Goal: Communication & Community: Answer question/provide support

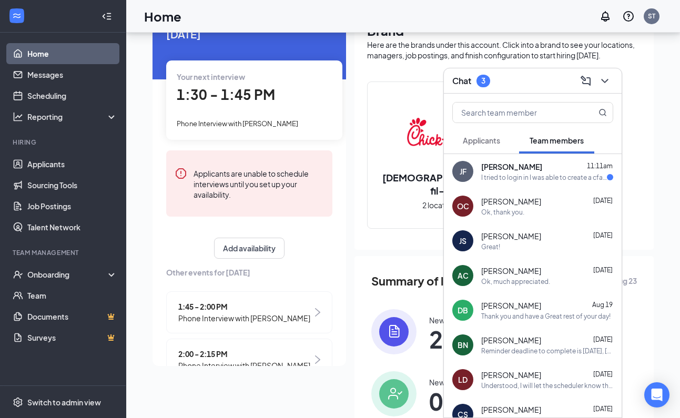
scroll to position [614, 0]
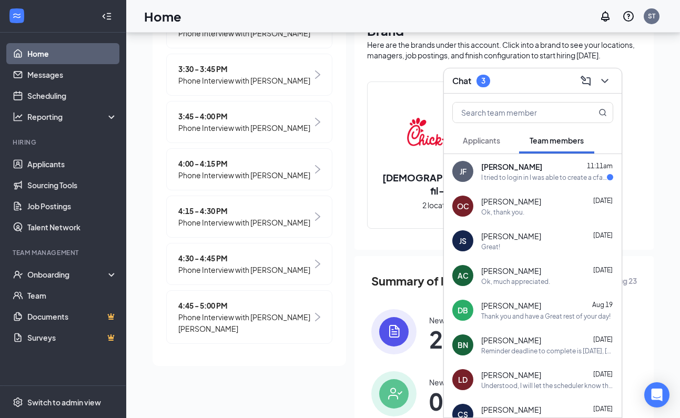
click at [545, 181] on div "I tried to login in I was able to create a cfahome account but I am not able to…" at bounding box center [544, 177] width 126 height 9
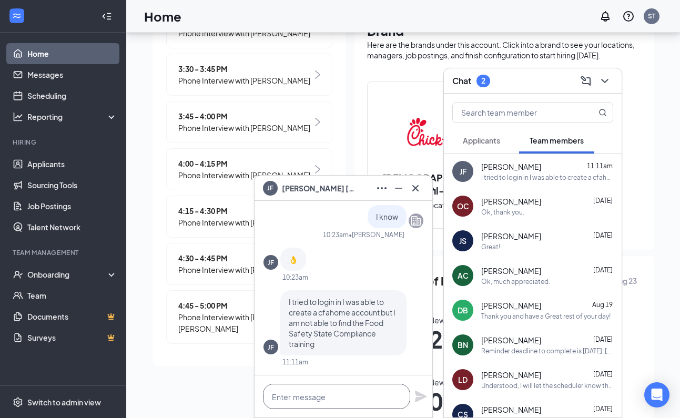
click at [337, 396] on textarea at bounding box center [336, 396] width 147 height 25
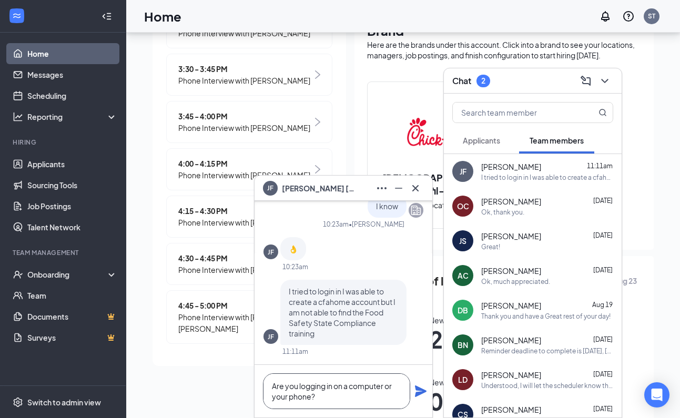
type textarea "Are you logging in on a computer or your phone?"
click at [421, 393] on icon "Plane" at bounding box center [421, 391] width 12 height 12
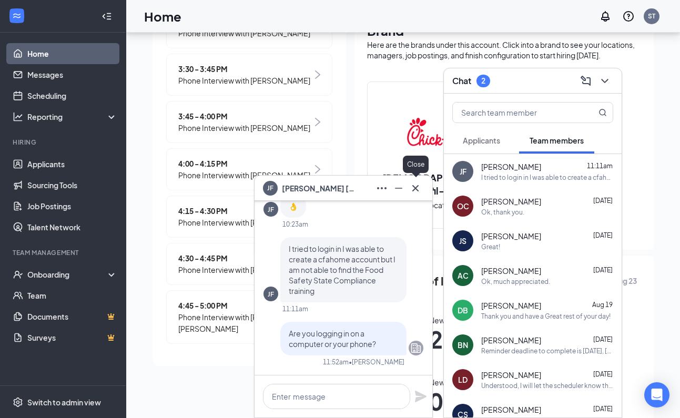
scroll to position [0, 0]
click at [415, 187] on icon "Cross" at bounding box center [415, 188] width 13 height 13
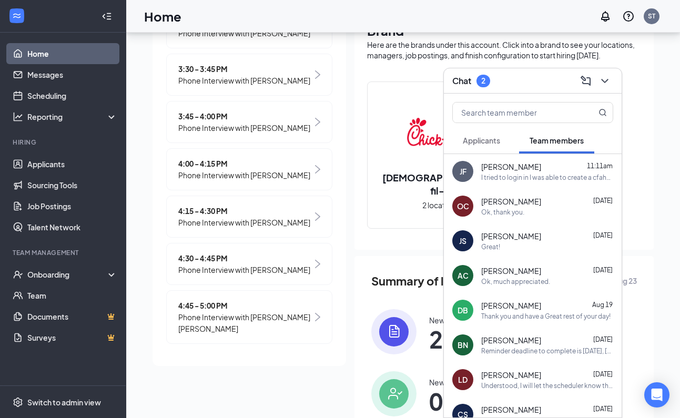
click at [495, 141] on span "Applicants" at bounding box center [481, 140] width 37 height 9
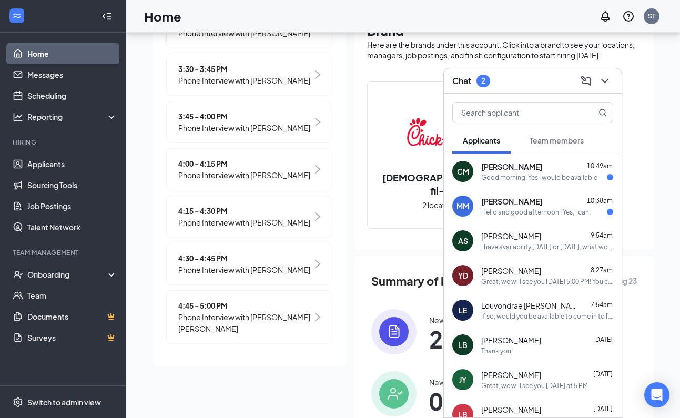
click at [508, 215] on div "Hello and good afternoon ! Yes, I can." at bounding box center [535, 212] width 109 height 9
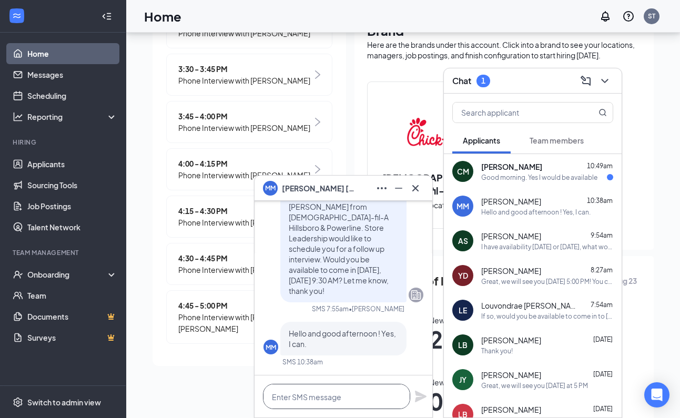
click at [343, 397] on textarea at bounding box center [336, 396] width 147 height 25
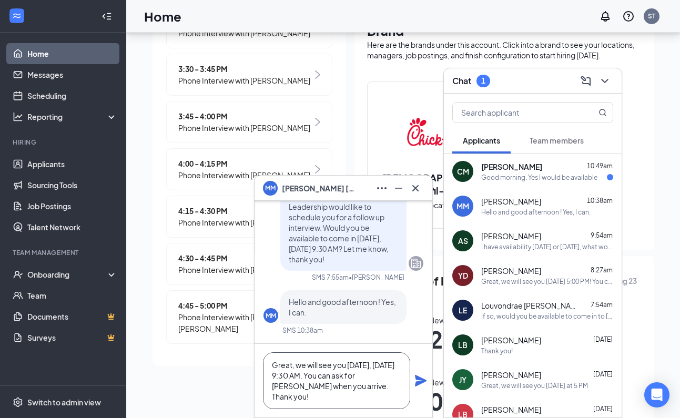
drag, startPoint x: 321, startPoint y: 398, endPoint x: 271, endPoint y: 367, distance: 58.8
click at [271, 367] on textarea "Great, we will see you [DATE], [DATE] 9:30 AM. You can ask for [PERSON_NAME] wh…" at bounding box center [336, 380] width 147 height 57
click at [314, 400] on textarea "Great, we will see you [DATE], [DATE] 9:30 AM. You can ask for [PERSON_NAME] wh…" at bounding box center [336, 380] width 147 height 57
type textarea "Great, we will see you [DATE], [DATE] 9:30 AM. You can ask for [PERSON_NAME] wh…"
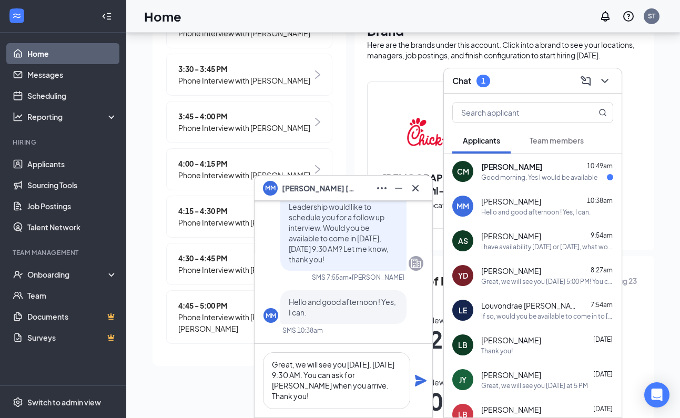
click at [418, 379] on icon "Plane" at bounding box center [421, 381] width 12 height 12
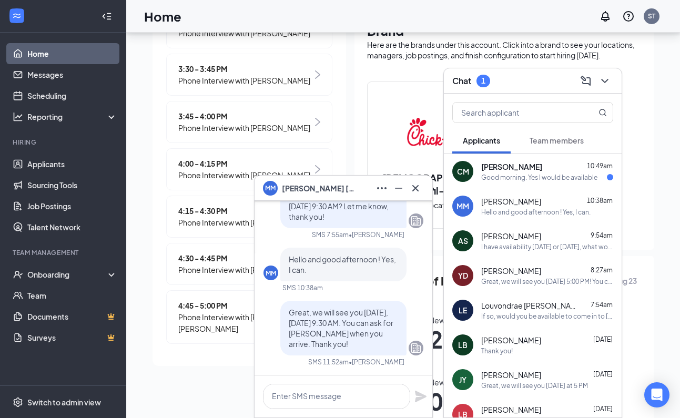
scroll to position [0, 0]
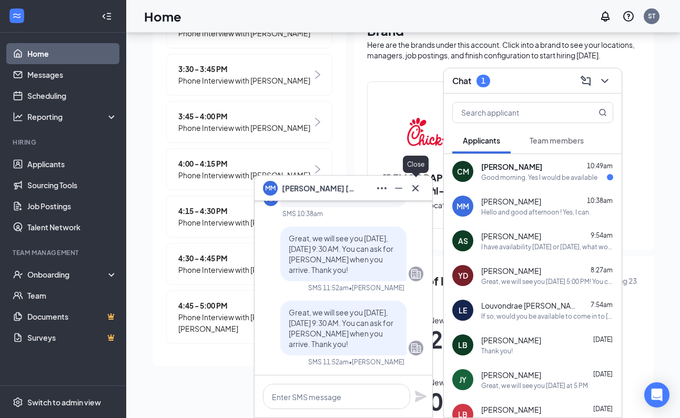
click at [414, 188] on icon "Cross" at bounding box center [415, 188] width 13 height 13
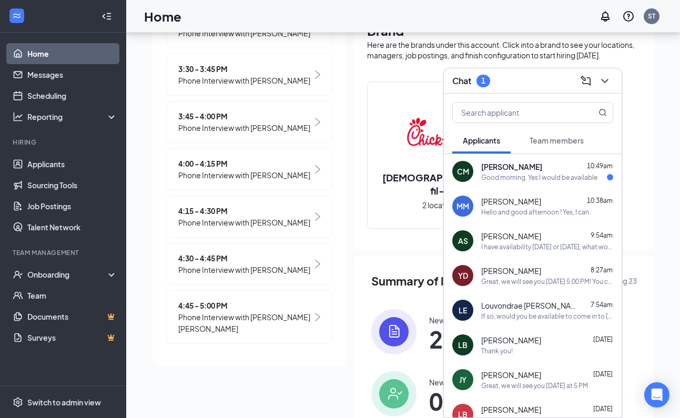
click at [508, 180] on div "Good morning. Yes I would be available" at bounding box center [539, 177] width 116 height 9
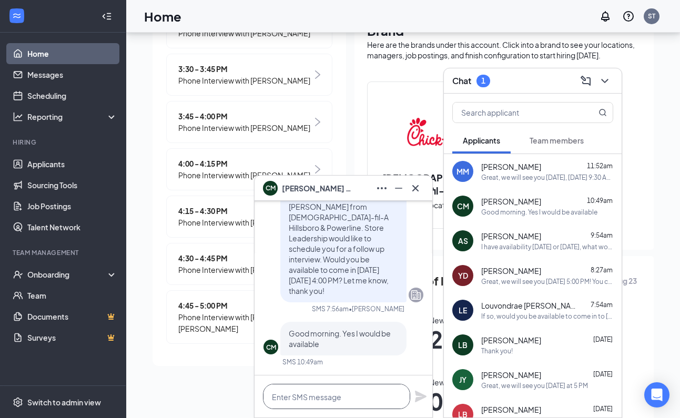
click at [336, 393] on textarea at bounding box center [336, 396] width 147 height 25
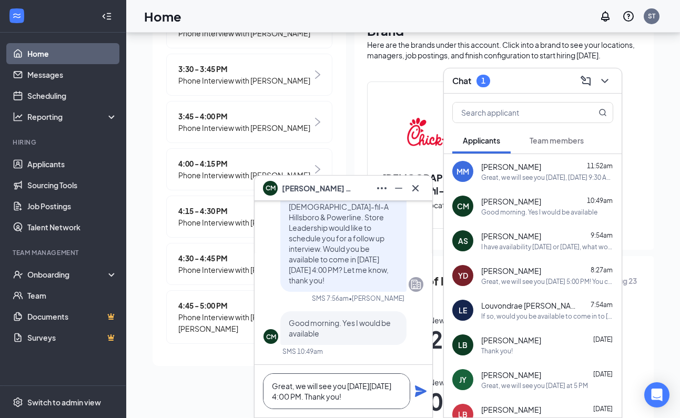
type textarea "Great, we will see you [DATE][DATE] 4:00 PM. Thank you!"
click at [421, 394] on icon "Plane" at bounding box center [421, 391] width 12 height 12
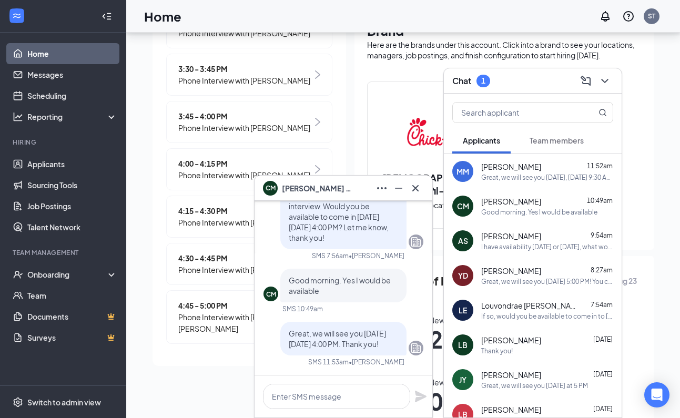
scroll to position [0, 0]
click at [415, 185] on icon "Cross" at bounding box center [415, 188] width 13 height 13
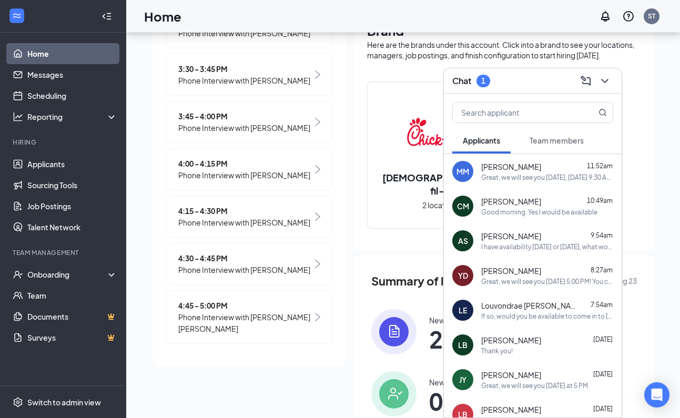
click at [550, 145] on span "Team members" at bounding box center [556, 140] width 54 height 9
click at [551, 141] on span "Team members" at bounding box center [556, 140] width 54 height 9
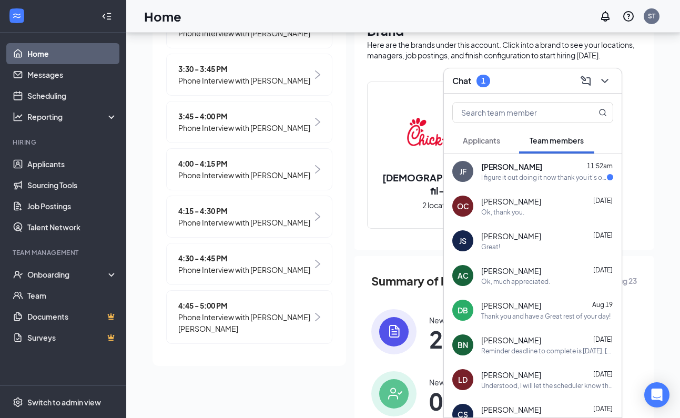
click at [551, 173] on div "I figure it out doing it now thank you it's on my laptop" at bounding box center [544, 177] width 126 height 9
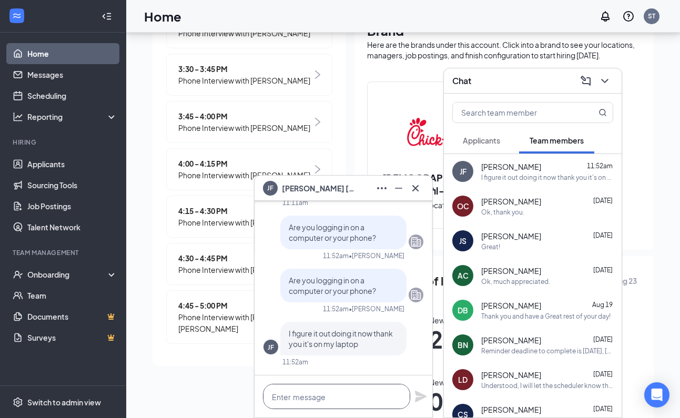
click at [364, 392] on textarea at bounding box center [336, 396] width 147 height 25
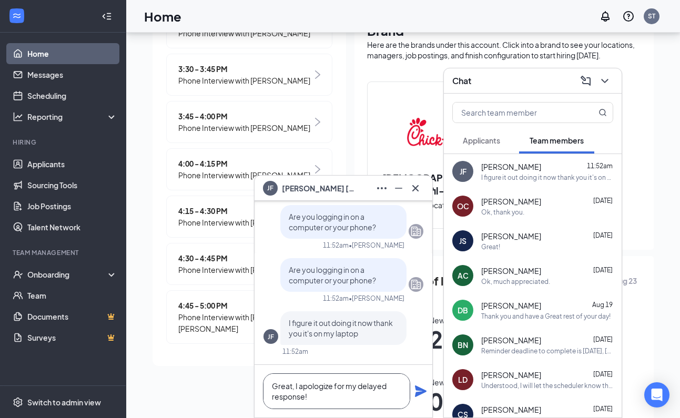
type textarea "Great, I apologize for my delayed response!"
click at [416, 389] on icon "Plane" at bounding box center [421, 391] width 12 height 12
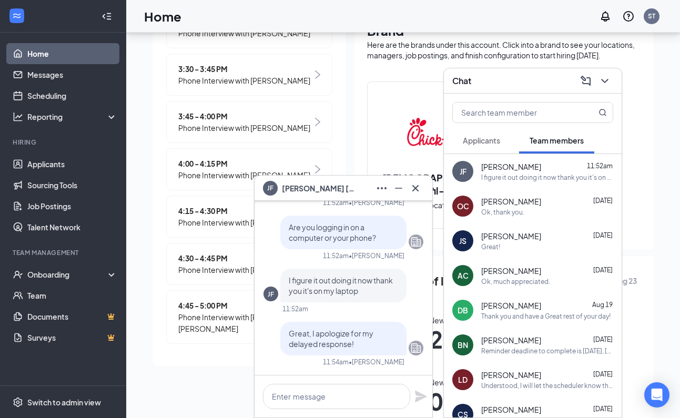
scroll to position [0, 0]
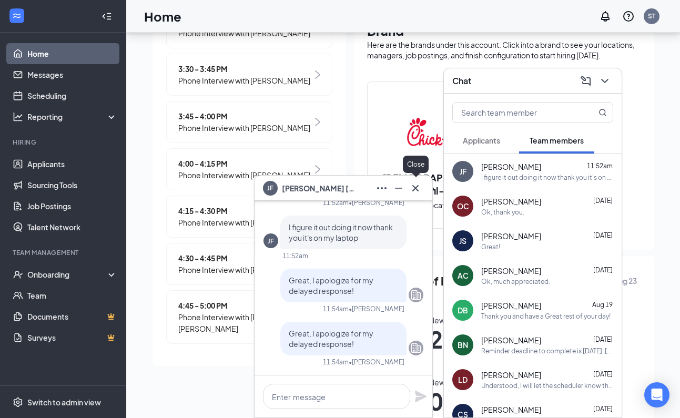
click at [417, 190] on icon "Cross" at bounding box center [415, 188] width 6 height 6
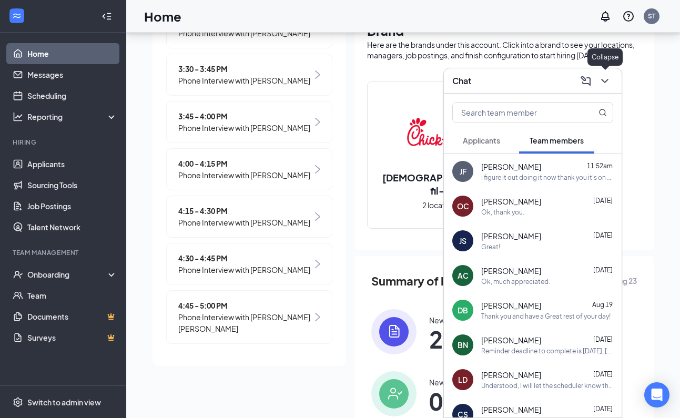
click at [608, 81] on icon "ChevronDown" at bounding box center [604, 81] width 13 height 13
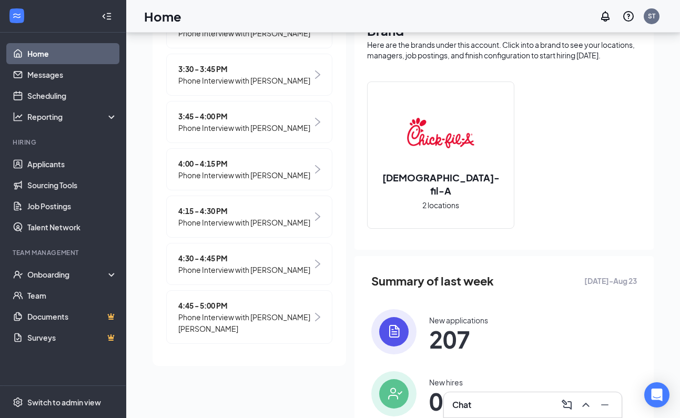
click at [488, 404] on div "Chat" at bounding box center [532, 404] width 161 height 17
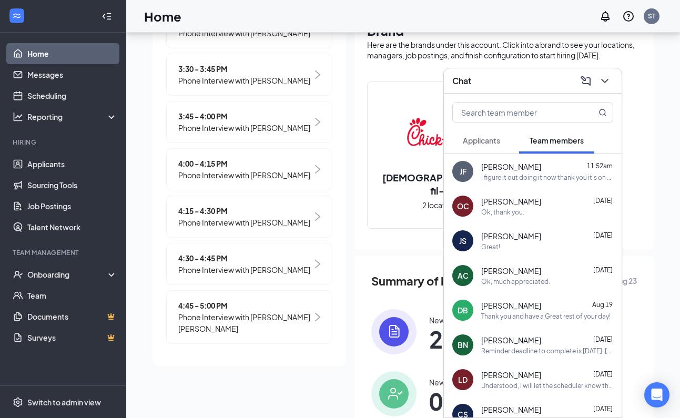
click at [497, 147] on button "Applicants" at bounding box center [481, 140] width 58 height 26
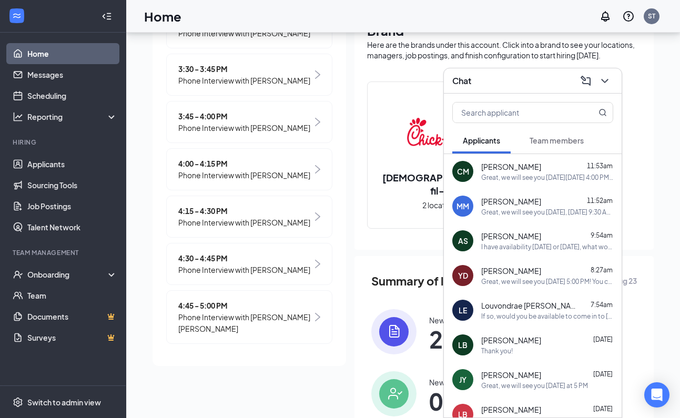
click at [519, 314] on div "If so, would you be available to come in to [DEMOGRAPHIC_DATA]-fil-A Hillsboro …" at bounding box center [547, 316] width 132 height 9
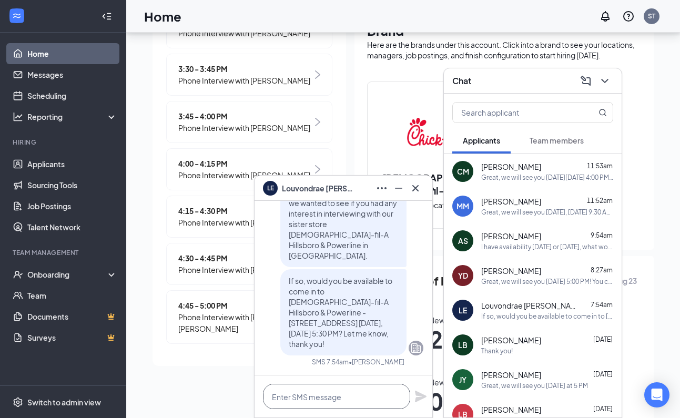
click at [357, 393] on textarea at bounding box center [336, 396] width 147 height 25
type textarea "Please let me know, thank you!"
click at [422, 393] on icon "Plane" at bounding box center [420, 396] width 13 height 13
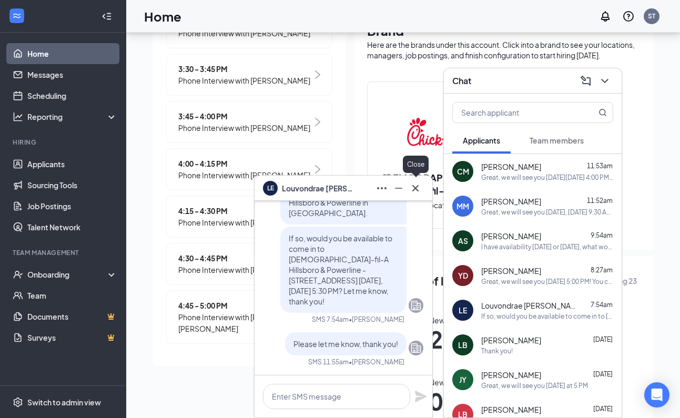
click at [416, 185] on icon "Cross" at bounding box center [415, 188] width 13 height 13
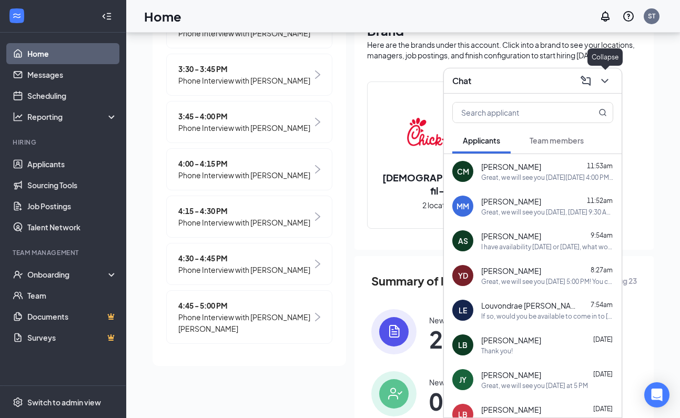
click at [608, 77] on icon "ChevronDown" at bounding box center [604, 81] width 13 height 13
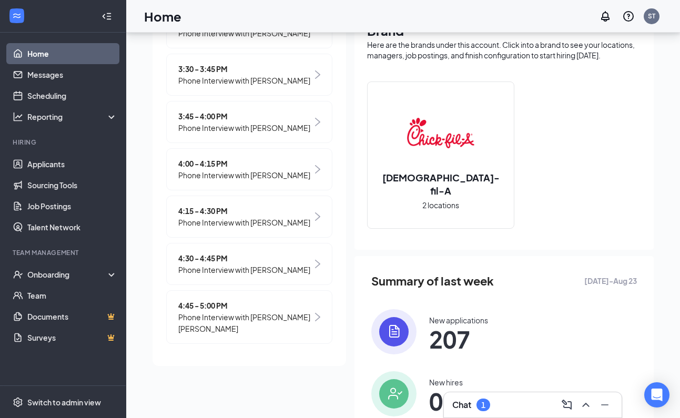
click at [490, 397] on div "Chat 1" at bounding box center [532, 404] width 161 height 17
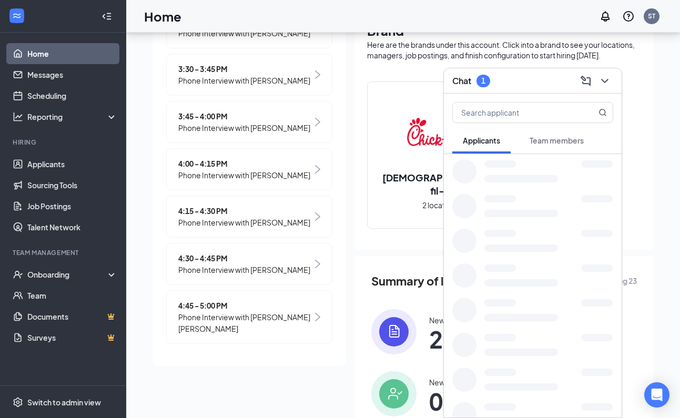
click at [490, 401] on div "Chat 1 Applicants Team members" at bounding box center [532, 243] width 179 height 350
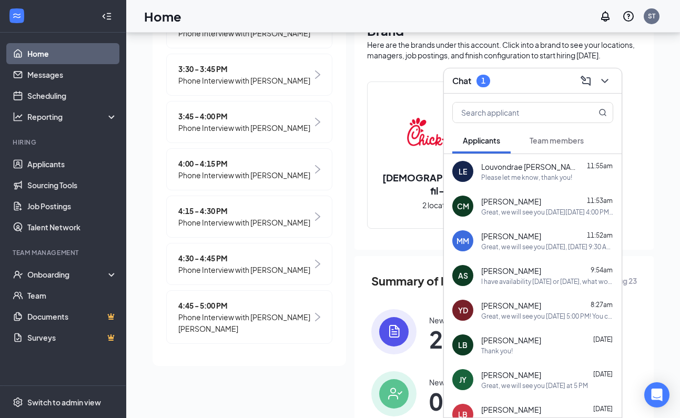
click at [547, 144] on span "Team members" at bounding box center [556, 140] width 54 height 9
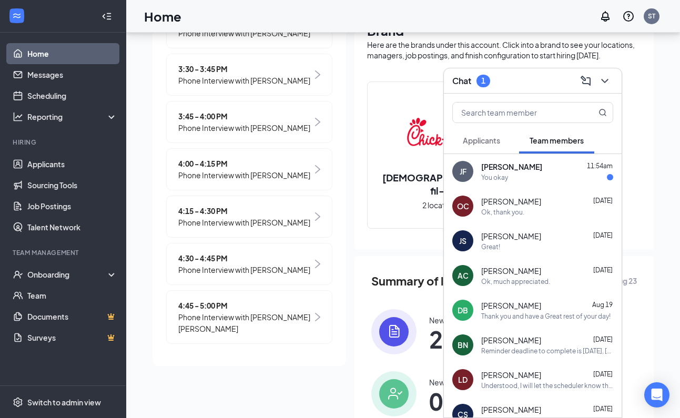
click at [531, 180] on div "You okay" at bounding box center [547, 177] width 132 height 9
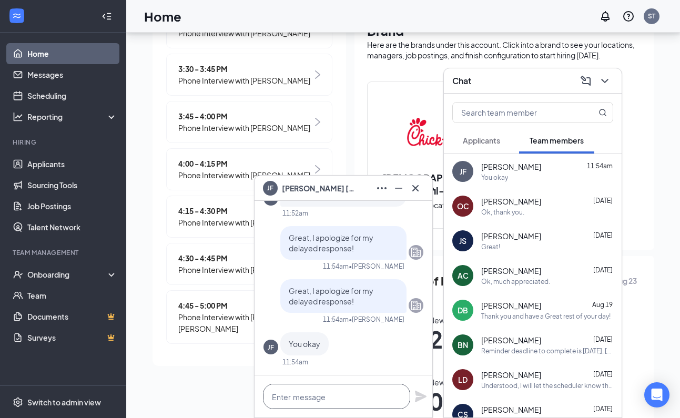
click at [333, 398] on textarea at bounding box center [336, 396] width 147 height 25
click at [416, 191] on icon "Cross" at bounding box center [415, 188] width 13 height 13
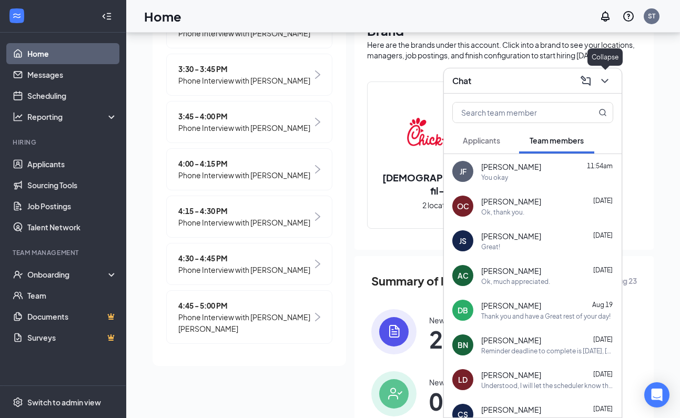
click at [607, 79] on icon "ChevronDown" at bounding box center [604, 81] width 7 height 4
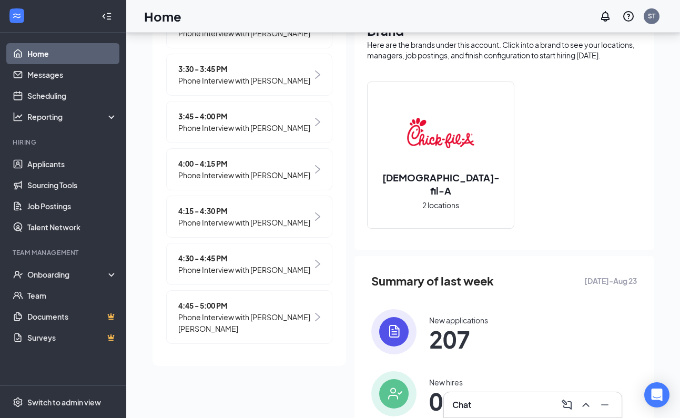
click at [488, 402] on div "Chat" at bounding box center [532, 404] width 161 height 17
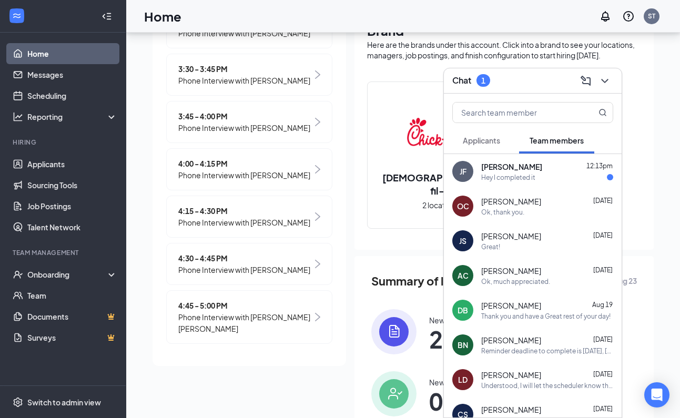
click at [510, 410] on span "[PERSON_NAME]" at bounding box center [511, 409] width 60 height 11
click at [505, 167] on span "[PERSON_NAME]" at bounding box center [511, 166] width 61 height 11
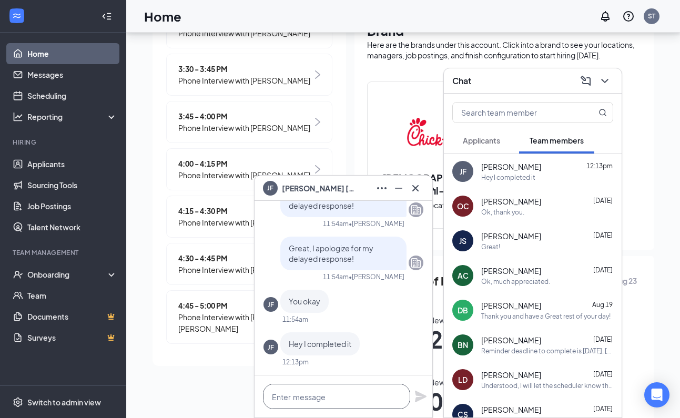
click at [309, 395] on textarea at bounding box center [336, 396] width 147 height 25
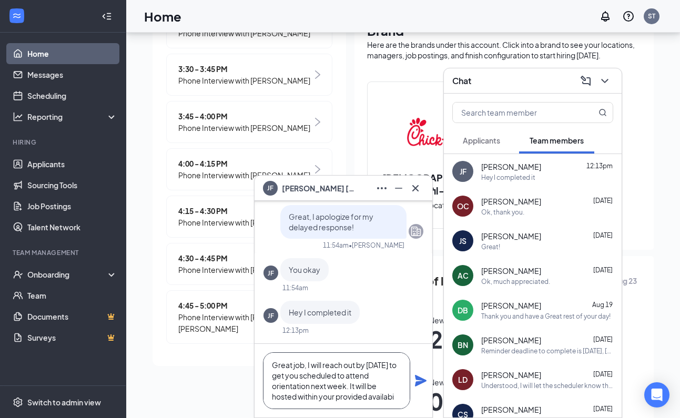
scroll to position [11, 0]
type textarea "Great job, I will reach out by [DATE] to get you scheduled to attend orientatio…"
click at [421, 384] on icon "Plane" at bounding box center [420, 380] width 13 height 13
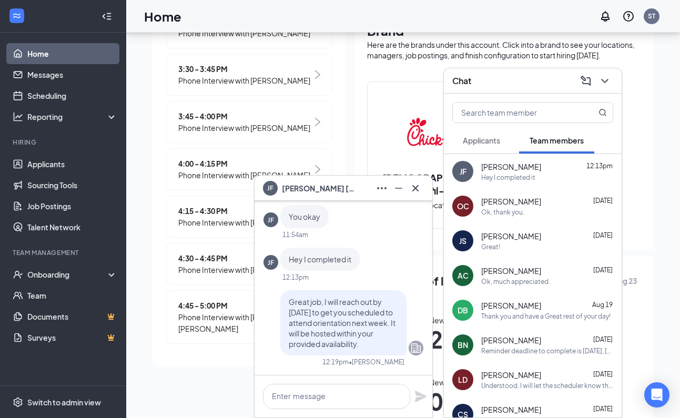
scroll to position [0, 0]
click at [413, 189] on icon "Cross" at bounding box center [415, 188] width 13 height 13
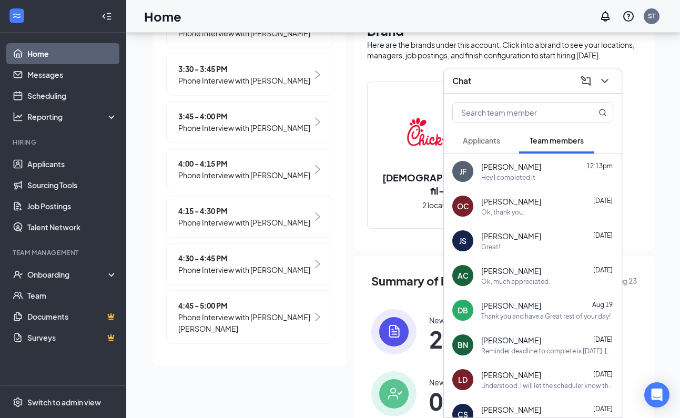
click at [606, 82] on icon "ChevronDown" at bounding box center [604, 81] width 13 height 13
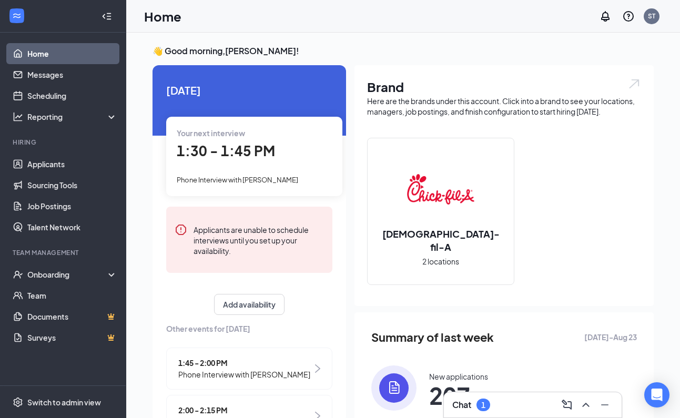
click at [494, 407] on div "Chat 1" at bounding box center [532, 404] width 161 height 17
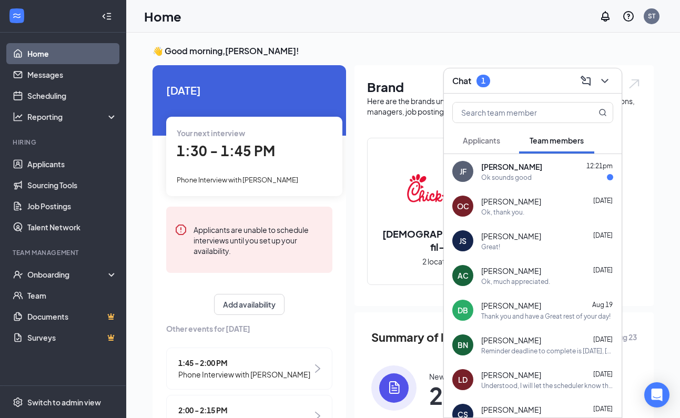
click at [506, 169] on span "[PERSON_NAME]" at bounding box center [511, 166] width 61 height 11
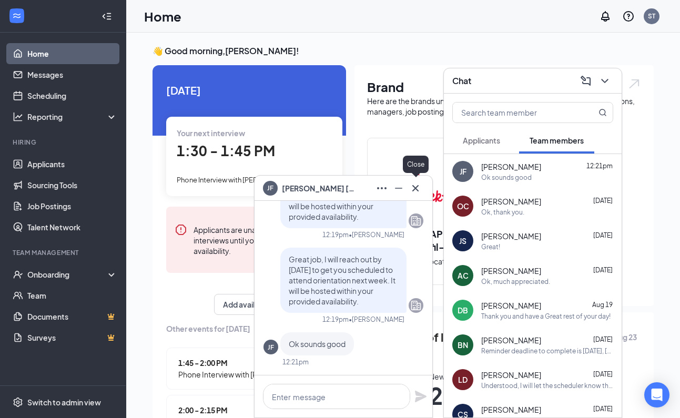
click at [415, 191] on icon "Cross" at bounding box center [415, 188] width 13 height 13
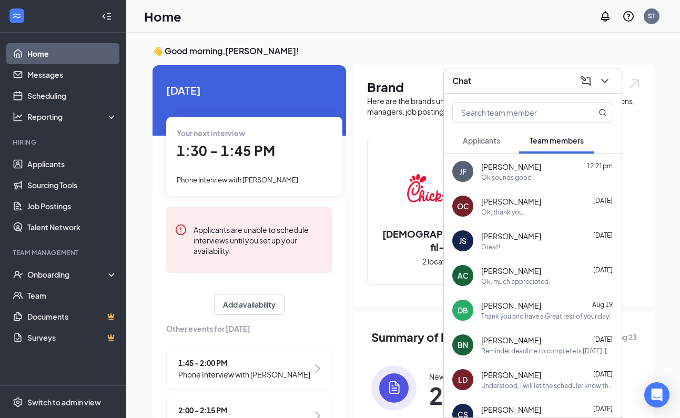
click at [605, 83] on icon "ChevronDown" at bounding box center [604, 81] width 13 height 13
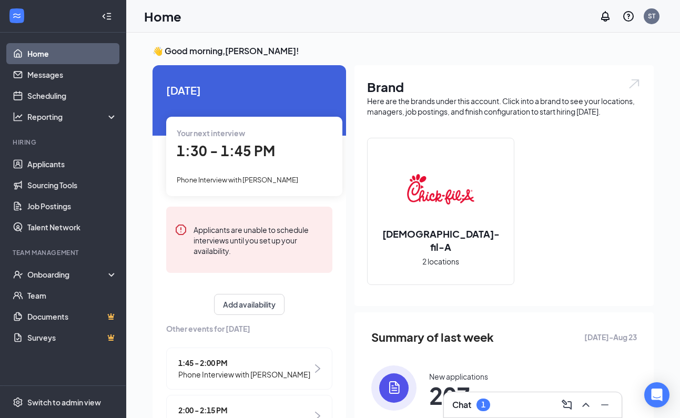
click at [501, 408] on div "Chat 1" at bounding box center [532, 404] width 161 height 17
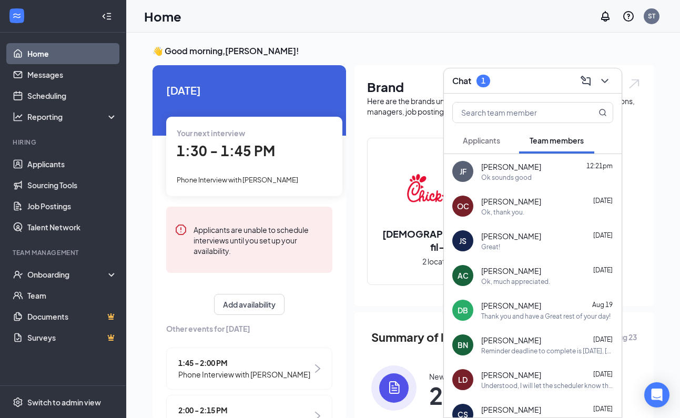
click at [499, 145] on div "Applicants" at bounding box center [481, 140] width 37 height 11
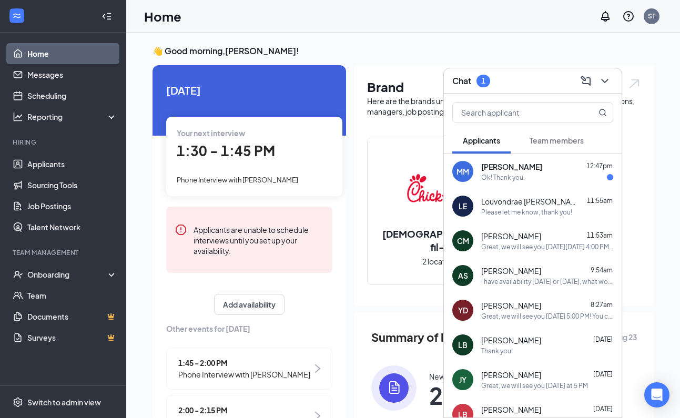
click at [508, 182] on div "MM [PERSON_NAME] 12:47pm Ok! Thank you." at bounding box center [533, 171] width 178 height 35
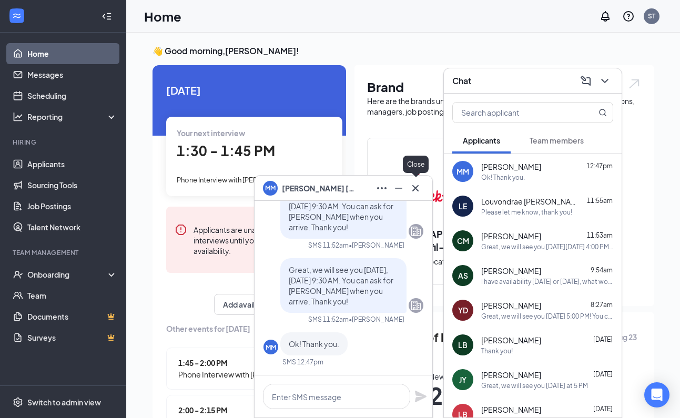
click at [412, 189] on icon "Cross" at bounding box center [415, 188] width 13 height 13
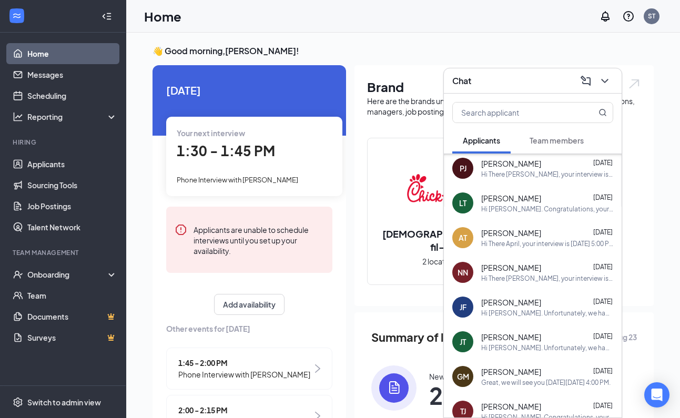
scroll to position [719, 0]
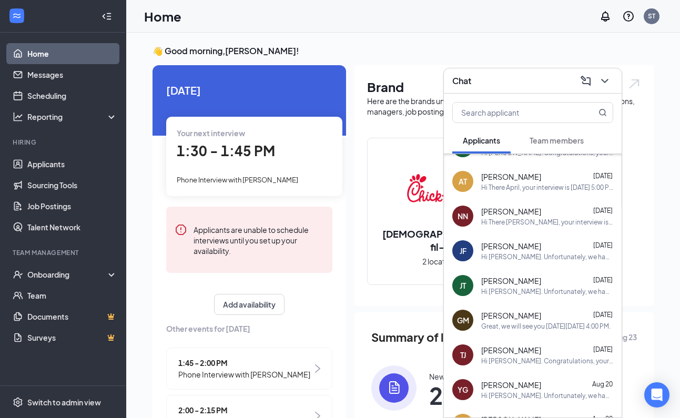
click at [525, 314] on span "[PERSON_NAME]" at bounding box center [511, 315] width 60 height 11
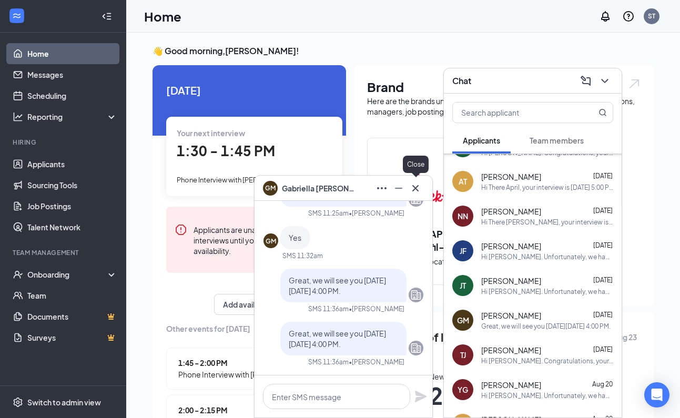
click at [413, 185] on icon "Cross" at bounding box center [415, 188] width 13 height 13
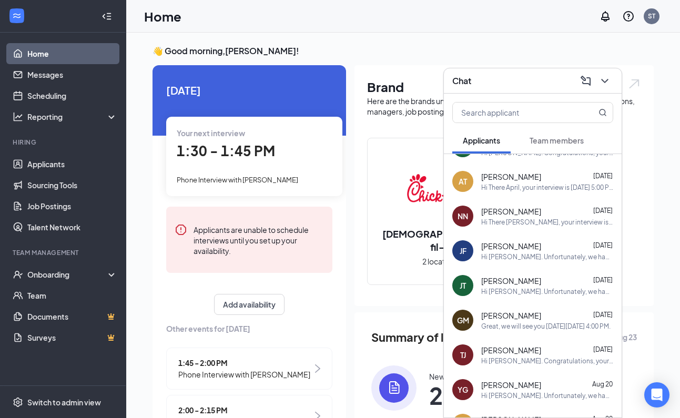
scroll to position [0, 0]
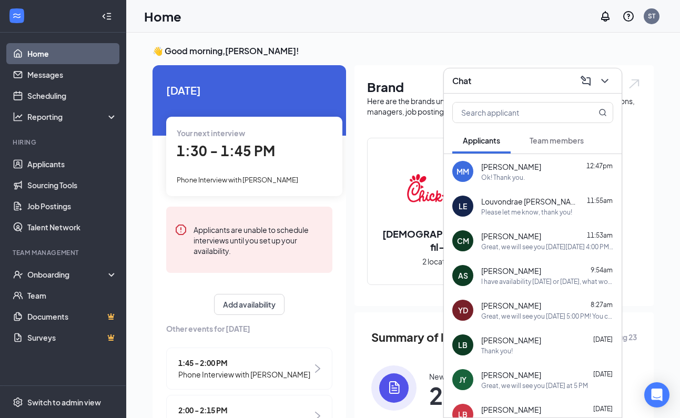
click at [609, 78] on icon "ChevronDown" at bounding box center [604, 81] width 13 height 13
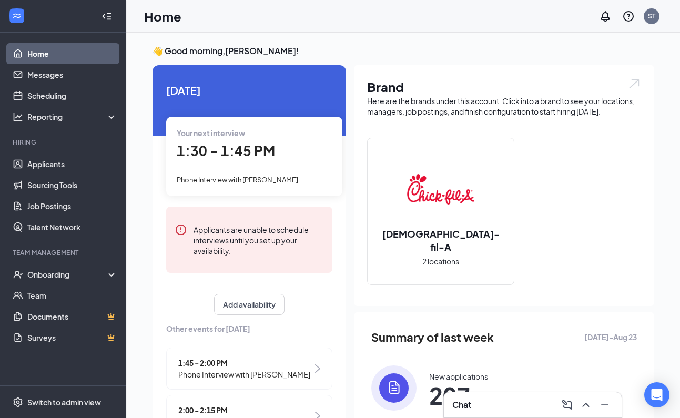
click at [235, 178] on span "Phone Interview with [PERSON_NAME]" at bounding box center [237, 180] width 121 height 8
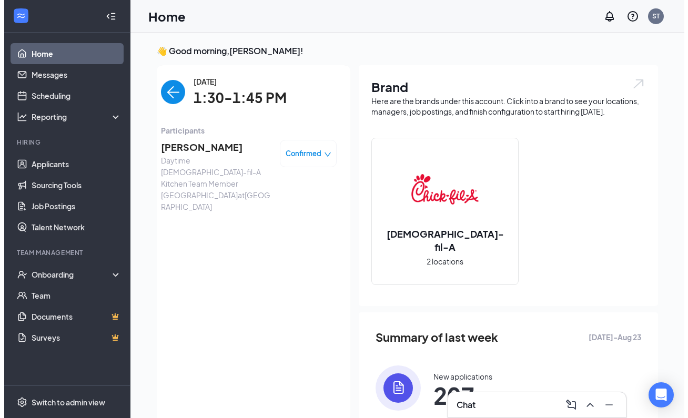
scroll to position [4, 0]
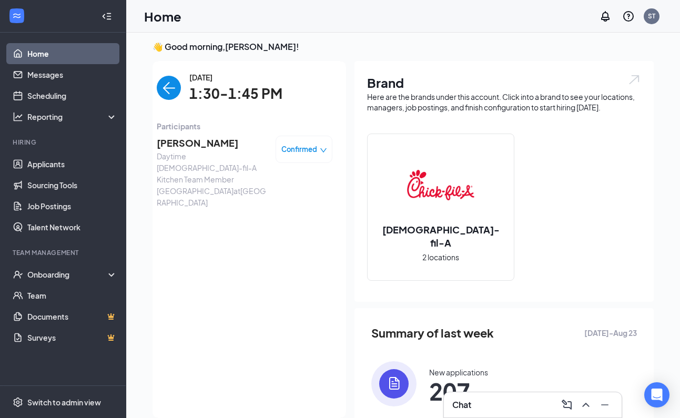
click at [179, 143] on span "[PERSON_NAME]" at bounding box center [212, 143] width 110 height 15
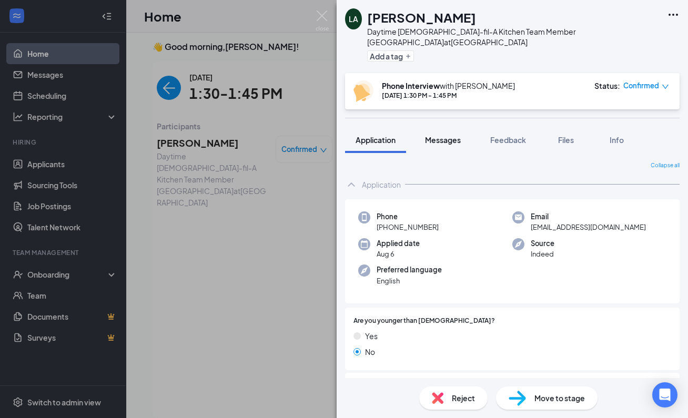
click at [444, 135] on span "Messages" at bounding box center [443, 139] width 36 height 9
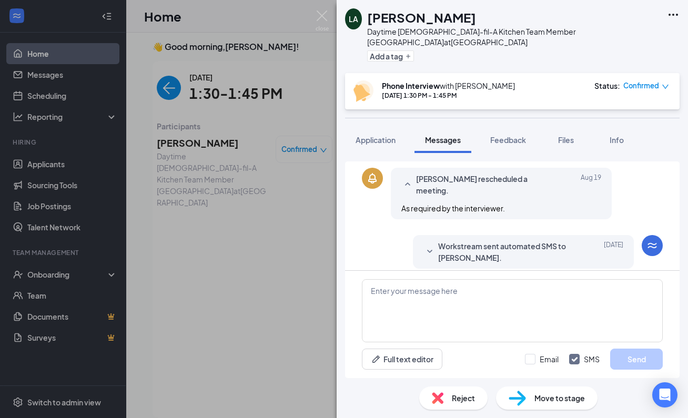
scroll to position [397, 0]
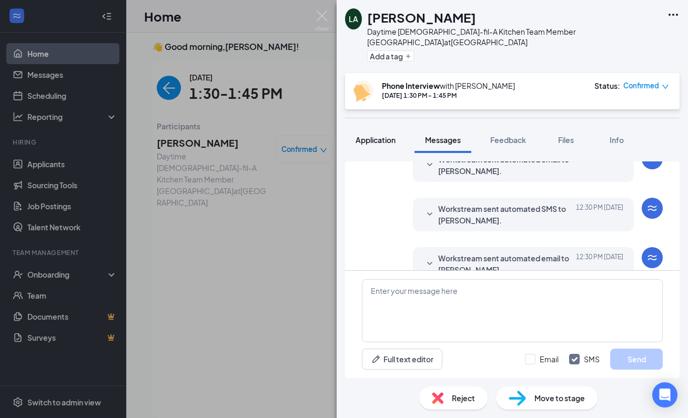
click at [385, 135] on span "Application" at bounding box center [375, 139] width 40 height 9
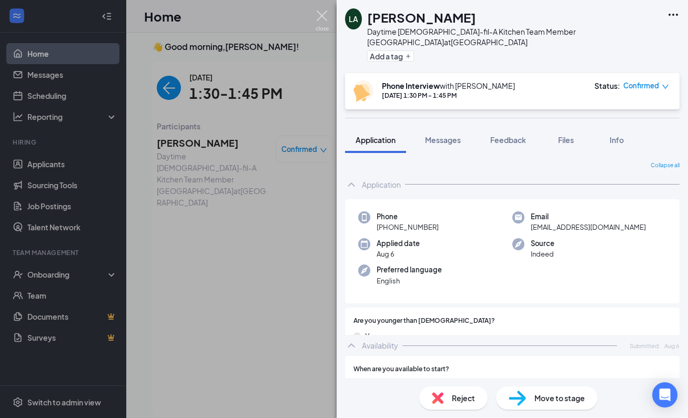
click at [321, 17] on img at bounding box center [321, 21] width 13 height 21
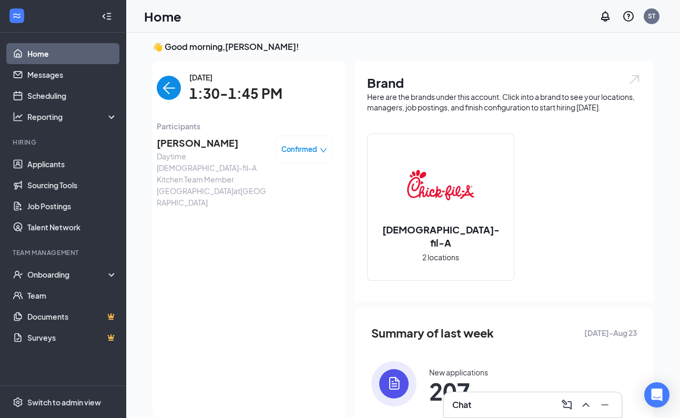
click at [168, 142] on span "[PERSON_NAME]" at bounding box center [212, 143] width 110 height 15
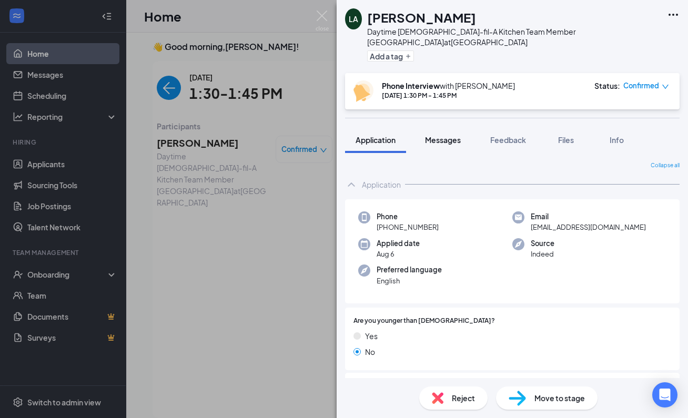
click at [439, 135] on div "Messages" at bounding box center [443, 140] width 36 height 11
click at [442, 135] on span "Messages" at bounding box center [443, 139] width 36 height 9
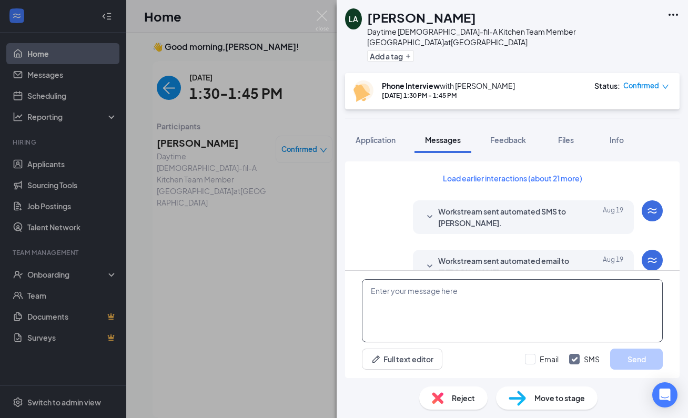
scroll to position [397, 0]
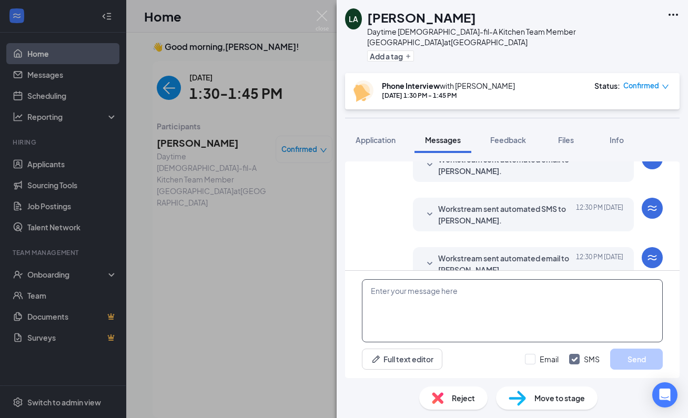
click at [434, 301] on textarea at bounding box center [512, 310] width 301 height 63
paste textarea "Hi There NAME, your interview is DATE at TIME. Our address is [STREET_ADDRESS].…"
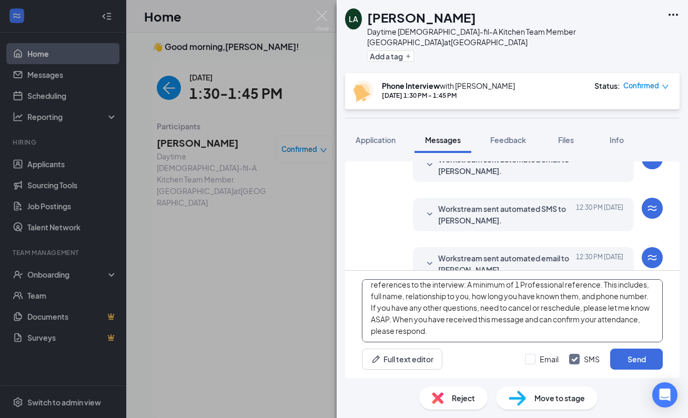
scroll to position [0, 0]
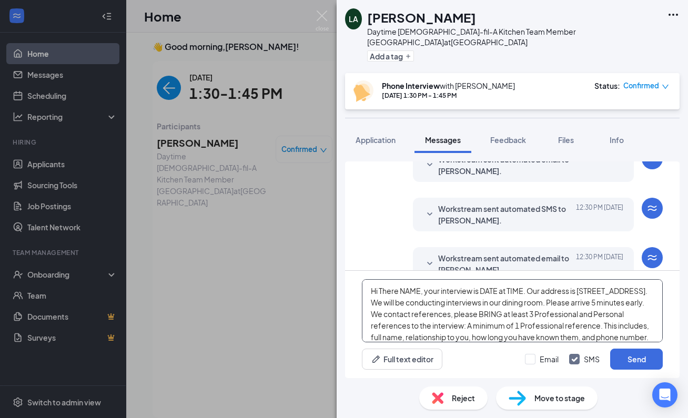
click at [421, 290] on textarea "Hi There NAME, your interview is DATE at TIME. Our address is [STREET_ADDRESS].…" at bounding box center [512, 310] width 301 height 63
click at [495, 291] on textarea "Hi [PERSON_NAME], your interview is DATE at TIME. Our address is [STREET_ADDRES…" at bounding box center [512, 310] width 301 height 63
click at [567, 292] on textarea "Hi [PERSON_NAME], your interview is [DATE] at TIME. Our address is [STREET_ADDR…" at bounding box center [512, 310] width 301 height 63
type textarea "Hi [PERSON_NAME], your interview is [DATE] 4:30 PM. Our address is [STREET_ADDR…"
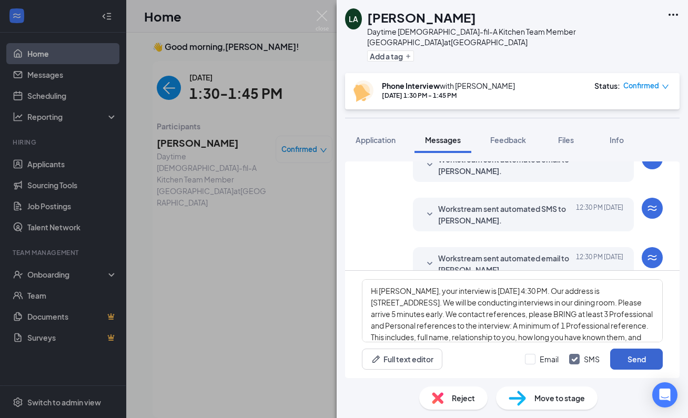
click at [635, 361] on button "Send" at bounding box center [636, 359] width 53 height 21
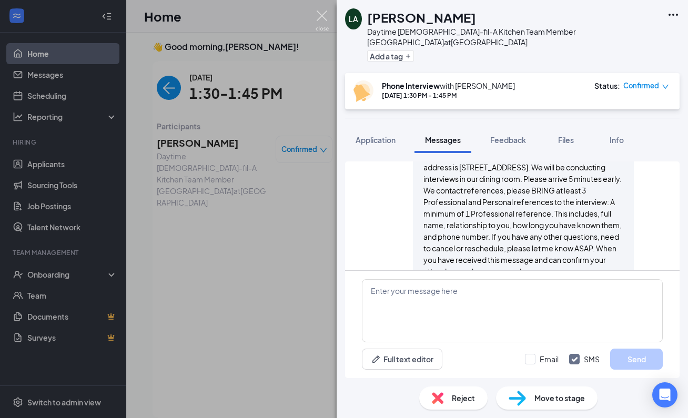
scroll to position [581, 0]
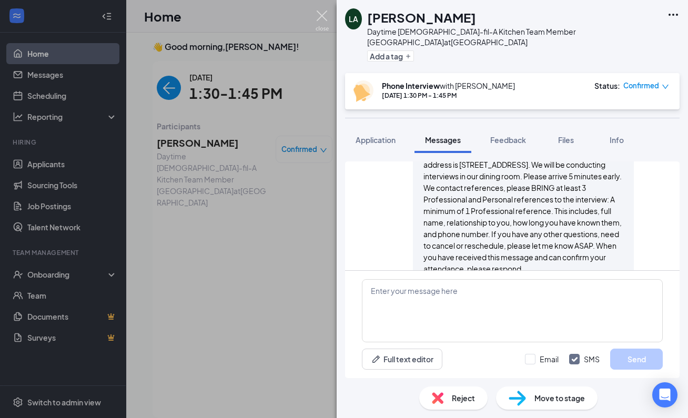
click at [322, 16] on img at bounding box center [321, 21] width 13 height 21
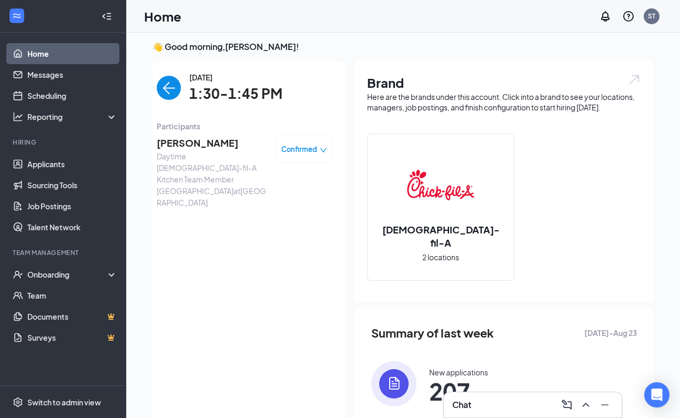
click at [320, 147] on icon "down" at bounding box center [323, 150] width 7 height 7
click at [272, 206] on span "Mark complete" at bounding box center [258, 212] width 72 height 12
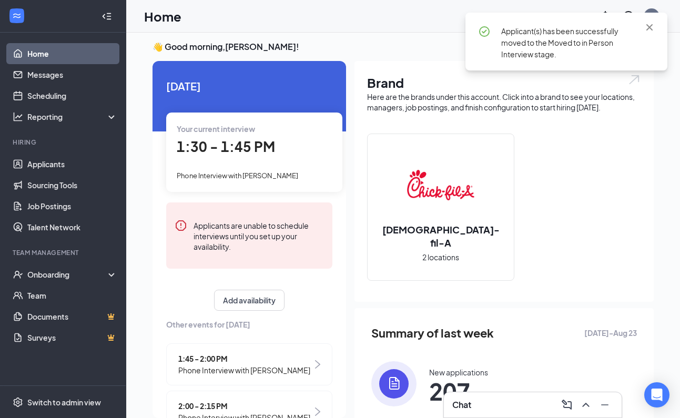
click at [261, 367] on span "Phone Interview with [PERSON_NAME]" at bounding box center [244, 370] width 132 height 12
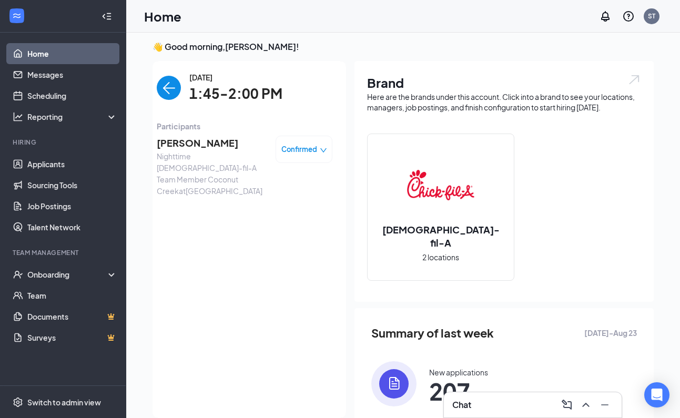
click at [192, 140] on span "[PERSON_NAME]" at bounding box center [212, 143] width 110 height 15
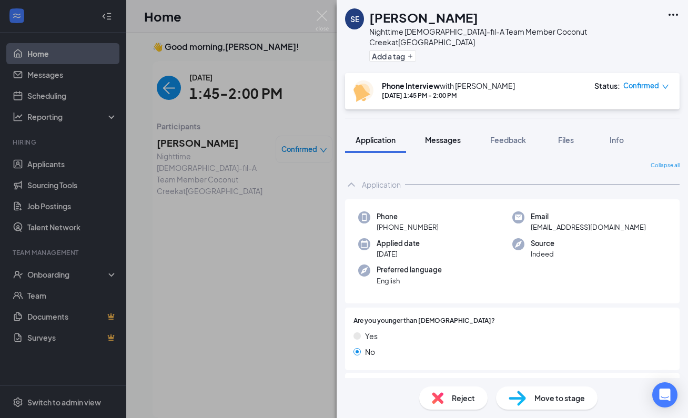
click at [448, 135] on span "Messages" at bounding box center [443, 139] width 36 height 9
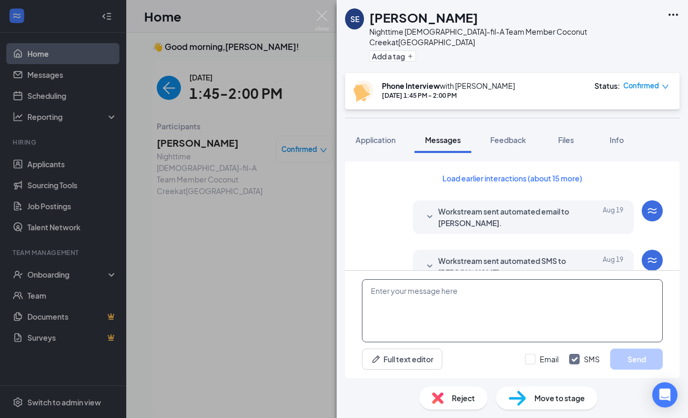
scroll to position [397, 0]
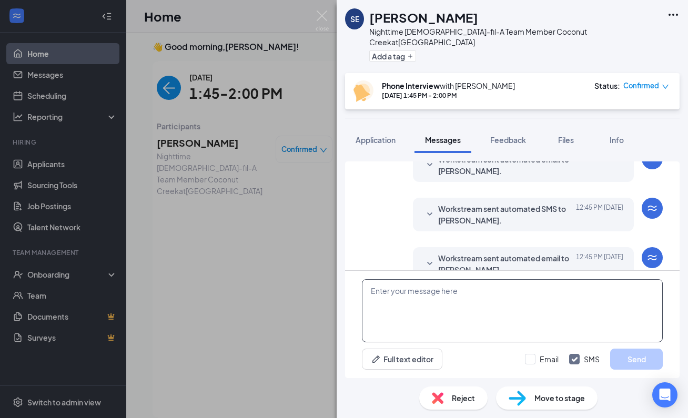
click at [474, 300] on textarea at bounding box center [512, 310] width 301 height 63
paste textarea "Hi There NAME, your interview is DATE at TIME. Our address is [STREET_ADDRESS].…"
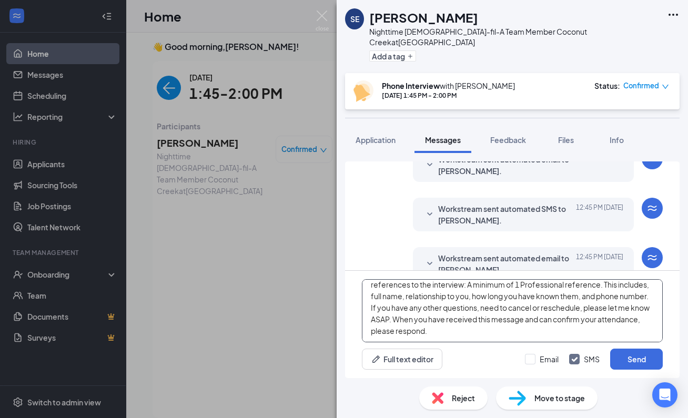
scroll to position [0, 0]
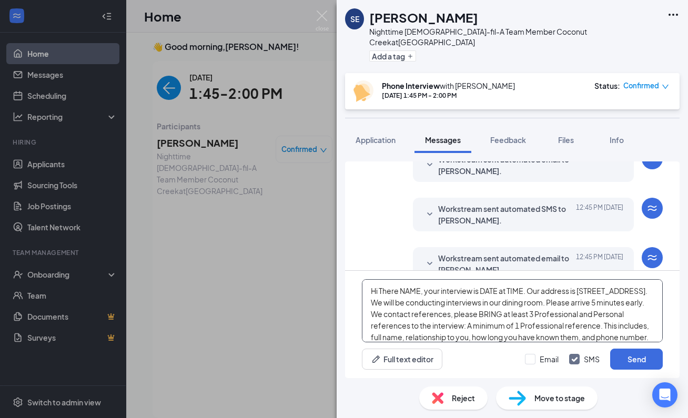
click at [420, 289] on textarea "Hi There NAME, your interview is DATE at TIME. Our address is [STREET_ADDRESS].…" at bounding box center [512, 310] width 301 height 63
click at [503, 290] on textarea "Hi There [GEOGRAPHIC_DATA], your interview is DATE at TIME. Our address is [STR…" at bounding box center [512, 310] width 301 height 63
click at [560, 293] on textarea "Hi There [GEOGRAPHIC_DATA], your interview is [DATE] at TIME. Our address is [S…" at bounding box center [512, 310] width 301 height 63
type textarea "Hi There [GEOGRAPHIC_DATA], your interview is [DATE] 5:00 PM. Our address is [S…"
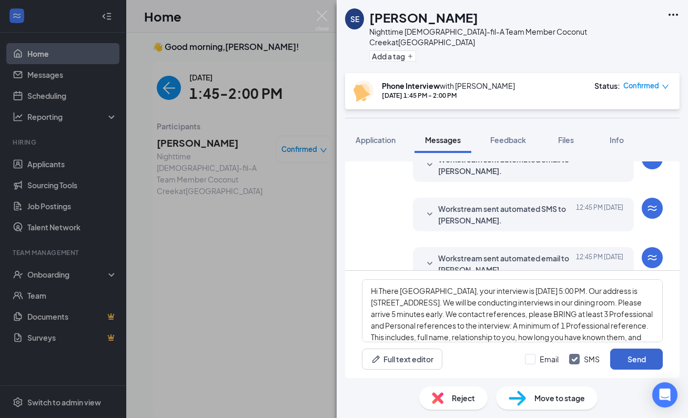
click at [624, 354] on button "Send" at bounding box center [636, 359] width 53 height 21
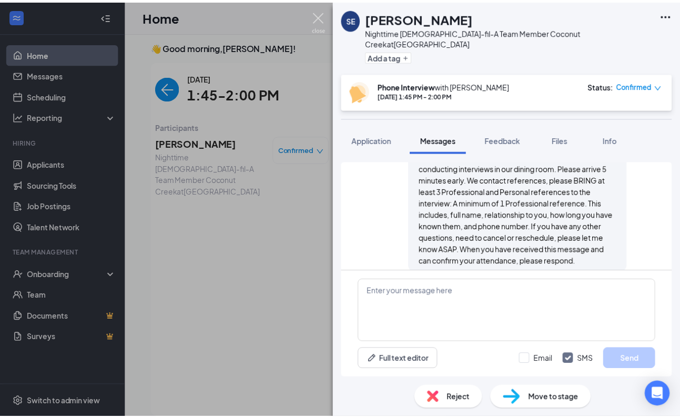
scroll to position [591, 0]
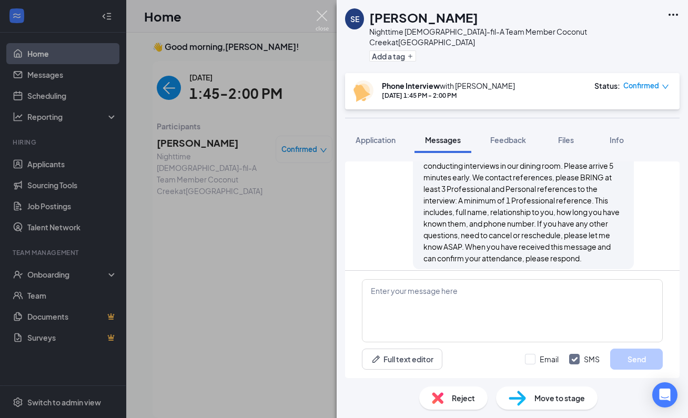
click at [321, 15] on img at bounding box center [321, 21] width 13 height 21
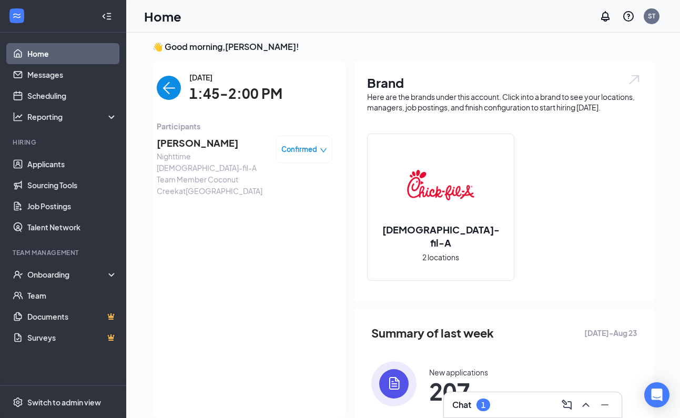
click at [320, 150] on icon "down" at bounding box center [323, 150] width 7 height 7
click at [286, 206] on span "Mark complete" at bounding box center [258, 212] width 72 height 12
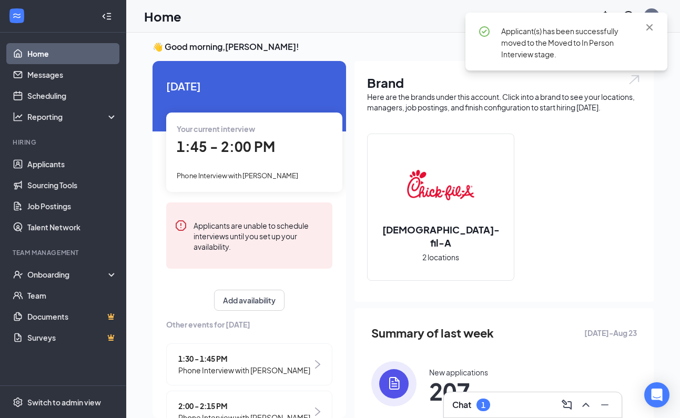
click at [495, 407] on div "Chat 1" at bounding box center [532, 404] width 161 height 17
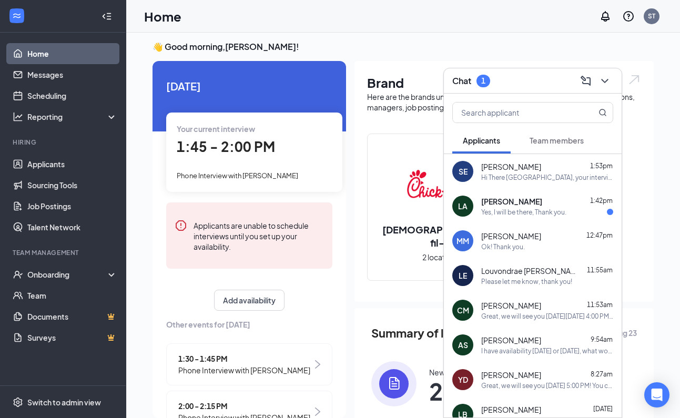
click at [536, 210] on div "Yes, I will be there, Thank you." at bounding box center [523, 212] width 85 height 9
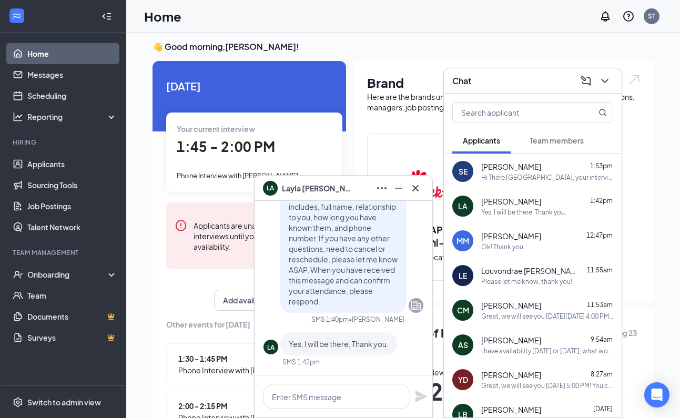
click at [417, 190] on icon "Cross" at bounding box center [415, 188] width 6 height 6
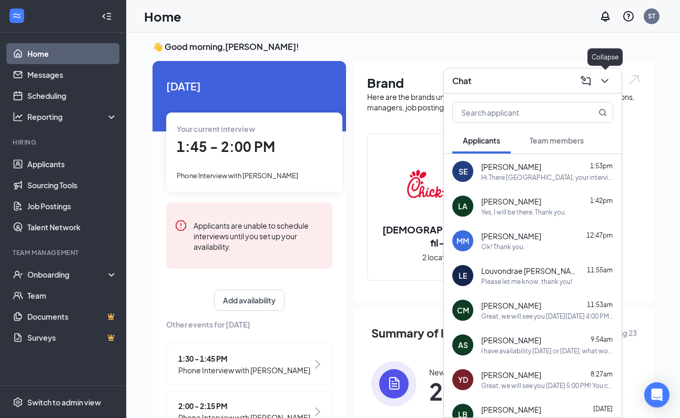
click at [608, 79] on icon "ChevronDown" at bounding box center [604, 81] width 13 height 13
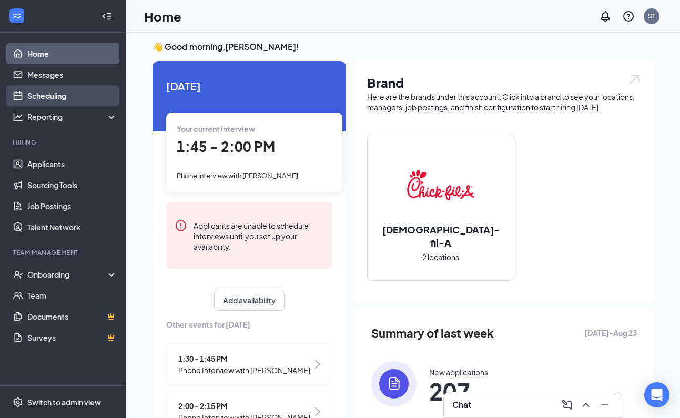
click at [53, 94] on link "Scheduling" at bounding box center [72, 95] width 90 height 21
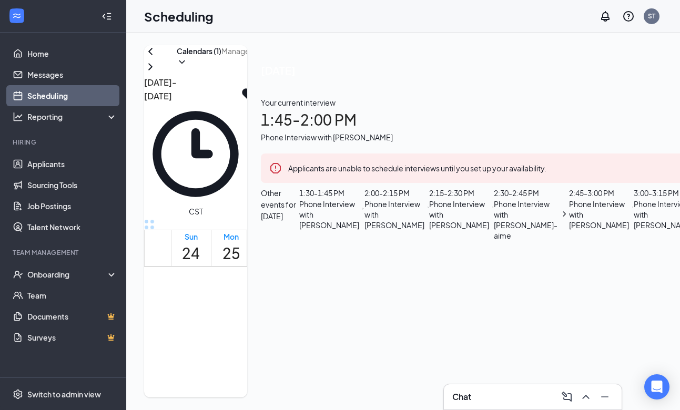
click at [157, 73] on icon "ChevronRight" at bounding box center [150, 66] width 13 height 13
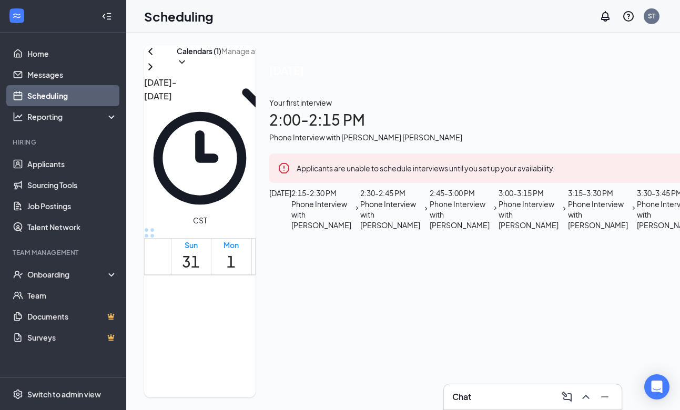
scroll to position [903, 0]
click at [270, 315] on span "2:00-5:00 PM" at bounding box center [262, 334] width 16 height 39
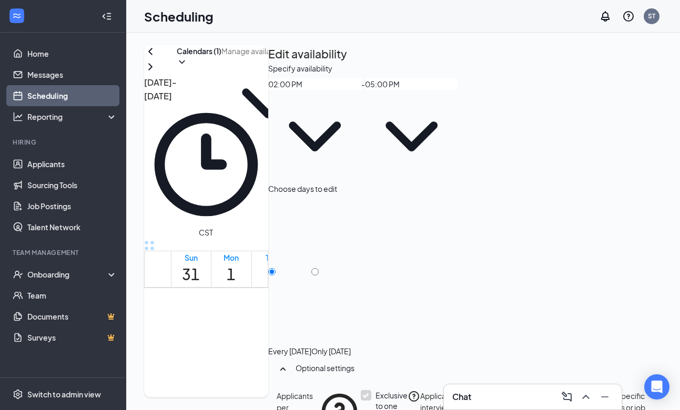
click at [361, 126] on icon "ChevronDown" at bounding box center [314, 136] width 93 height 93
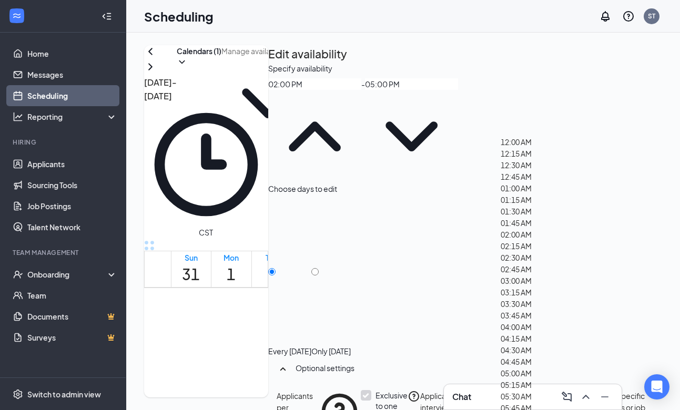
click at [611, 183] on div "Choose days to edit" at bounding box center [465, 189] width 394 height 12
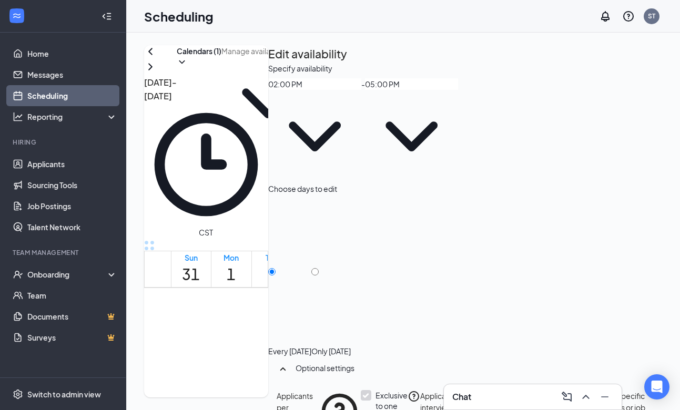
click at [319, 268] on input "Only [DATE]" at bounding box center [314, 271] width 7 height 7
radio input "true"
radio input "false"
click at [361, 122] on icon "ChevronDown" at bounding box center [314, 136] width 93 height 93
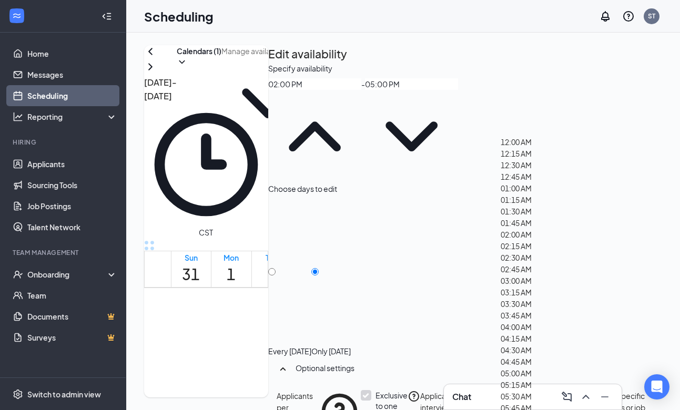
scroll to position [1307, 0]
type input "01:30 PM"
type input "04:30 PM"
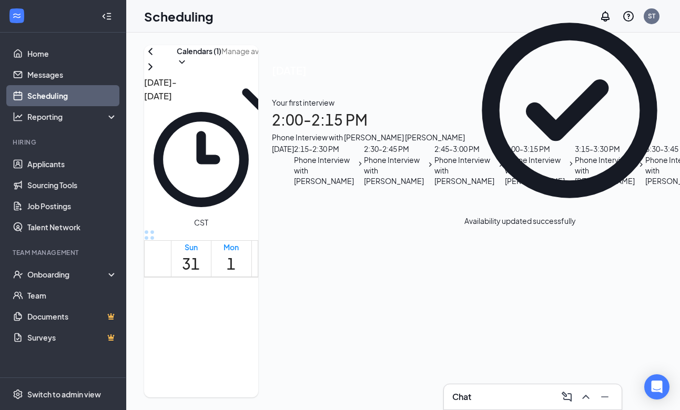
click at [310, 317] on span "2:00-5:00 PM" at bounding box center [302, 336] width 16 height 39
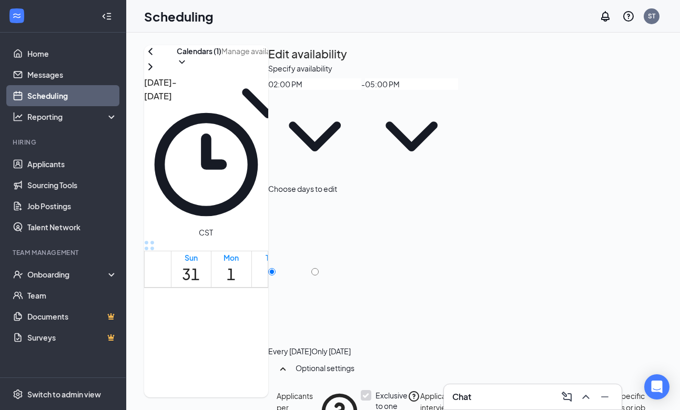
click at [310, 328] on span "2:00-5:00 PM" at bounding box center [302, 347] width 16 height 39
click at [341, 125] on icon "ChevronDown" at bounding box center [315, 136] width 52 height 30
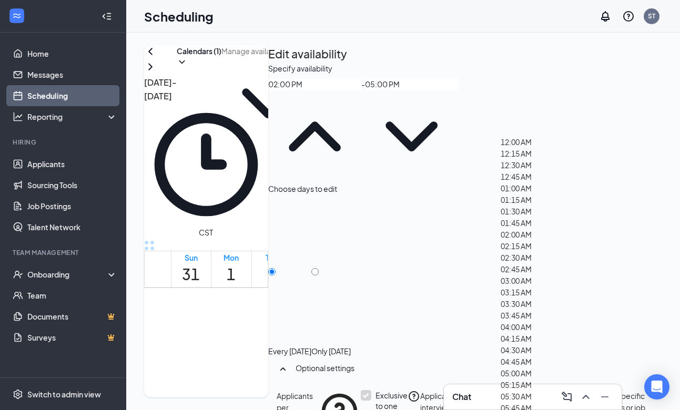
scroll to position [1207, 0]
type input "01:30 PM"
type input "04:30 PM"
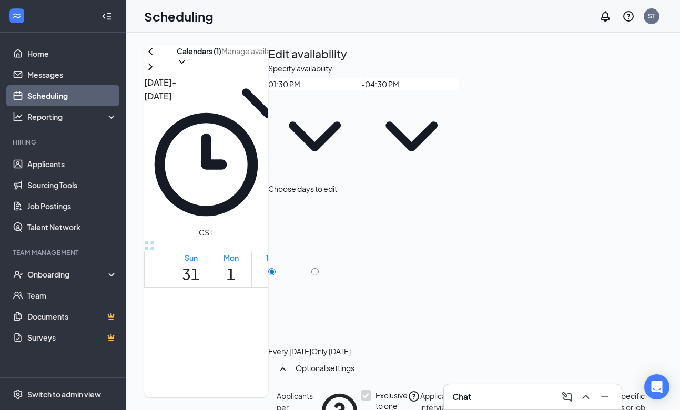
click at [319, 268] on input "Only [DATE]" at bounding box center [314, 271] width 7 height 7
radio input "true"
radio input "false"
click at [437, 125] on icon "ChevronDown" at bounding box center [411, 136] width 52 height 30
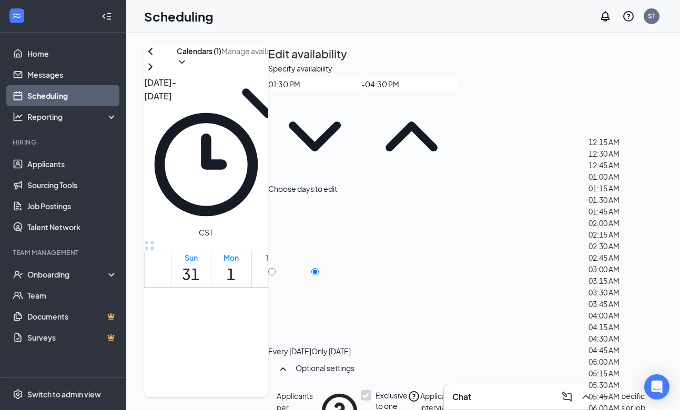
scroll to position [1540, 0]
type input "05:00 PM"
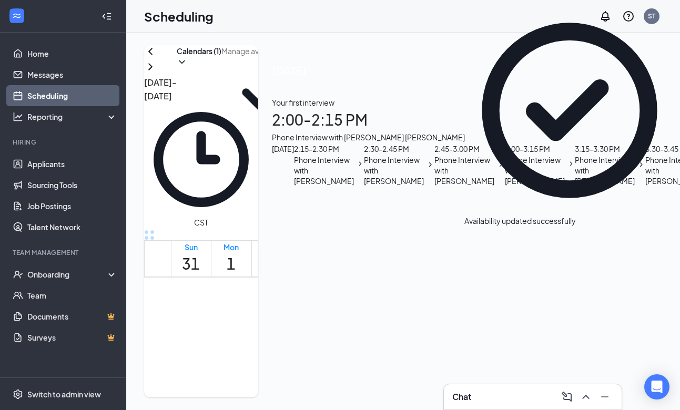
click at [270, 284] on span "1:30-4:30 PM" at bounding box center [262, 303] width 16 height 39
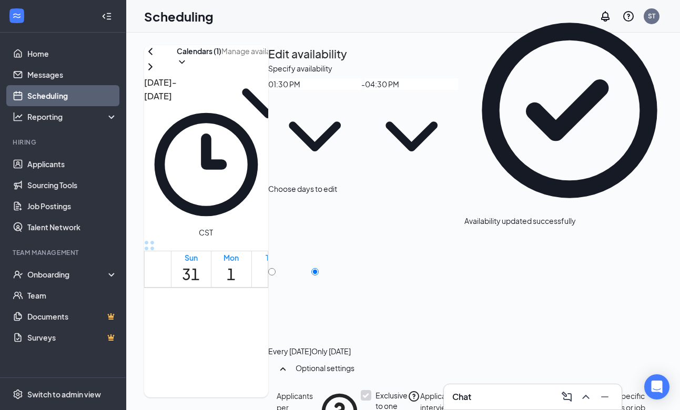
type input "01:30 PM"
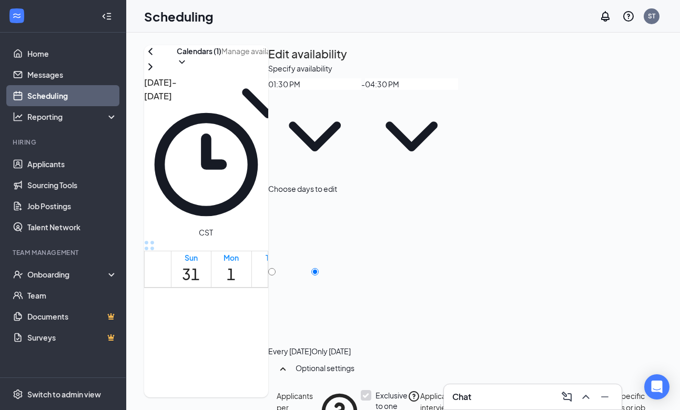
click at [458, 125] on icon "ChevronDown" at bounding box center [411, 136] width 93 height 93
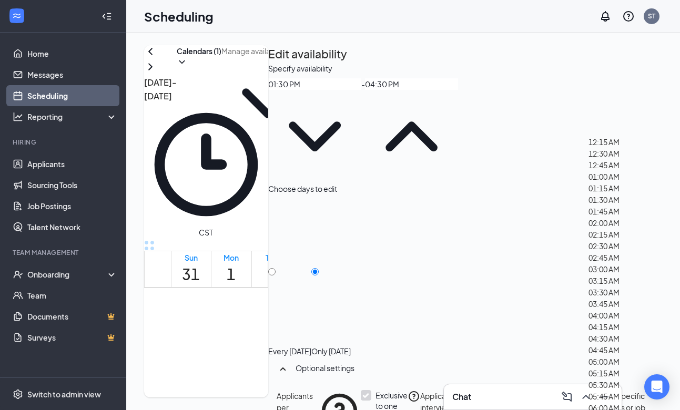
scroll to position [1599, 0]
type input "05:00 PM"
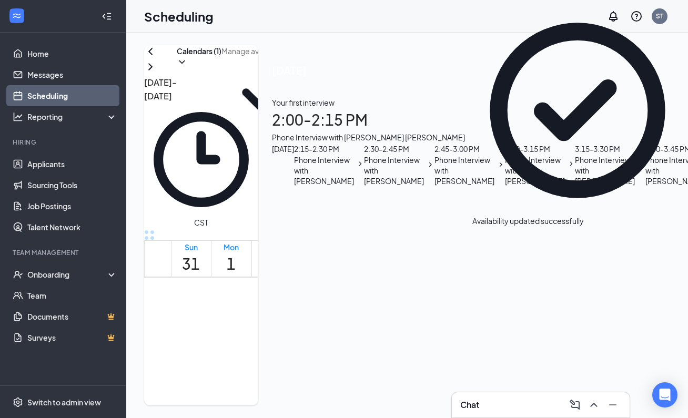
click at [368, 192] on body "Home Messages Scheduling Reporting Hiring Applicants Sourcing Tools Job Posting…" at bounding box center [340, 209] width 680 height 418
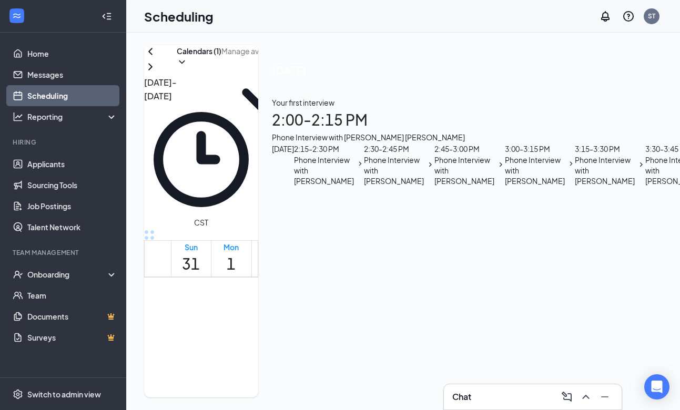
click at [350, 317] on span "2:00-5:00 PM" at bounding box center [342, 336] width 16 height 39
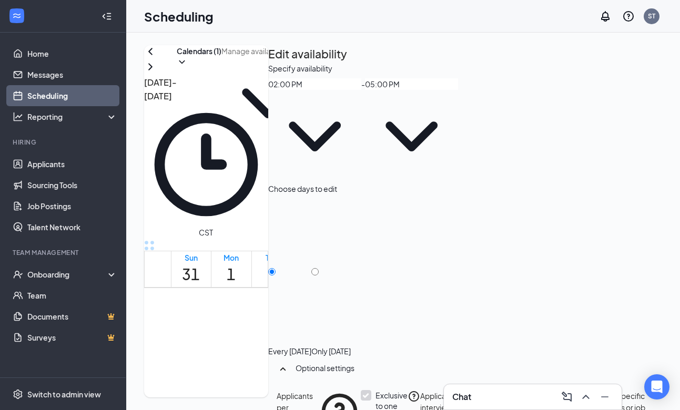
type input "02:00 PM"
type input "05:00 PM"
click at [361, 121] on icon "ChevronDown" at bounding box center [314, 136] width 93 height 93
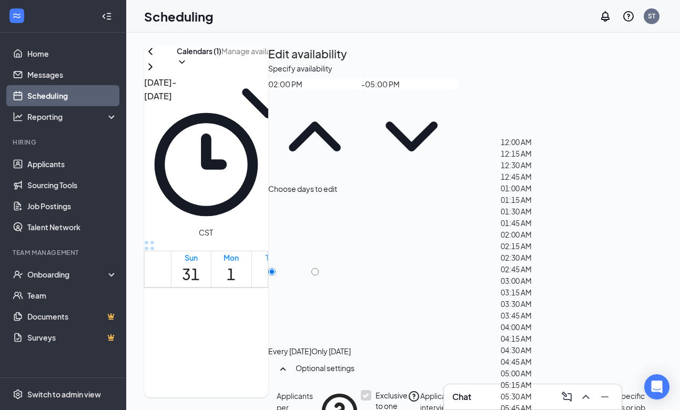
scroll to position [1210, 0]
type input "01:30 PM"
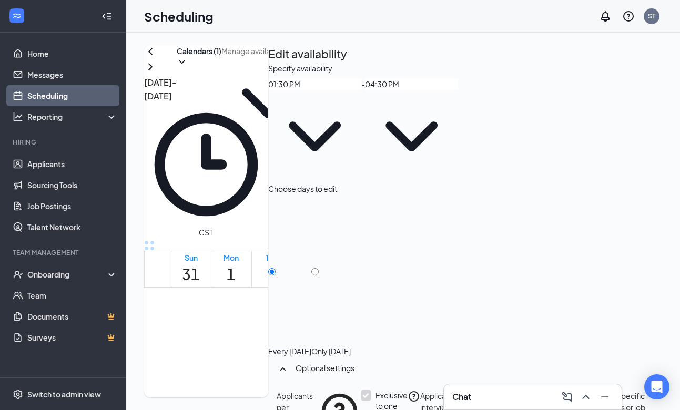
click at [458, 125] on icon "ChevronDown" at bounding box center [411, 136] width 93 height 93
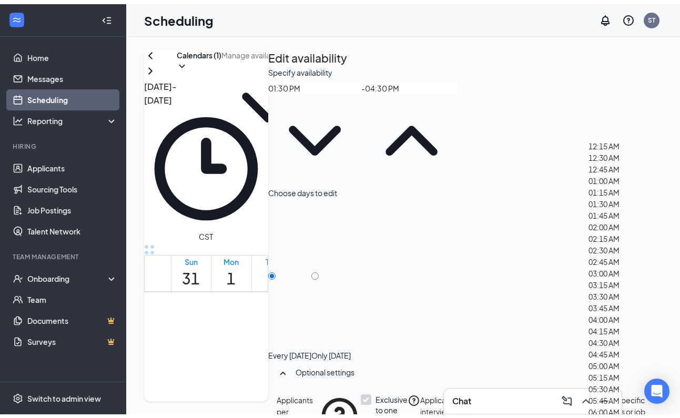
scroll to position [1534, 0]
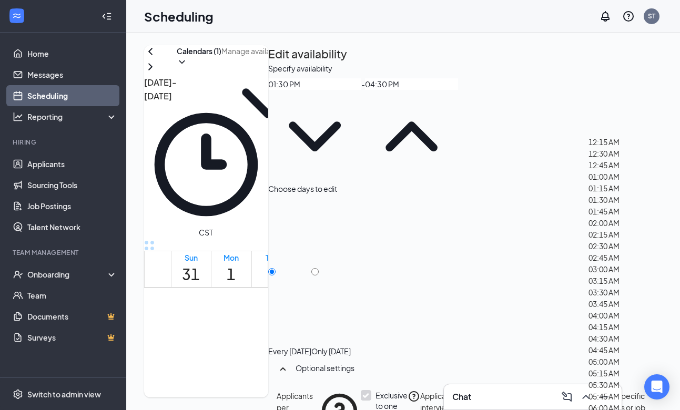
type input "05:00 PM"
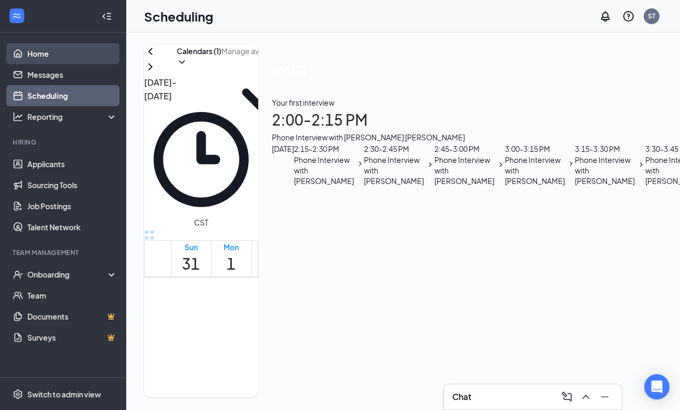
click at [51, 55] on link "Home" at bounding box center [72, 53] width 90 height 21
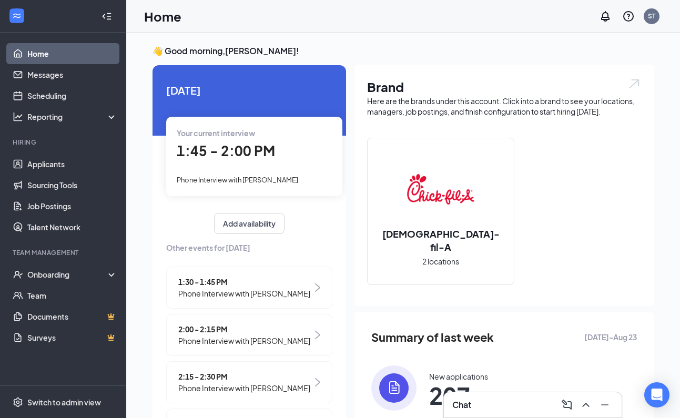
click at [234, 346] on span "Phone Interview with [PERSON_NAME]" at bounding box center [244, 341] width 132 height 12
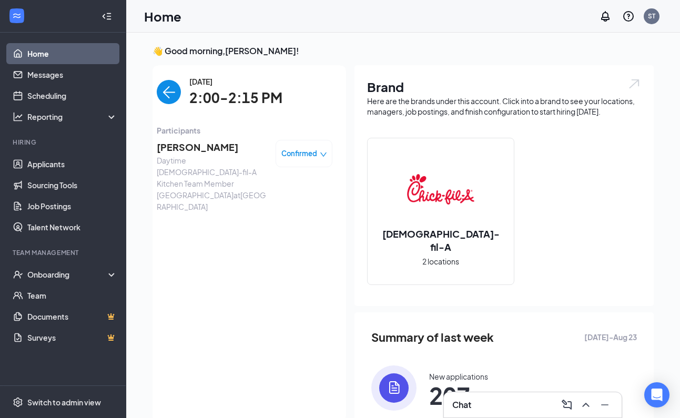
click at [187, 141] on span "[PERSON_NAME]" at bounding box center [212, 147] width 110 height 15
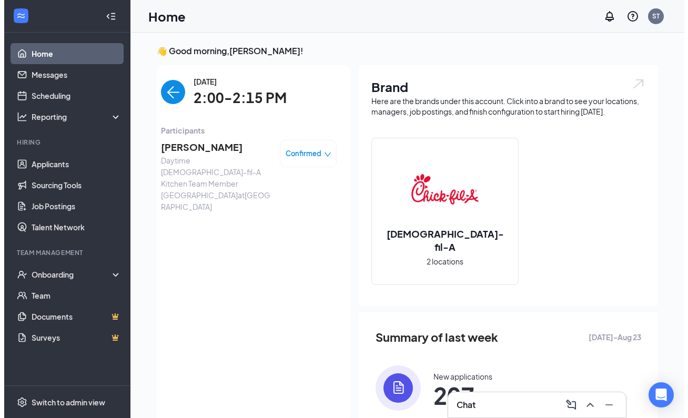
scroll to position [4, 0]
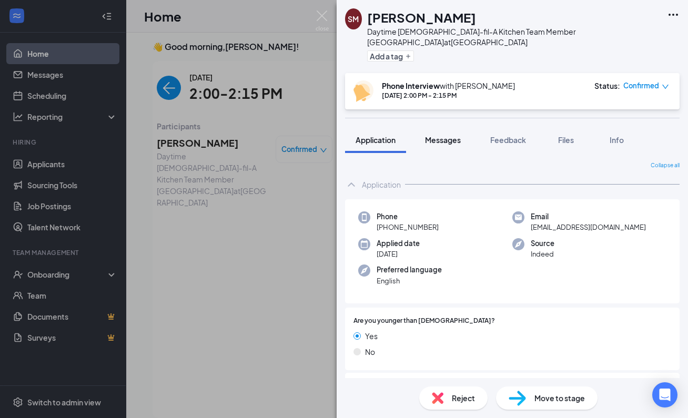
click at [444, 135] on span "Messages" at bounding box center [443, 139] width 36 height 9
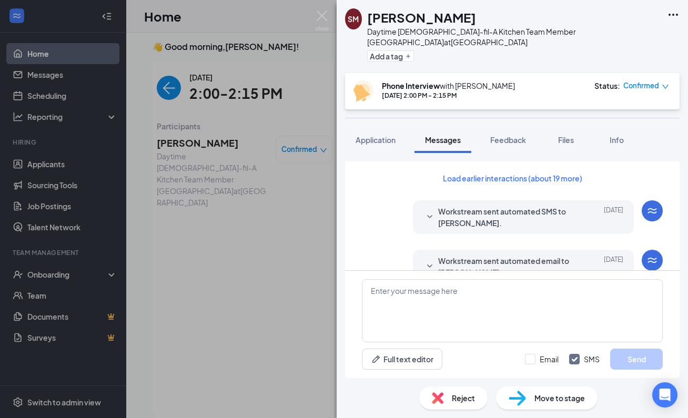
scroll to position [407, 0]
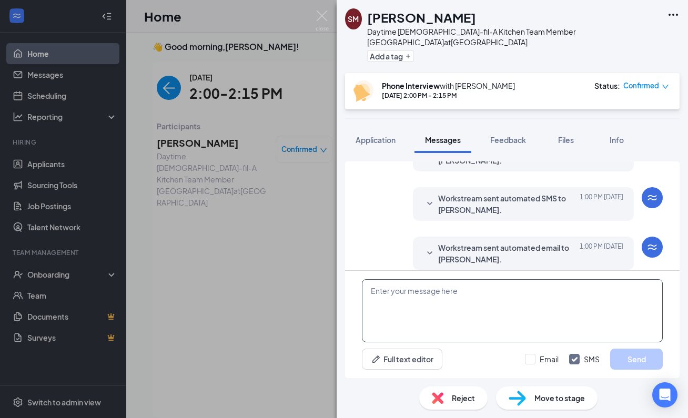
click at [438, 319] on textarea at bounding box center [512, 310] width 301 height 63
paste textarea "Hi There NAME, your interview is DATE at TIME. Our address is [STREET_ADDRESS].…"
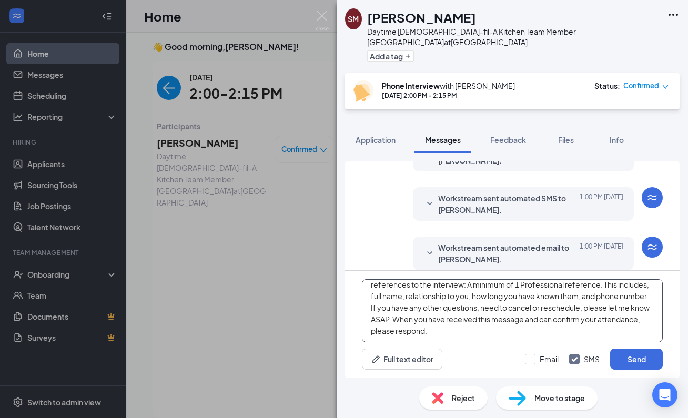
scroll to position [0, 0]
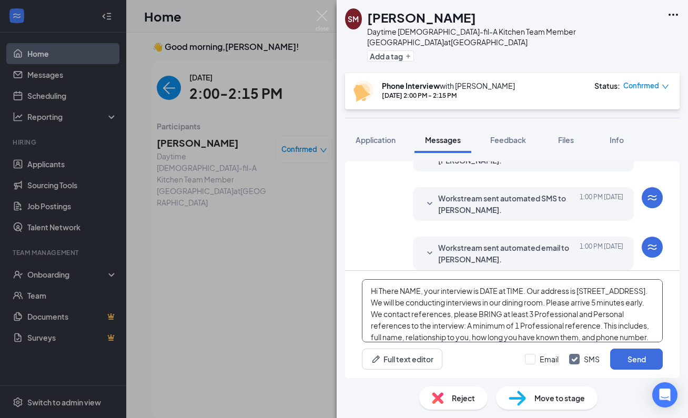
click at [420, 290] on textarea "Hi There NAME, your interview is DATE at TIME. Our address is [STREET_ADDRESS].…" at bounding box center [512, 310] width 301 height 63
click at [500, 290] on textarea "Hi There [PERSON_NAME], your interview is DATE at TIME. Our address is [STREET_…" at bounding box center [512, 310] width 301 height 63
click at [572, 291] on textarea "Hi There [PERSON_NAME], your interview is [DATE] at TIME. Our address is [STREE…" at bounding box center [512, 310] width 301 height 63
type textarea "Hi There [PERSON_NAME], your interview is [DATE] 5:00 PM. Our address is [STREE…"
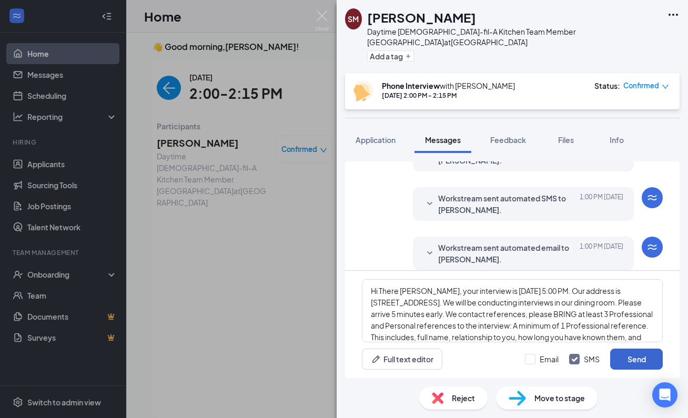
click at [626, 361] on button "Send" at bounding box center [636, 359] width 53 height 21
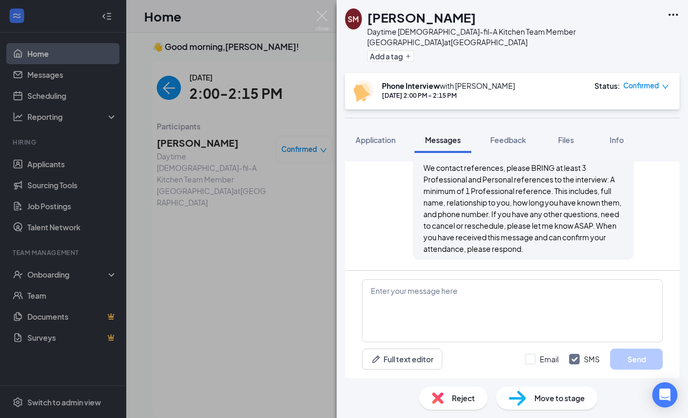
scroll to position [602, 0]
click at [321, 14] on img at bounding box center [321, 21] width 13 height 21
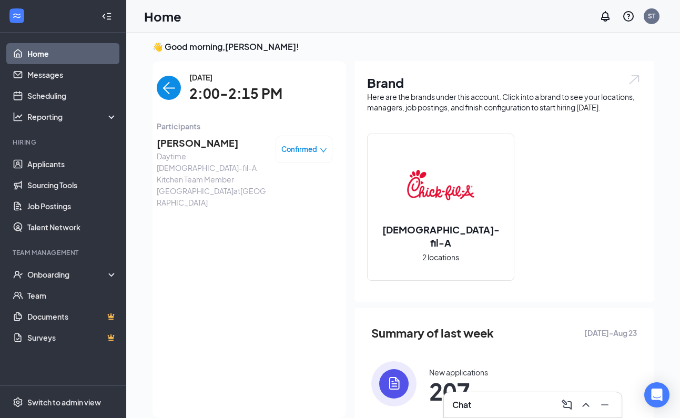
click at [313, 153] on div "Confirmed" at bounding box center [304, 149] width 46 height 11
click at [285, 206] on span "Mark complete" at bounding box center [258, 212] width 72 height 12
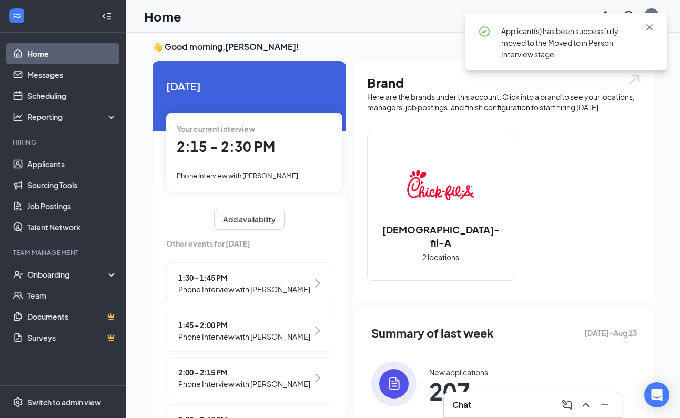
click at [256, 158] on div "Your current interview 2:15 - 2:30 PM Phone Interview with [PERSON_NAME]" at bounding box center [254, 151] width 176 height 79
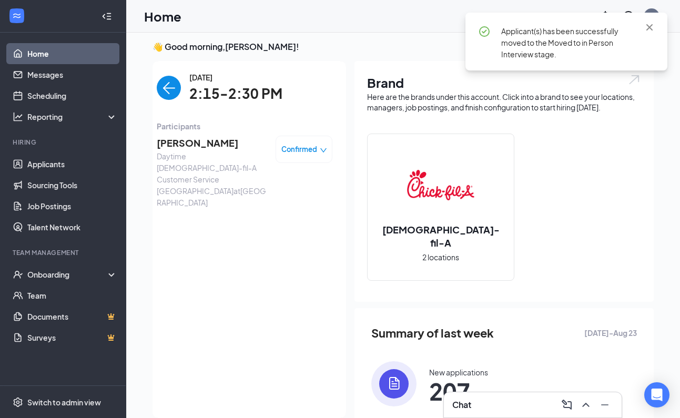
click at [201, 145] on span "[PERSON_NAME]" at bounding box center [212, 143] width 110 height 15
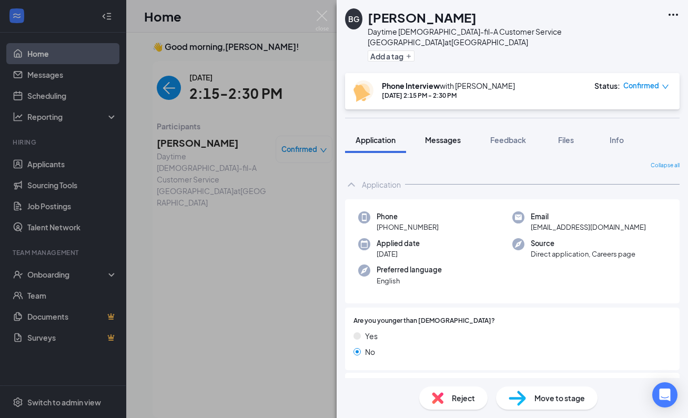
click at [441, 135] on span "Messages" at bounding box center [443, 139] width 36 height 9
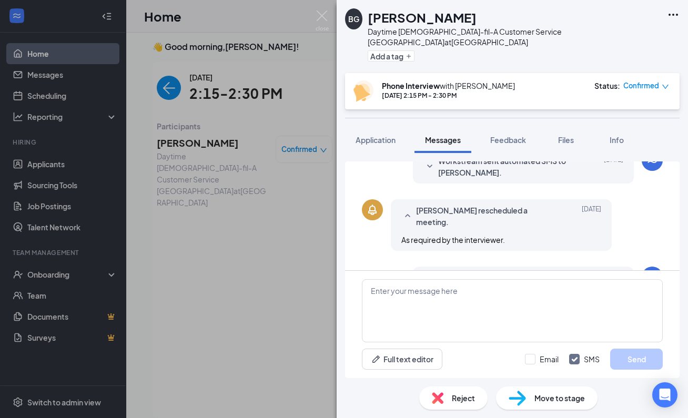
scroll to position [397, 0]
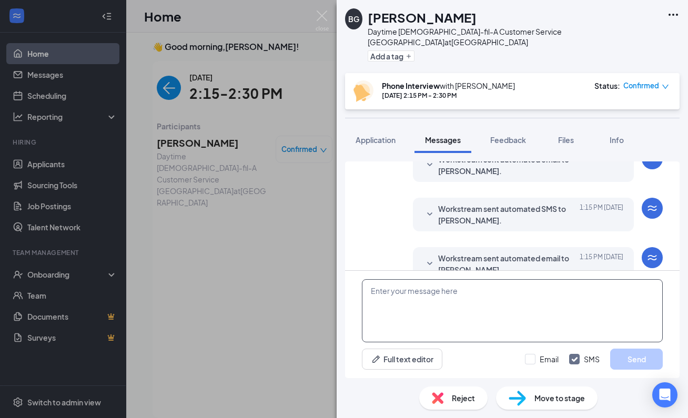
click at [477, 300] on textarea at bounding box center [512, 310] width 301 height 63
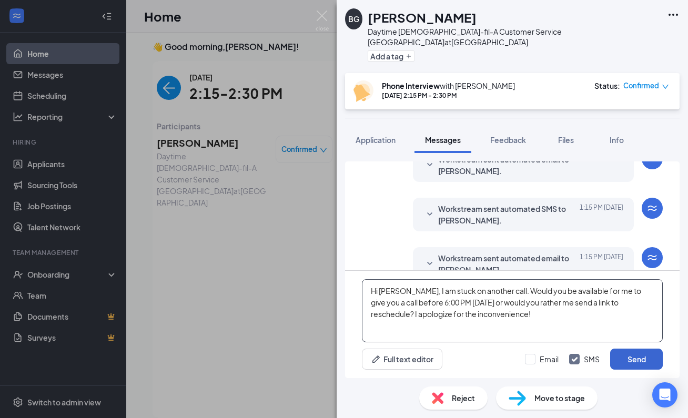
type textarea "Hi [PERSON_NAME], I am stuck on another call. Would you be available for me to …"
click at [621, 360] on button "Send" at bounding box center [636, 359] width 53 height 21
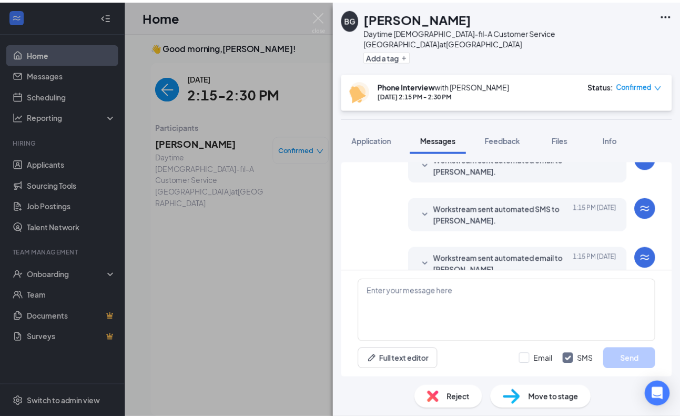
scroll to position [499, 0]
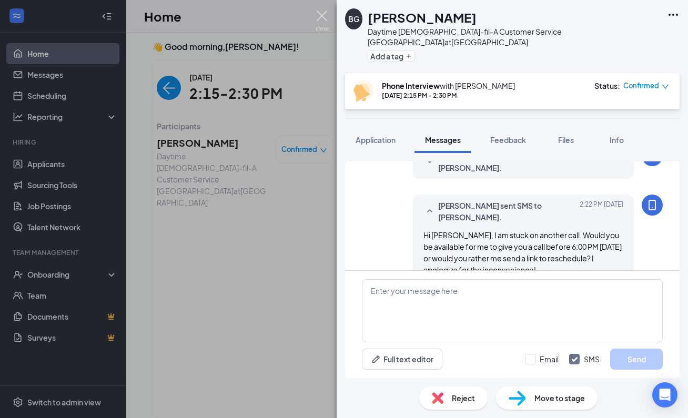
click at [321, 15] on img at bounding box center [321, 21] width 13 height 21
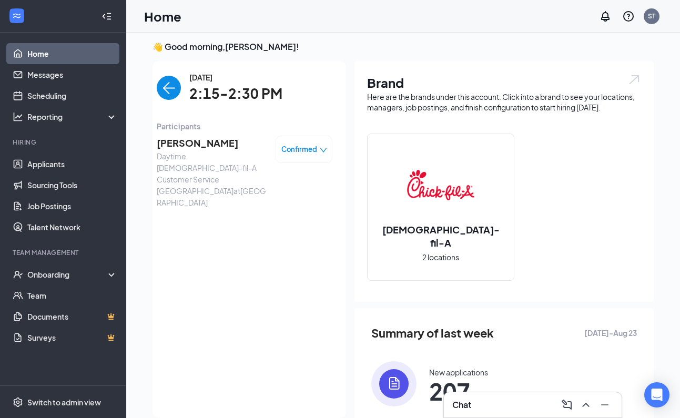
click at [161, 89] on img "back-button" at bounding box center [169, 88] width 24 height 24
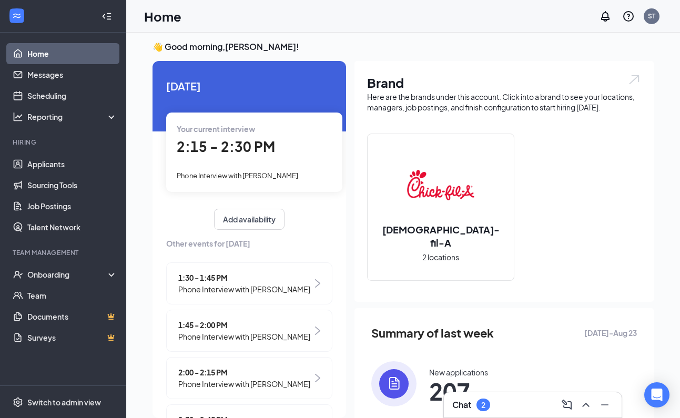
click at [472, 394] on div "Chat 2" at bounding box center [533, 404] width 178 height 25
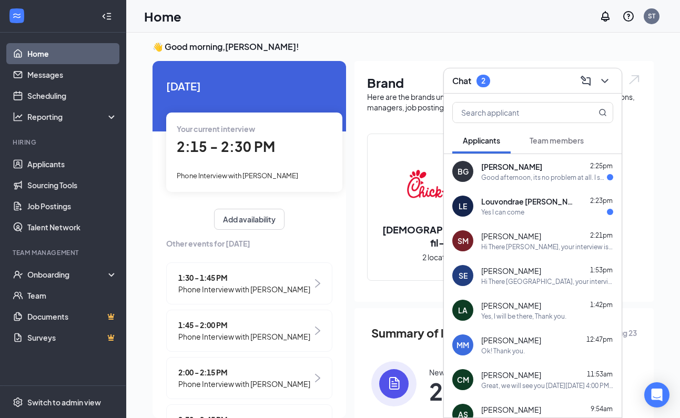
click at [528, 203] on span "Louvondrae [PERSON_NAME]" at bounding box center [528, 201] width 95 height 11
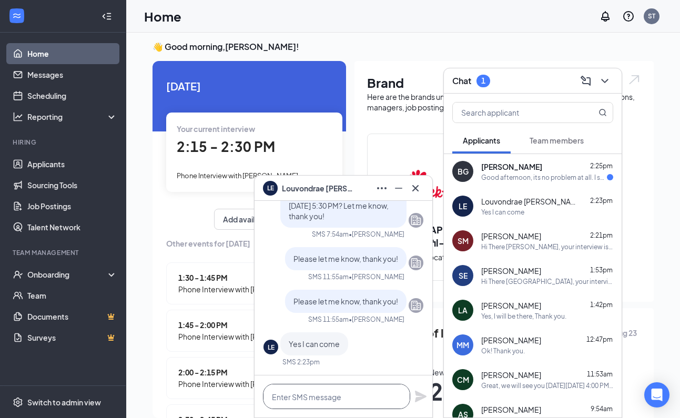
click at [356, 402] on textarea at bounding box center [336, 396] width 147 height 25
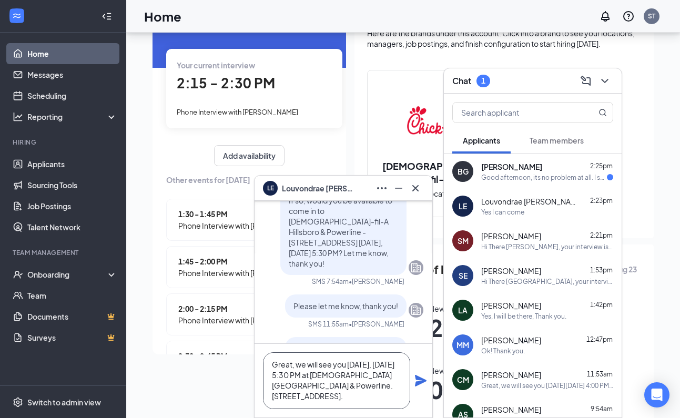
scroll to position [157, 0]
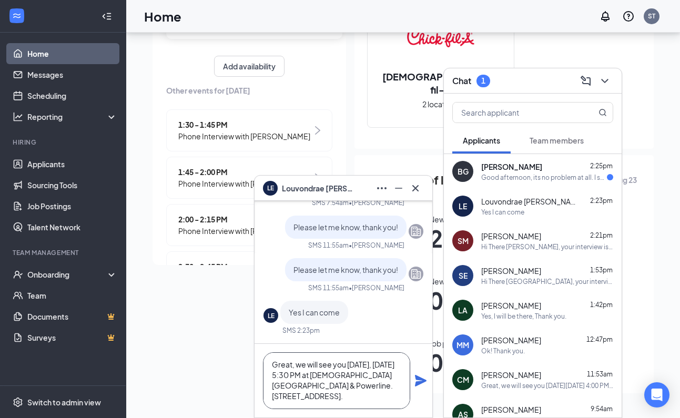
type textarea "Great, we will see you [DATE], [DATE] 5:30 PM at [DEMOGRAPHIC_DATA][GEOGRAPHIC_…"
click at [417, 384] on icon "Plane" at bounding box center [421, 381] width 12 height 12
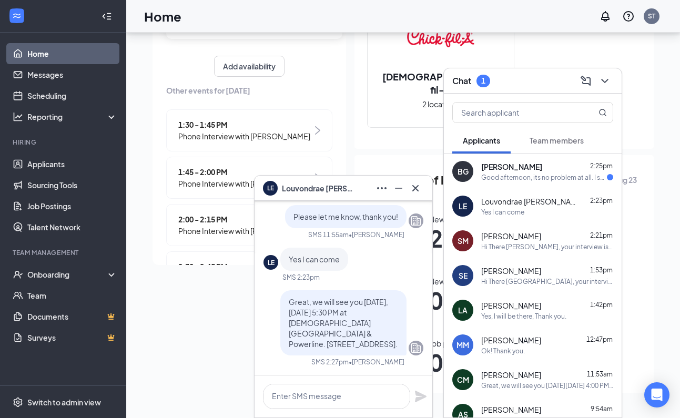
scroll to position [0, 0]
click at [415, 190] on icon "Cross" at bounding box center [415, 188] width 13 height 13
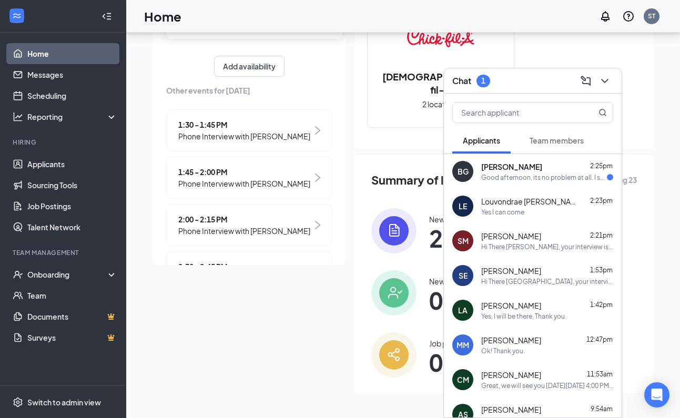
click at [547, 174] on div "Good afternoon, its no problem at all. I should be available at that time, if a…" at bounding box center [544, 177] width 126 height 9
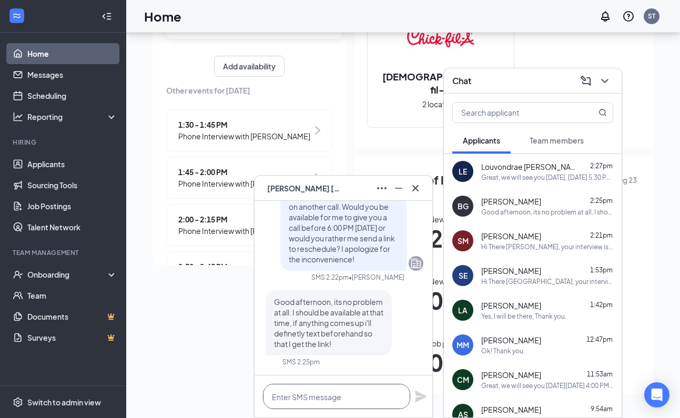
click at [340, 401] on textarea at bounding box center [336, 396] width 147 height 25
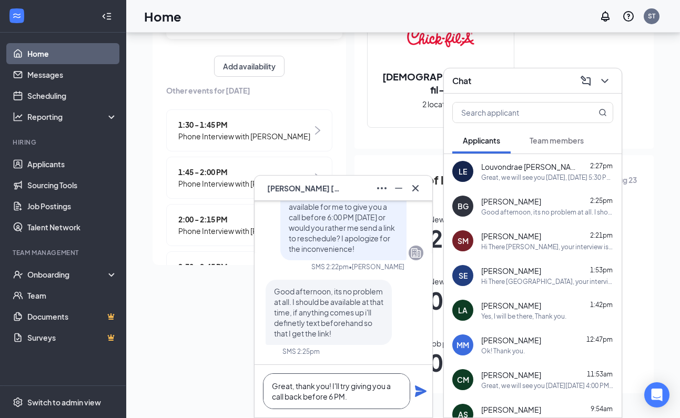
type textarea "Great, thank you! I'll try giving you a call back before 6 PM."
click at [418, 389] on icon "Plane" at bounding box center [421, 391] width 12 height 12
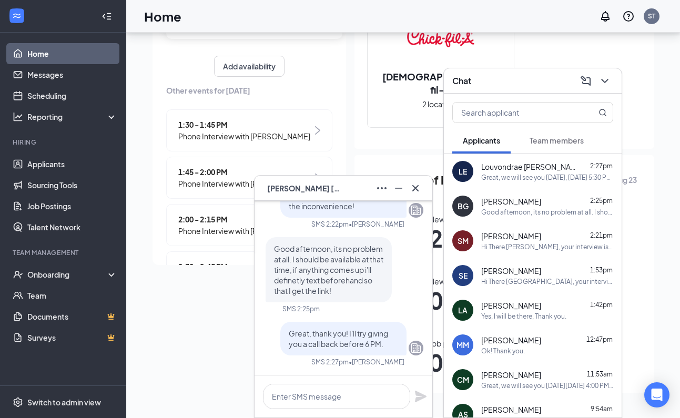
scroll to position [0, 0]
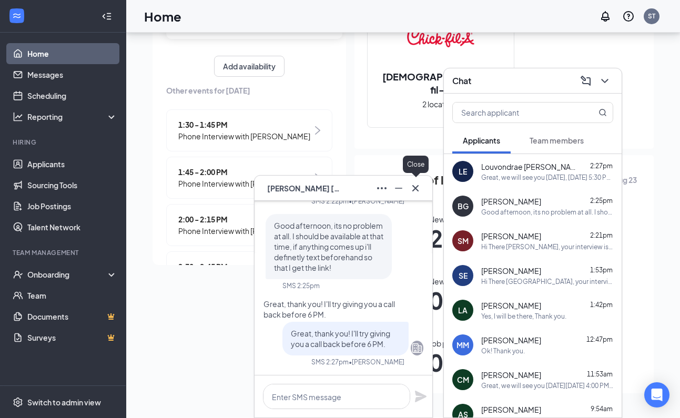
click at [416, 192] on icon "Cross" at bounding box center [415, 188] width 13 height 13
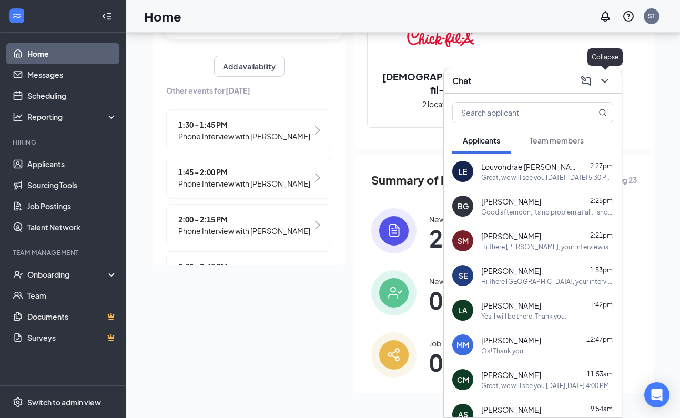
click at [601, 83] on icon "ChevronDown" at bounding box center [604, 81] width 13 height 13
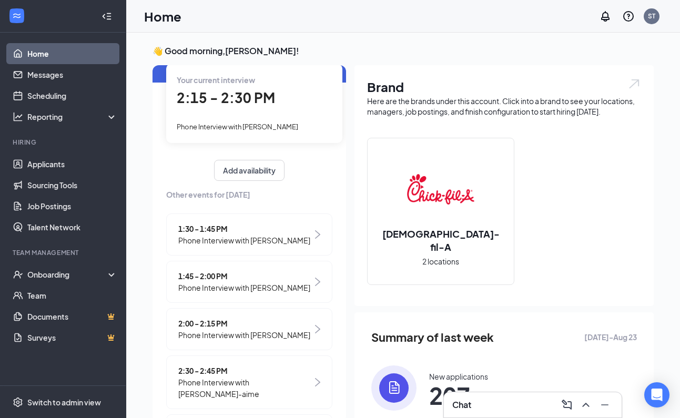
scroll to position [73, 0]
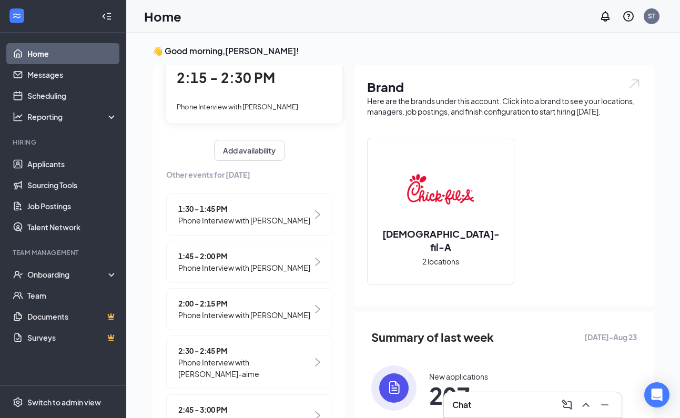
click at [220, 378] on span "Phone Interview with [PERSON_NAME]-aime" at bounding box center [245, 367] width 134 height 23
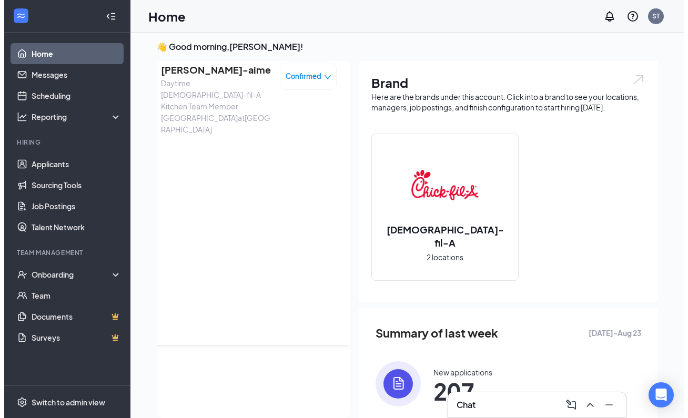
scroll to position [0, 0]
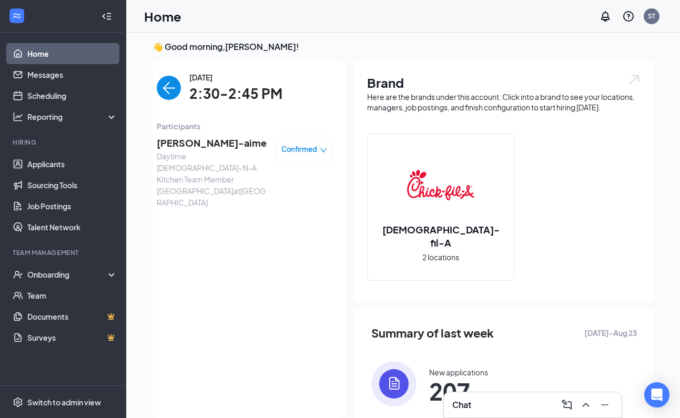
click at [199, 141] on span "[PERSON_NAME]-aime" at bounding box center [212, 143] width 110 height 15
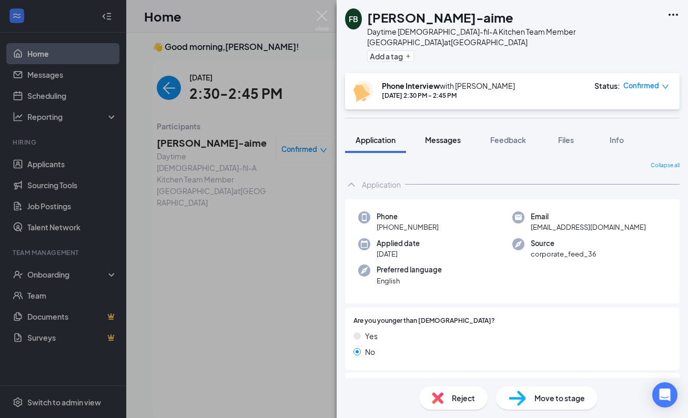
click at [448, 135] on span "Messages" at bounding box center [443, 139] width 36 height 9
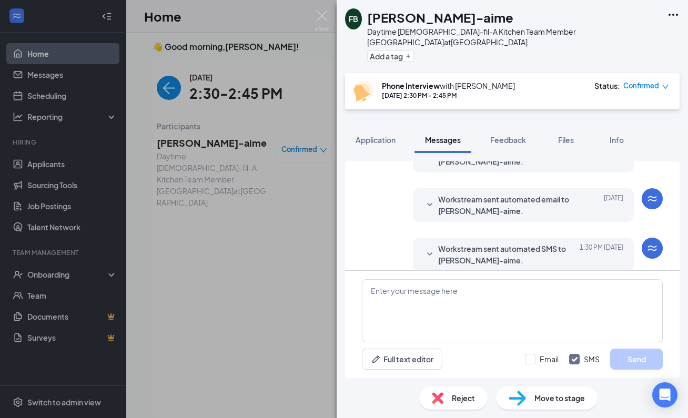
scroll to position [489, 0]
click at [388, 135] on span "Application" at bounding box center [375, 139] width 40 height 9
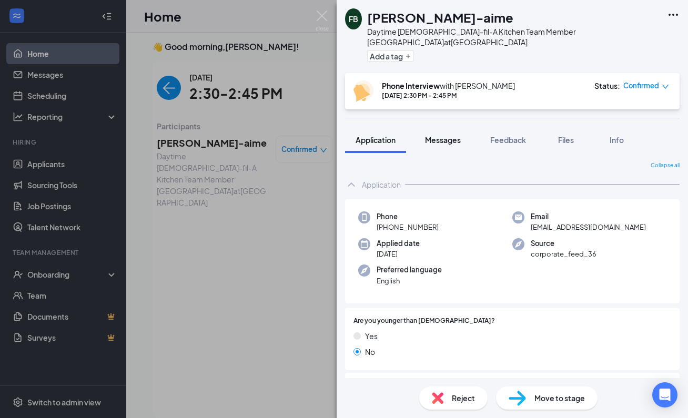
click at [450, 135] on span "Messages" at bounding box center [443, 139] width 36 height 9
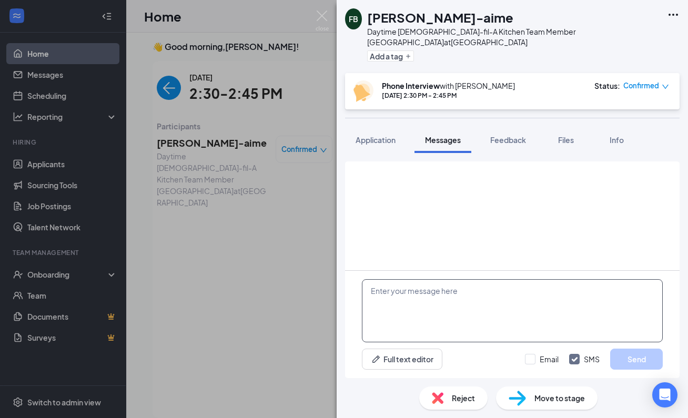
click at [464, 302] on textarea at bounding box center [512, 310] width 301 height 63
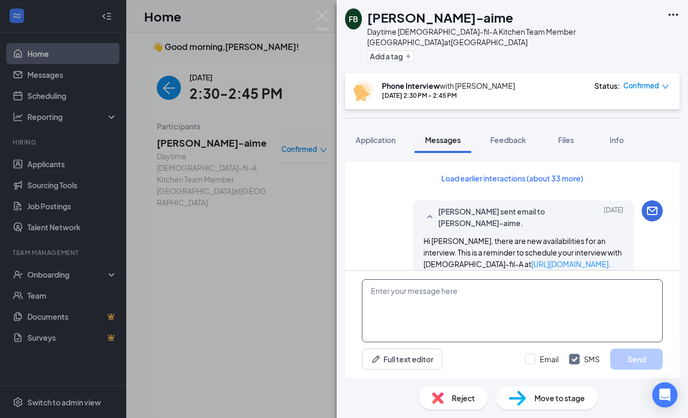
scroll to position [489, 0]
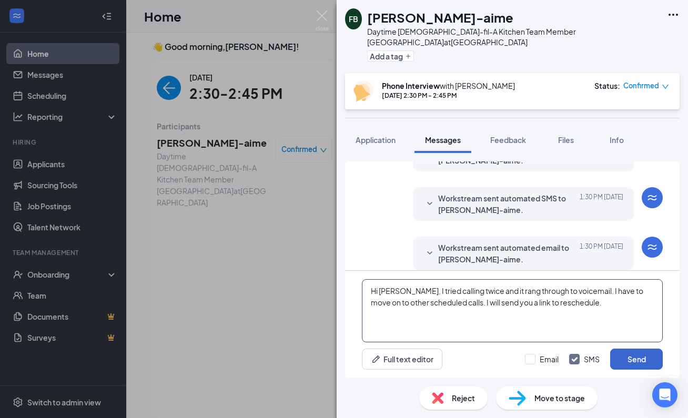
type textarea "Hi [PERSON_NAME], I tried calling twice and it rang through to voicemail. I hav…"
click at [617, 359] on button "Send" at bounding box center [636, 359] width 53 height 21
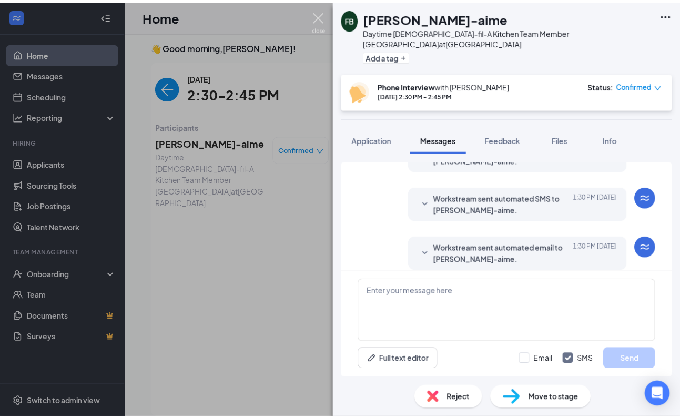
scroll to position [580, 0]
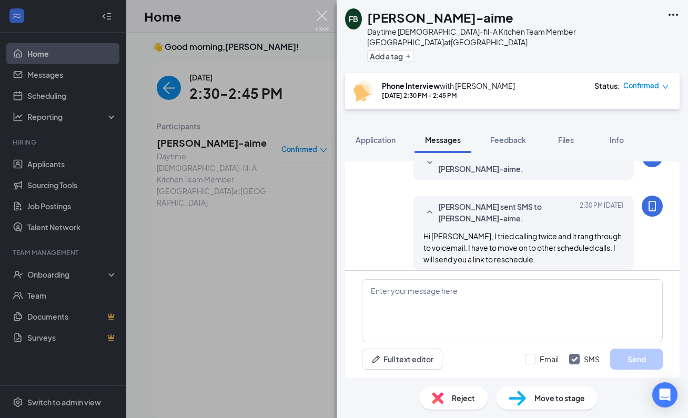
click at [323, 15] on img at bounding box center [321, 21] width 13 height 21
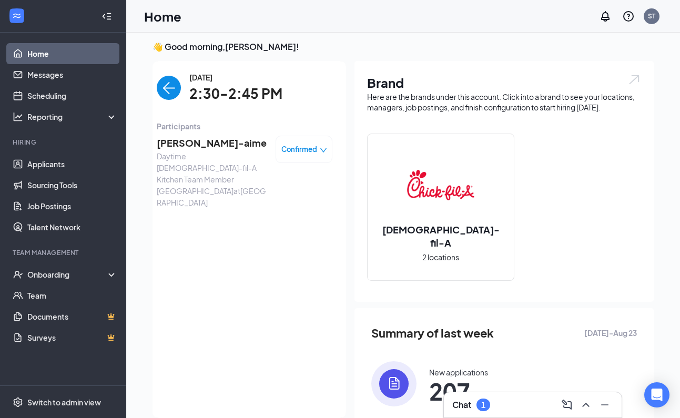
click at [320, 151] on icon "down" at bounding box center [323, 150] width 7 height 7
click at [294, 182] on span "Request Reschedule" at bounding box center [258, 188] width 72 height 12
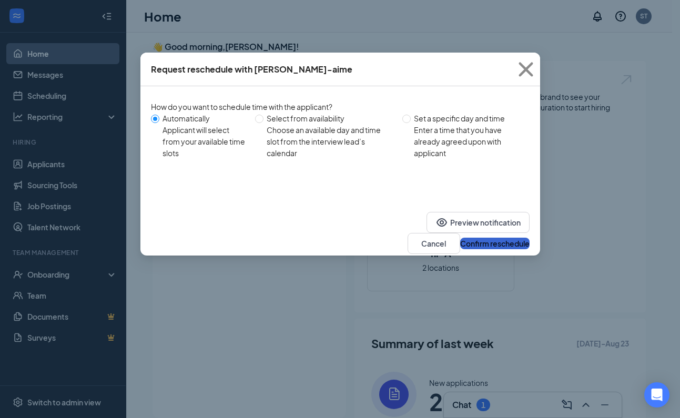
click at [476, 238] on button "Confirm reschedule" at bounding box center [494, 244] width 69 height 12
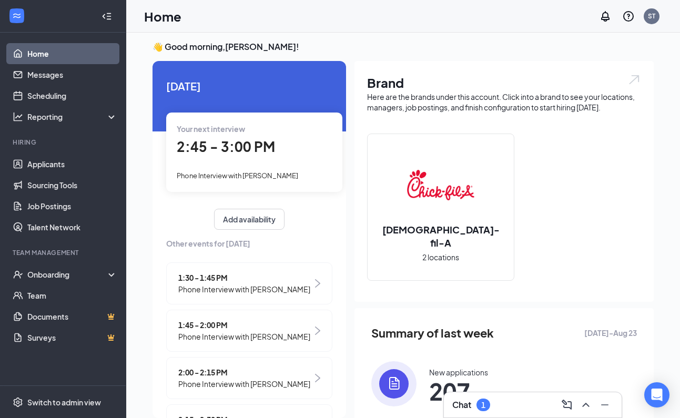
click at [491, 410] on div "Chat 1" at bounding box center [532, 404] width 161 height 17
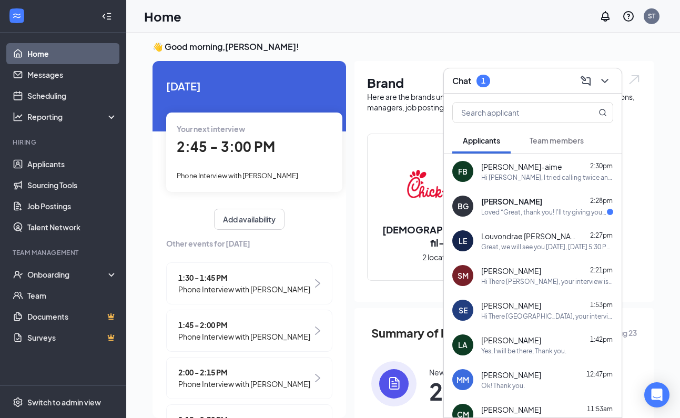
click at [521, 204] on span "[PERSON_NAME]" at bounding box center [511, 201] width 61 height 11
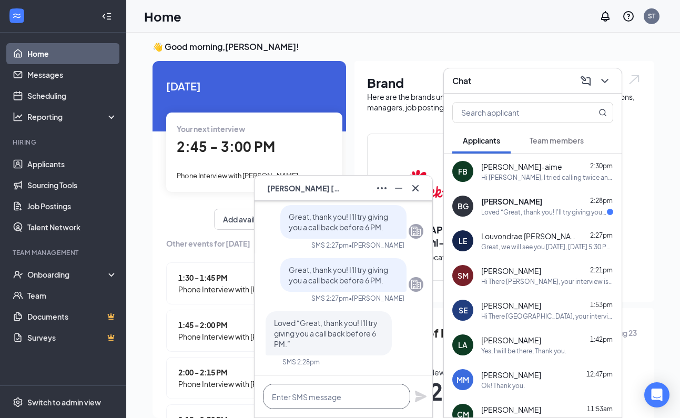
click at [323, 391] on textarea at bounding box center [336, 396] width 147 height 25
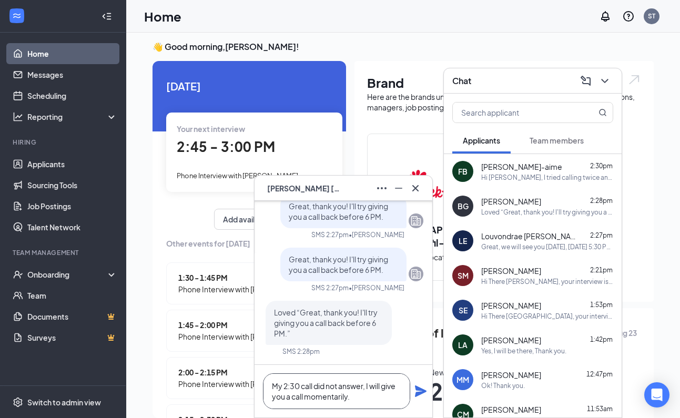
type textarea "My 2:30 call did not answer, I will give you a call momentarily."
click at [419, 390] on icon "Plane" at bounding box center [421, 391] width 12 height 12
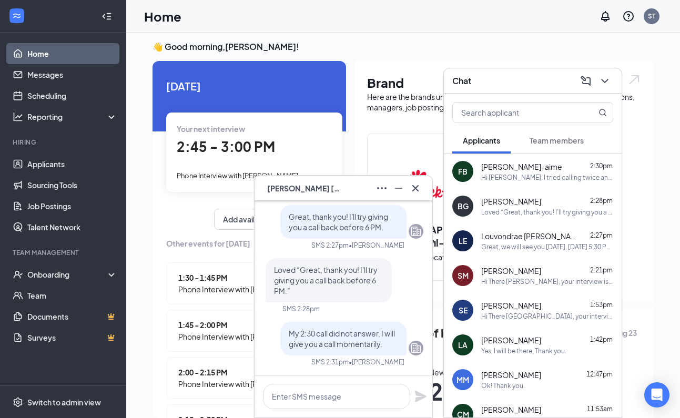
scroll to position [0, 0]
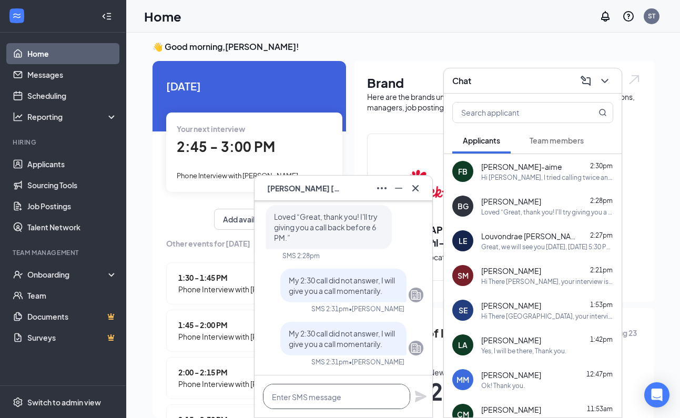
click at [345, 391] on textarea at bounding box center [336, 396] width 147 height 25
type textarea "3:30 PM*"
click at [417, 397] on icon "Plane" at bounding box center [421, 397] width 12 height 12
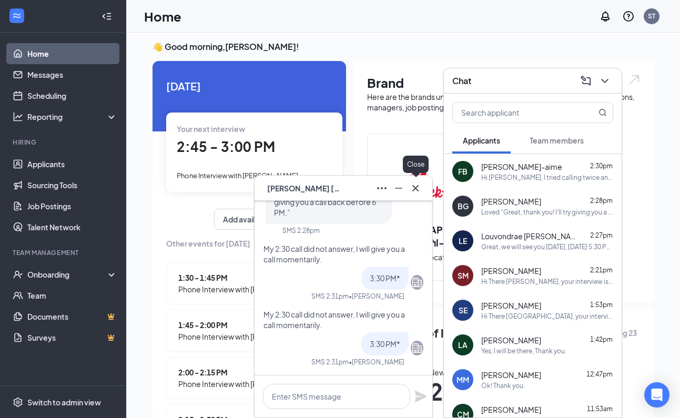
click at [414, 186] on icon "Cross" at bounding box center [415, 188] width 13 height 13
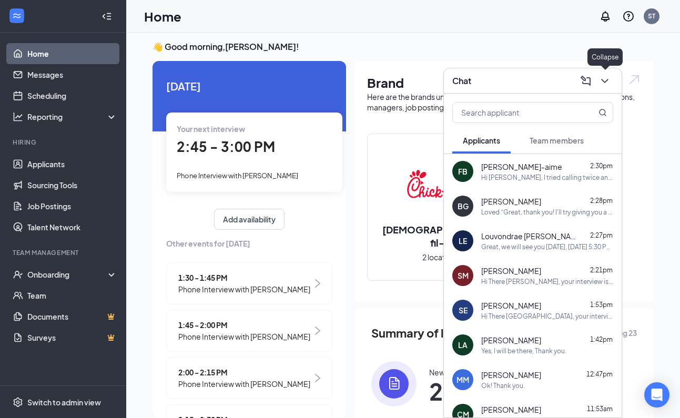
click at [607, 80] on icon "ChevronDown" at bounding box center [604, 81] width 7 height 4
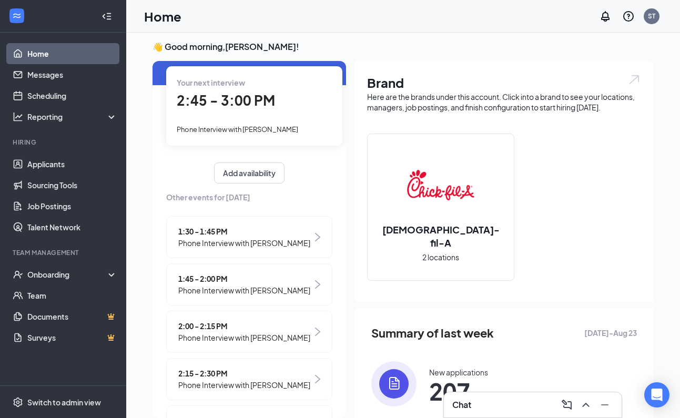
scroll to position [48, 0]
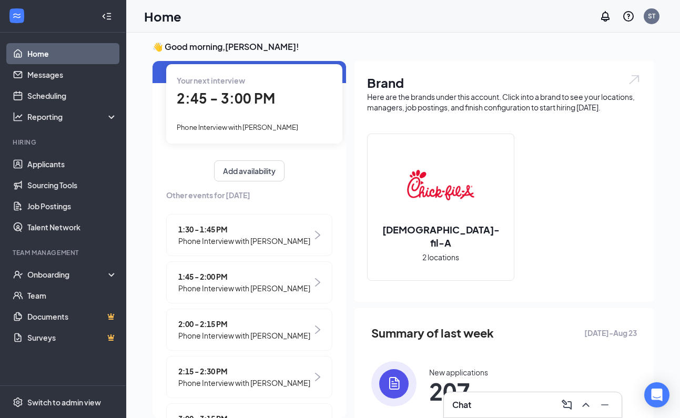
click at [219, 377] on span "2:15 - 2:30 PM" at bounding box center [244, 371] width 132 height 12
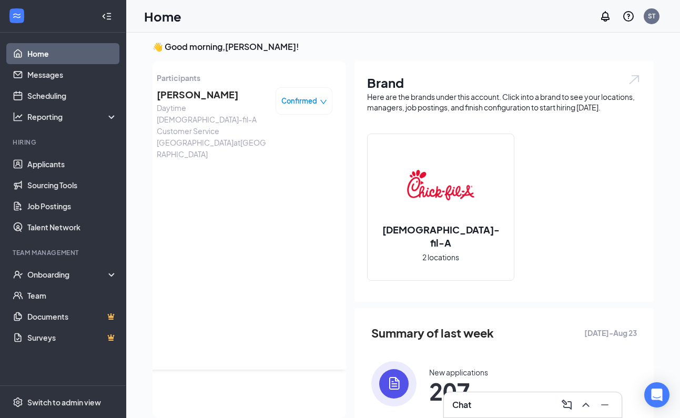
scroll to position [0, 0]
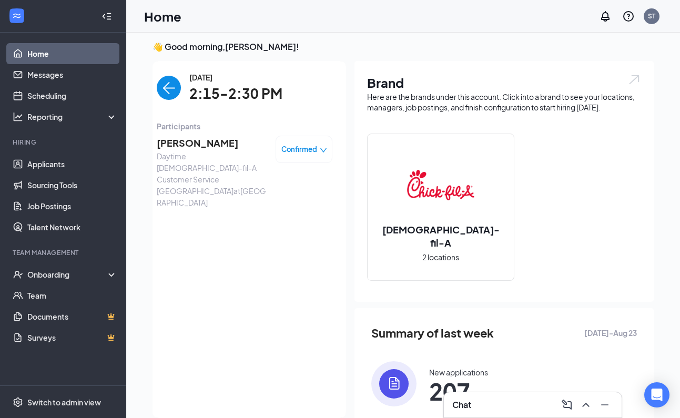
click at [191, 144] on span "[PERSON_NAME]" at bounding box center [212, 143] width 110 height 15
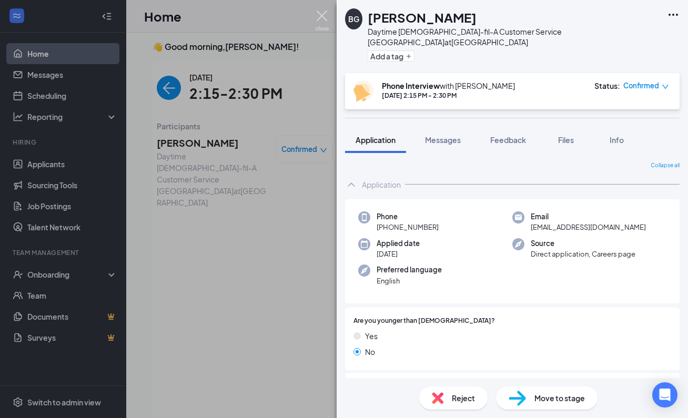
click at [321, 17] on img at bounding box center [321, 21] width 13 height 21
click at [320, 16] on img at bounding box center [321, 21] width 13 height 21
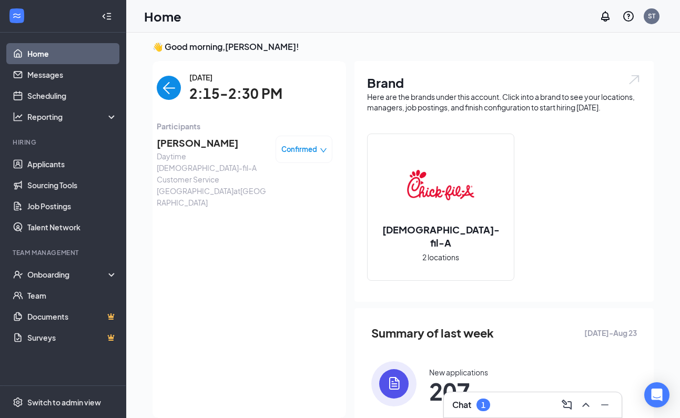
click at [311, 145] on div "Confirmed" at bounding box center [304, 149] width 46 height 11
click at [286, 206] on span "Mark complete" at bounding box center [258, 212] width 72 height 12
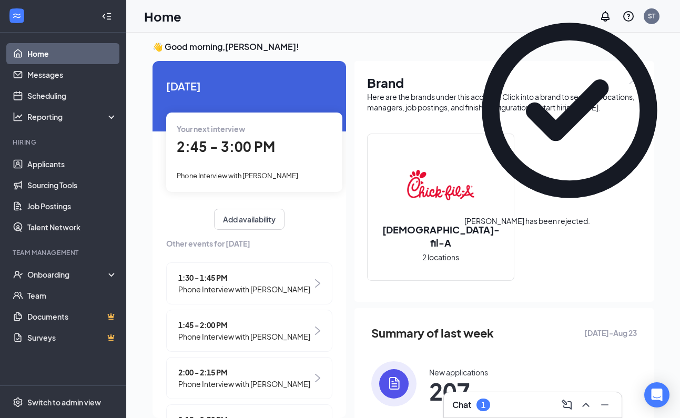
click at [485, 397] on div "Chat 1" at bounding box center [532, 404] width 161 height 17
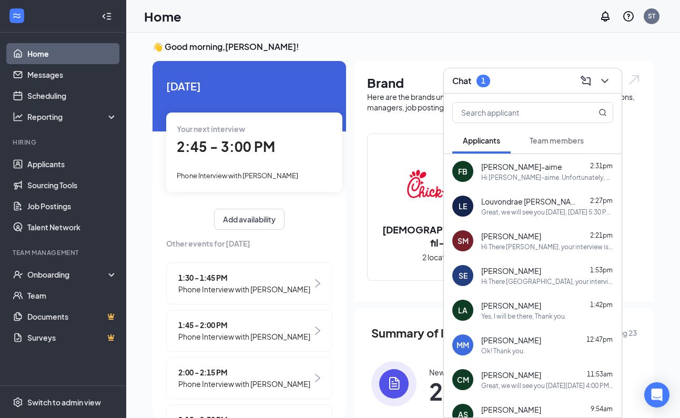
click at [568, 141] on span "Team members" at bounding box center [556, 140] width 54 height 9
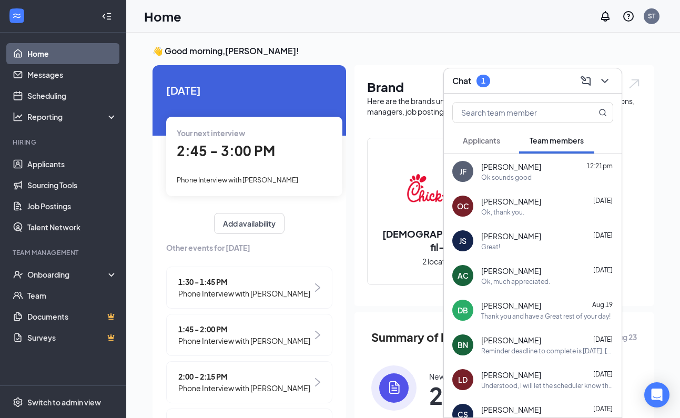
click at [488, 139] on span "Applicants" at bounding box center [481, 140] width 37 height 9
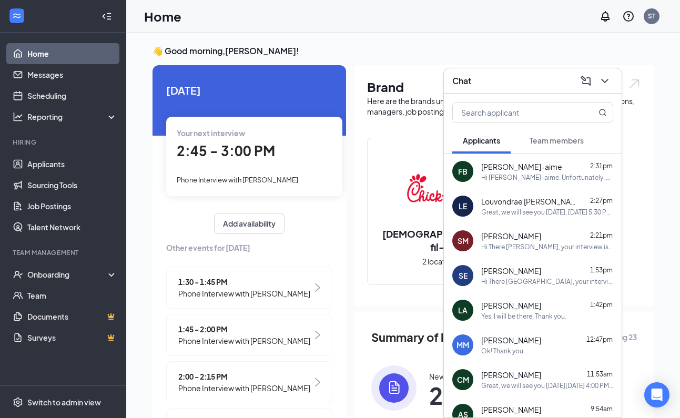
click at [607, 76] on icon "ChevronDown" at bounding box center [604, 81] width 13 height 13
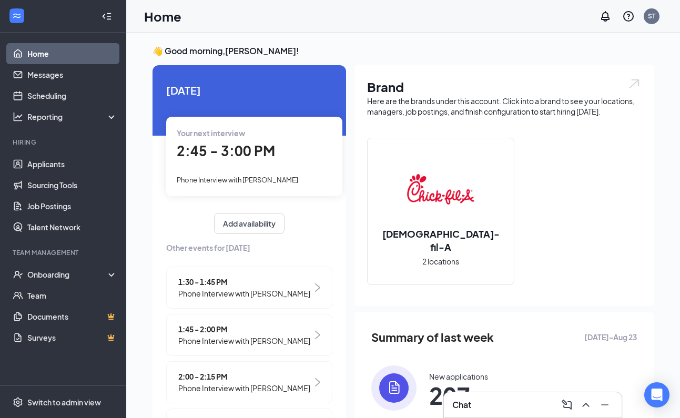
click at [243, 160] on div "2:45 - 3:00 PM" at bounding box center [254, 151] width 155 height 22
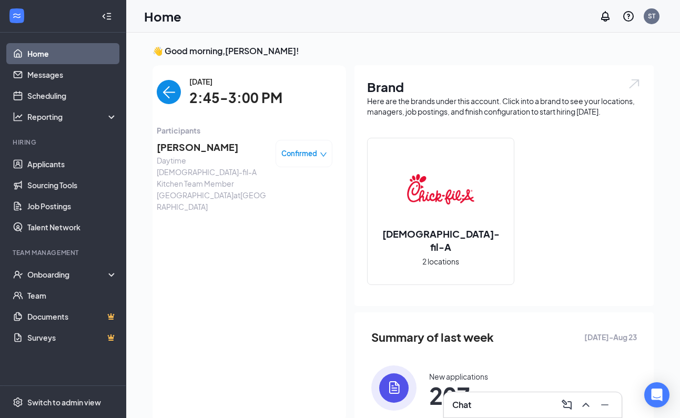
scroll to position [4, 0]
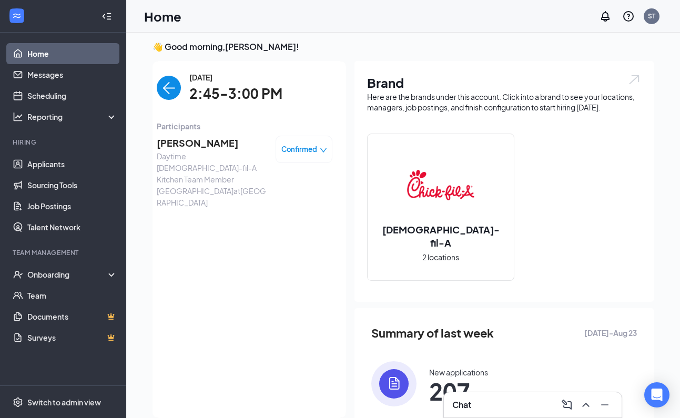
click at [188, 141] on span "[PERSON_NAME]" at bounding box center [212, 143] width 110 height 15
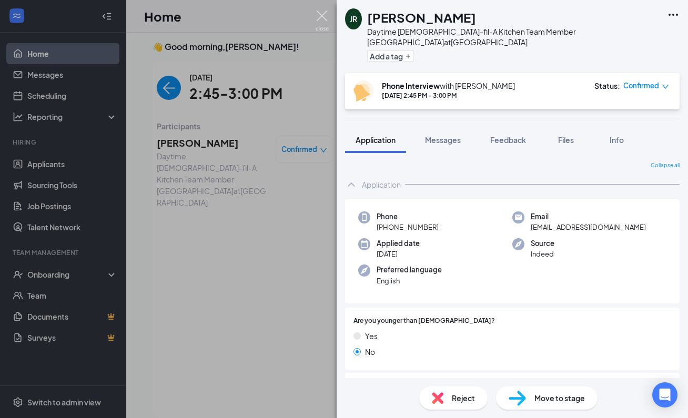
click at [322, 16] on img at bounding box center [321, 21] width 13 height 21
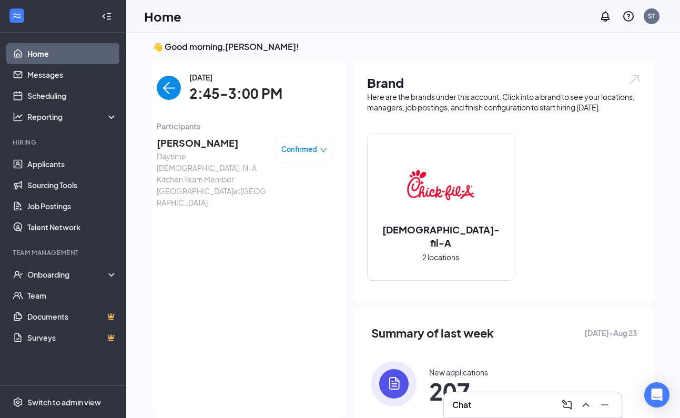
click at [310, 148] on div "Confirmed" at bounding box center [304, 149] width 46 height 11
click at [271, 206] on span "Mark complete" at bounding box center [258, 212] width 72 height 12
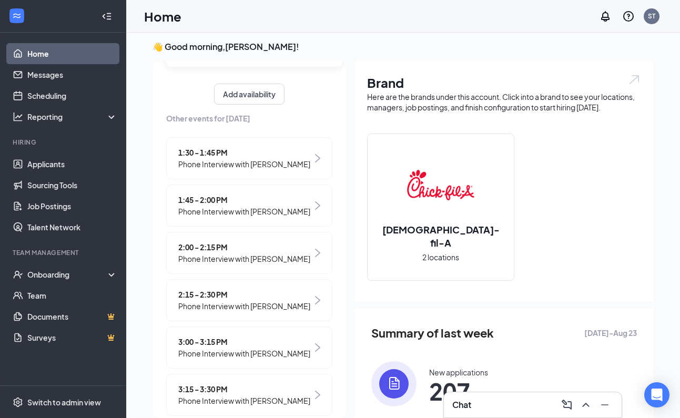
scroll to position [127, 0]
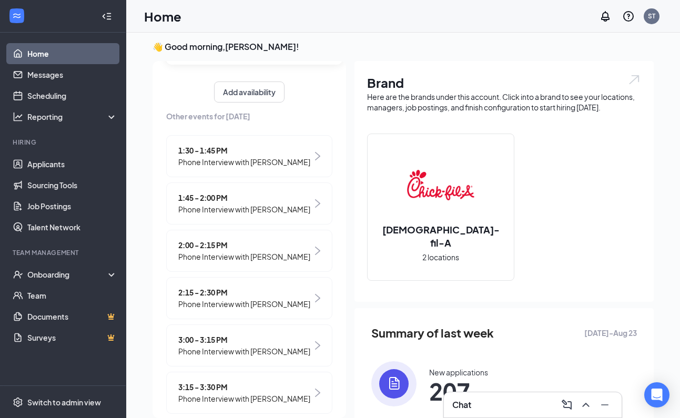
click at [213, 345] on span "3:00 - 3:15 PM" at bounding box center [244, 340] width 132 height 12
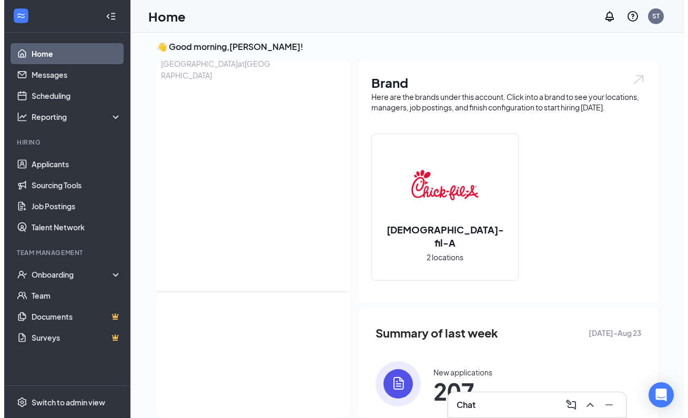
scroll to position [0, 0]
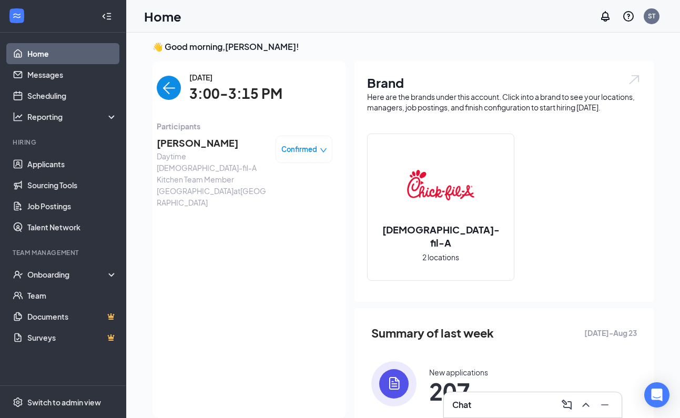
click at [188, 140] on span "[PERSON_NAME]" at bounding box center [212, 143] width 110 height 15
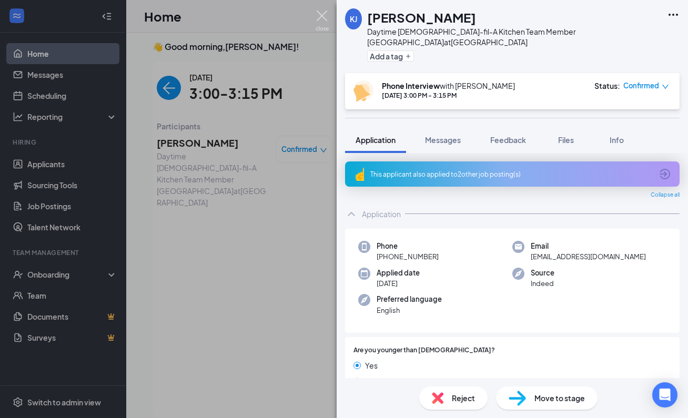
click at [320, 15] on img at bounding box center [321, 21] width 13 height 21
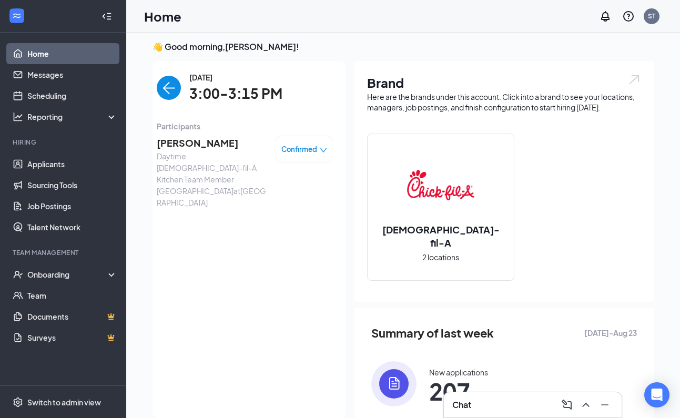
click at [172, 146] on span "[PERSON_NAME]" at bounding box center [212, 143] width 110 height 15
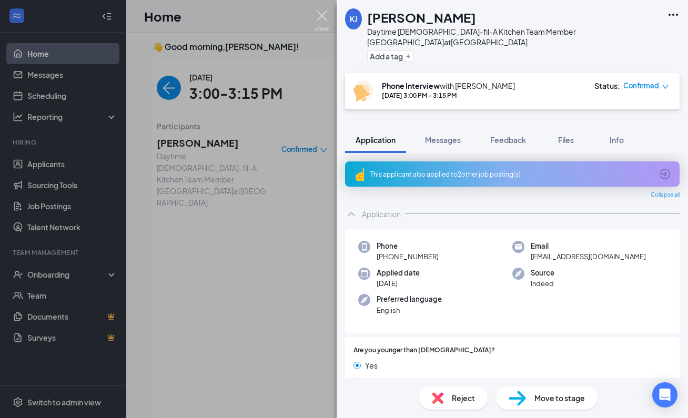
click at [322, 17] on img at bounding box center [321, 21] width 13 height 21
click at [308, 144] on div "[PERSON_NAME] Daytime [DEMOGRAPHIC_DATA]-fil-A Kitchen Team Member Coconut Cree…" at bounding box center [344, 209] width 688 height 418
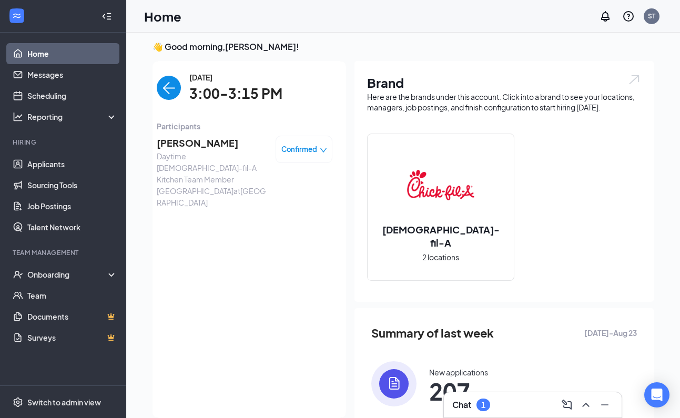
click at [306, 151] on span "Confirmed" at bounding box center [299, 149] width 36 height 11
click at [280, 206] on span "Mark complete" at bounding box center [258, 212] width 72 height 12
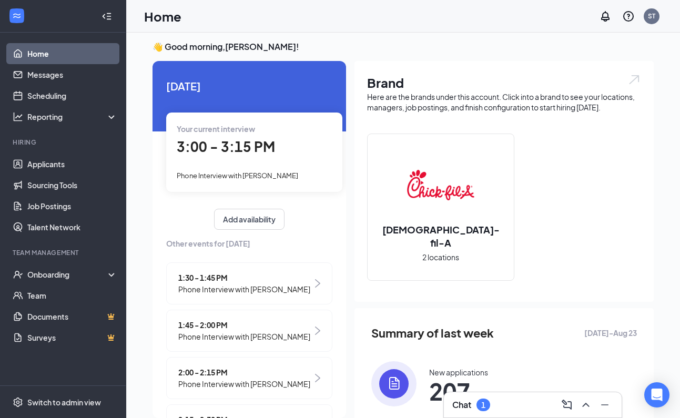
click at [492, 408] on div "Chat 1" at bounding box center [532, 404] width 161 height 17
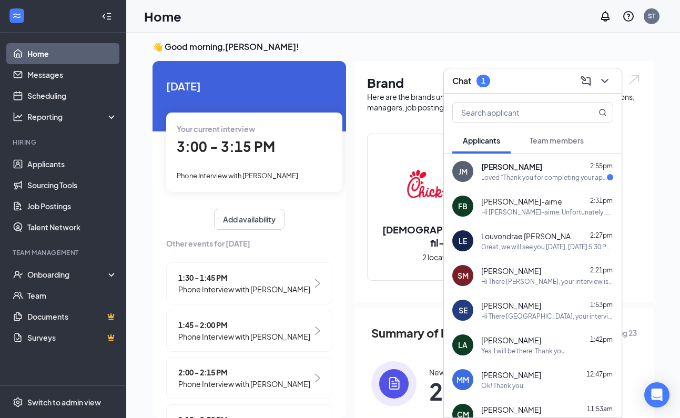
click at [527, 175] on div "Loved “Thank you for completing your application for the Nighttime [DEMOGRAPHIC…" at bounding box center [544, 177] width 126 height 9
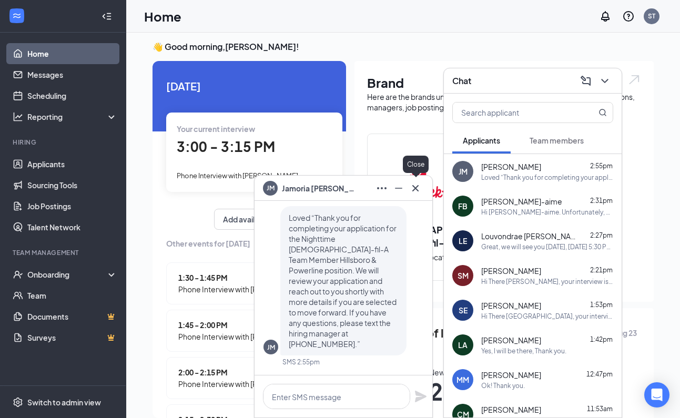
click at [419, 187] on icon "Cross" at bounding box center [415, 188] width 13 height 13
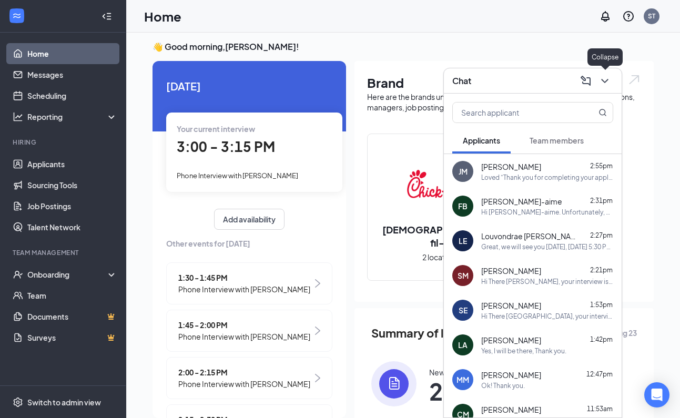
click at [601, 78] on icon "ChevronDown" at bounding box center [604, 81] width 13 height 13
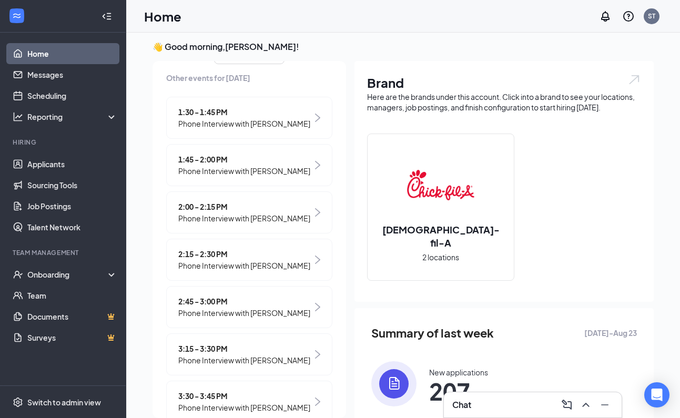
scroll to position [182, 0]
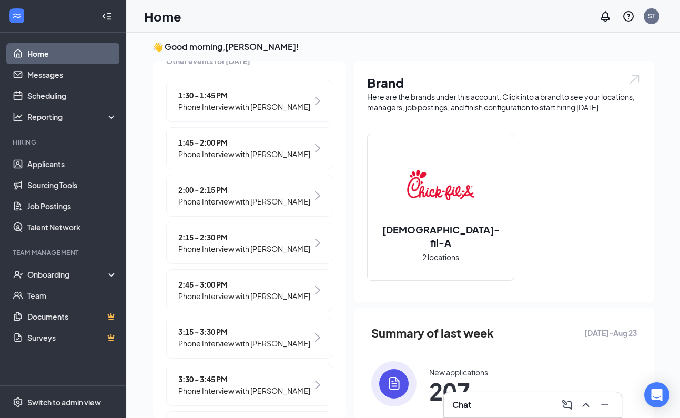
click at [230, 349] on span "Phone Interview with [PERSON_NAME]" at bounding box center [244, 343] width 132 height 12
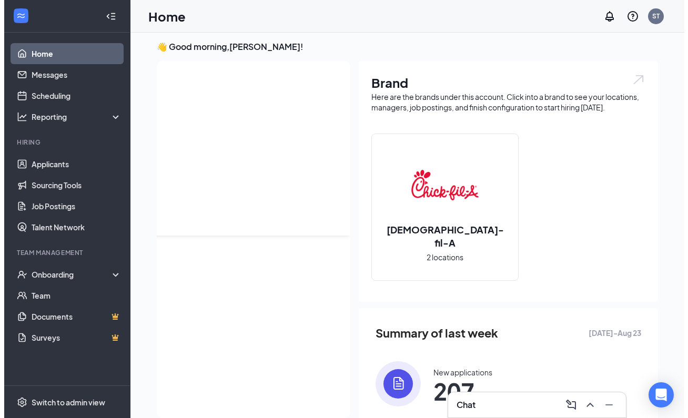
scroll to position [0, 0]
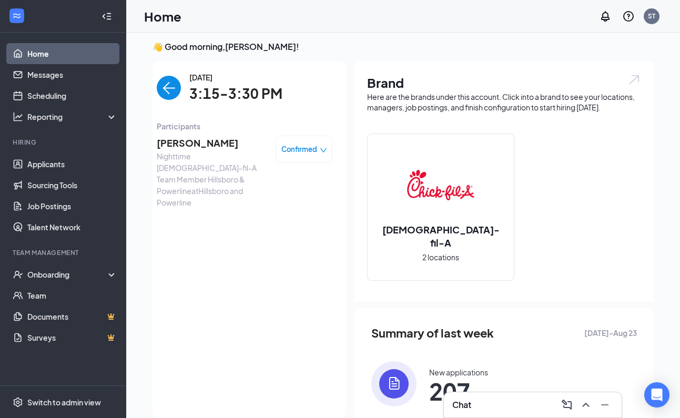
click at [189, 142] on span "[PERSON_NAME]" at bounding box center [212, 143] width 110 height 15
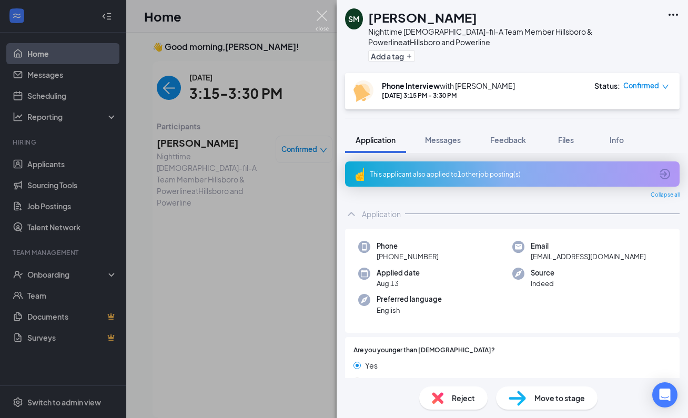
click at [316, 16] on img at bounding box center [321, 21] width 13 height 21
drag, startPoint x: 320, startPoint y: 16, endPoint x: 310, endPoint y: 148, distance: 132.8
click at [320, 16] on img at bounding box center [321, 21] width 13 height 21
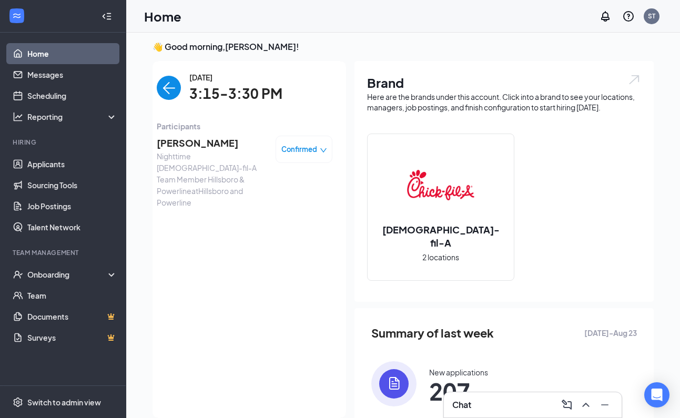
click at [310, 148] on div "Confirmed" at bounding box center [304, 149] width 46 height 11
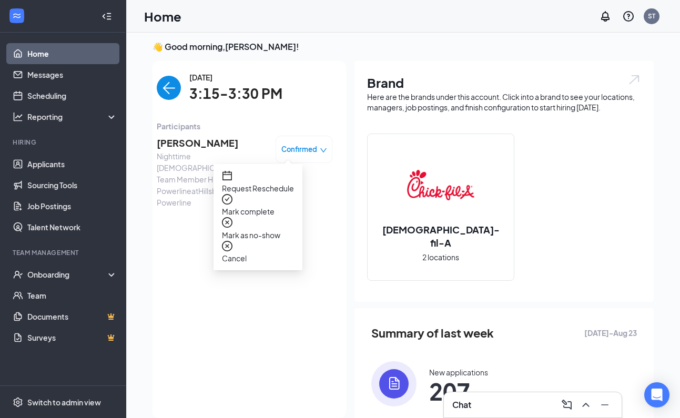
click at [320, 149] on icon "down" at bounding box center [323, 150] width 7 height 7
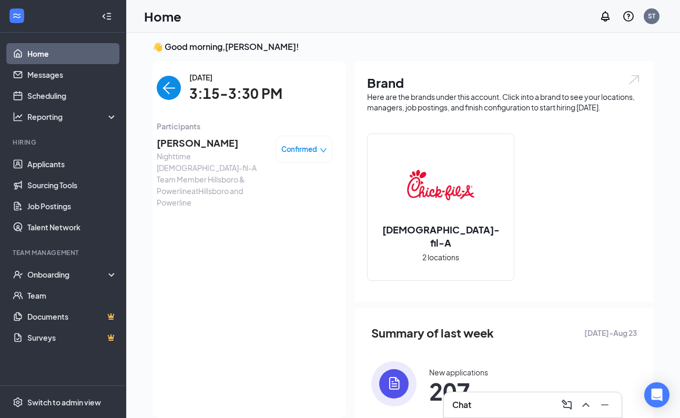
click at [320, 149] on icon "down" at bounding box center [323, 150] width 7 height 7
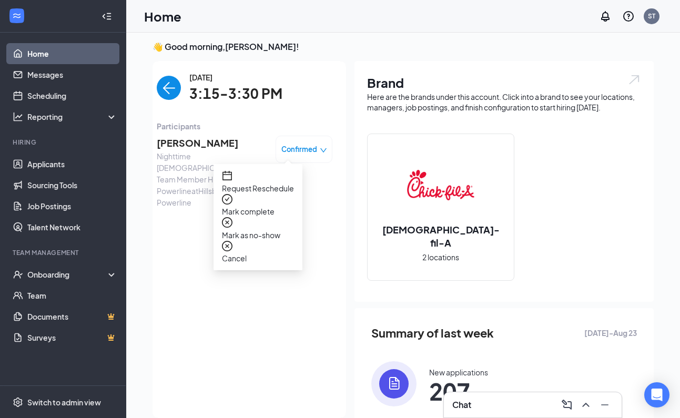
click at [285, 206] on span "Mark complete" at bounding box center [258, 212] width 72 height 12
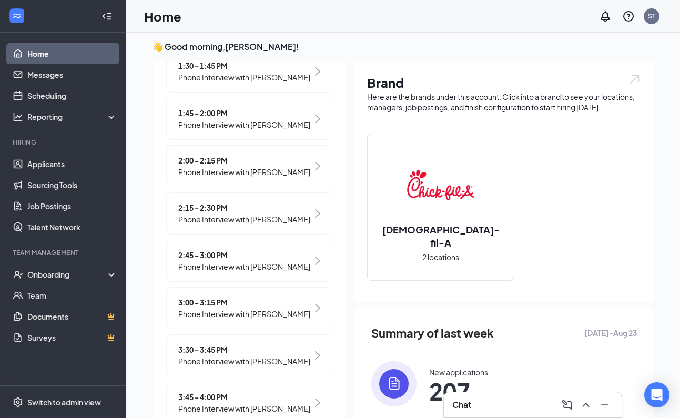
scroll to position [214, 0]
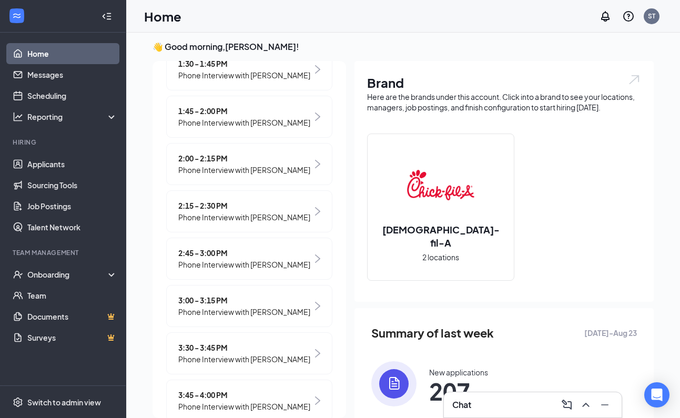
click at [235, 365] on span "Phone Interview with [PERSON_NAME]" at bounding box center [244, 359] width 132 height 12
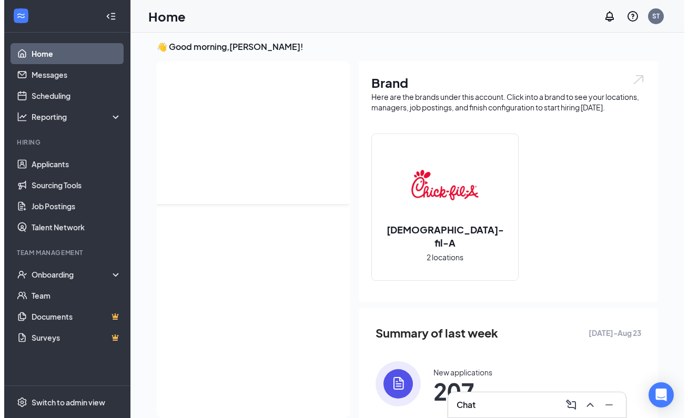
scroll to position [0, 0]
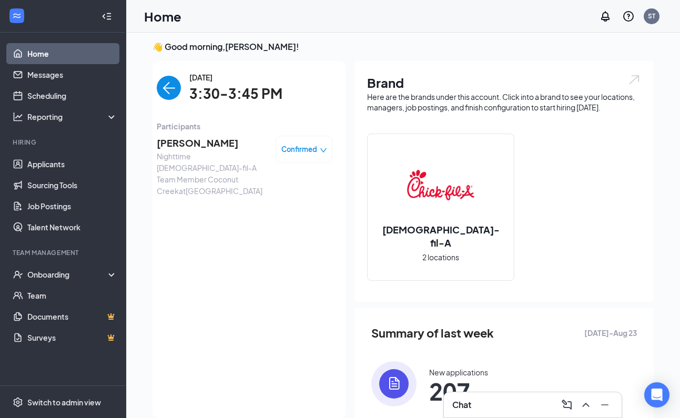
click at [185, 144] on span "[PERSON_NAME]" at bounding box center [212, 143] width 110 height 15
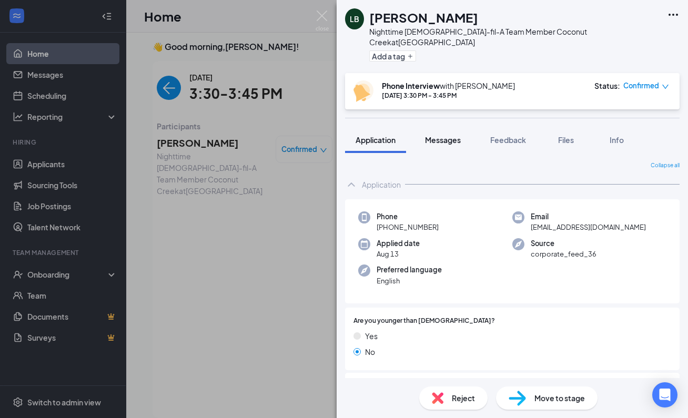
click at [450, 135] on span "Messages" at bounding box center [443, 139] width 36 height 9
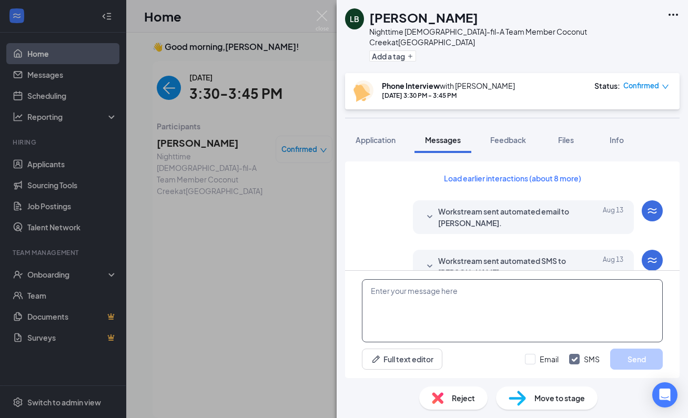
scroll to position [397, 0]
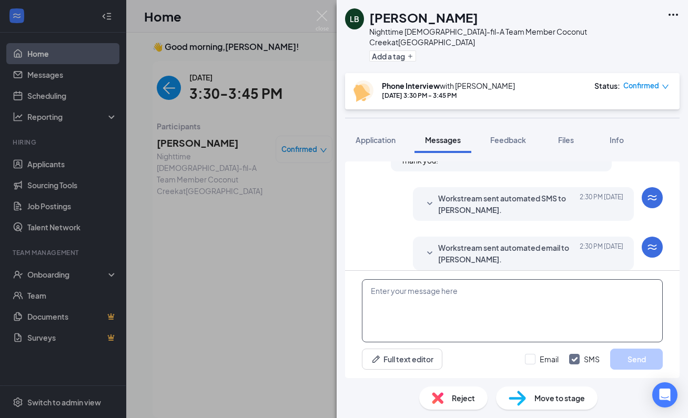
click at [446, 304] on textarea at bounding box center [512, 310] width 301 height 63
paste textarea "Hi There NAME, your interview is DATE at TIME. Our address is [STREET_ADDRESS].…"
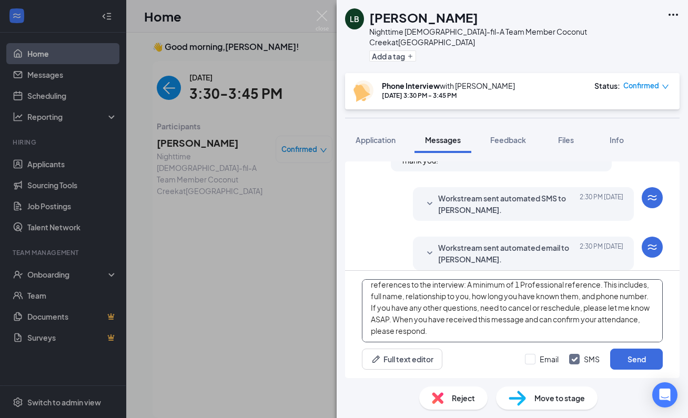
scroll to position [0, 0]
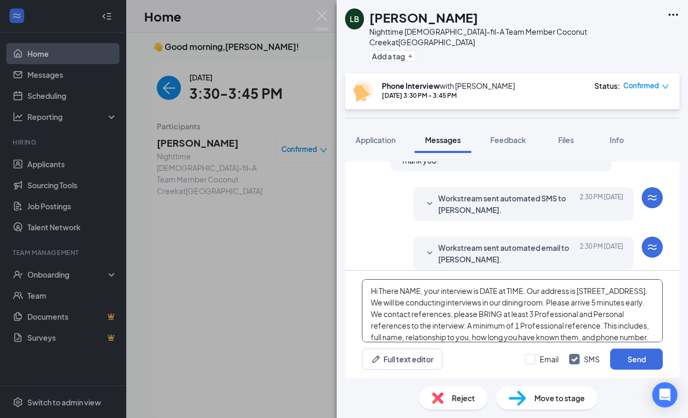
click at [419, 293] on textarea "Hi There NAME, your interview is DATE at TIME. Our address is [STREET_ADDRESS].…" at bounding box center [512, 310] width 301 height 63
click at [489, 291] on textarea "Hi There [PERSON_NAME], your interview is DATE at TIME. Our address is [STREET_…" at bounding box center [512, 310] width 301 height 63
click at [487, 291] on textarea "Hi There [PERSON_NAME], your interview is DATE at TIME. Our address is [STREET_…" at bounding box center [512, 310] width 301 height 63
click at [560, 291] on textarea "Hi There [PERSON_NAME], your interview is [DATE] at TIME. Our address is [STREE…" at bounding box center [512, 310] width 301 height 63
type textarea "Hi There [PERSON_NAME], your interview is [DATE] 10:15 AM. Our address is [STRE…"
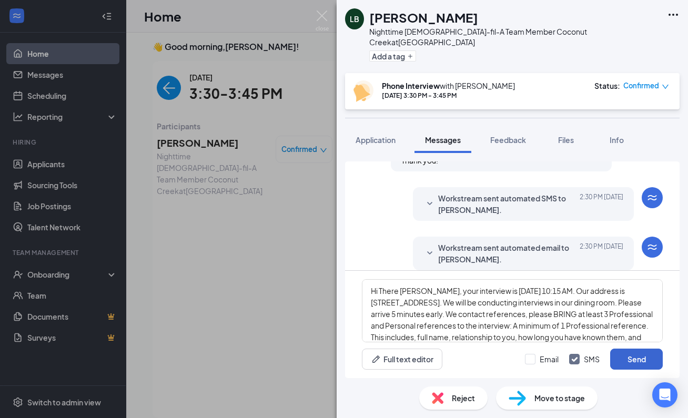
click at [628, 357] on button "Send" at bounding box center [636, 359] width 53 height 21
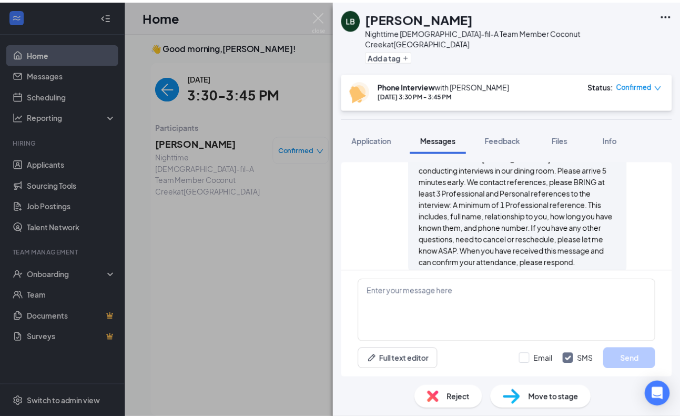
scroll to position [591, 0]
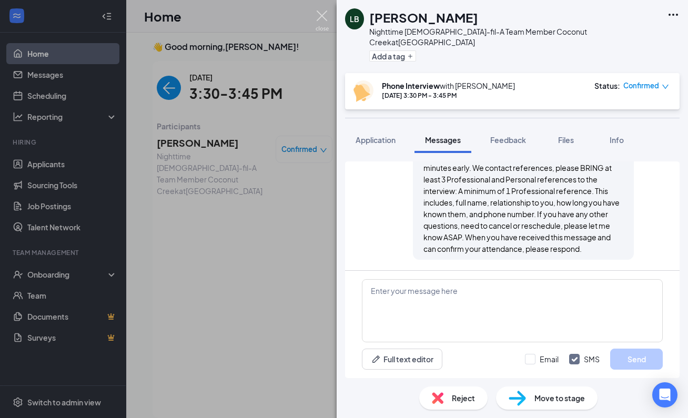
click at [318, 15] on img at bounding box center [321, 21] width 13 height 21
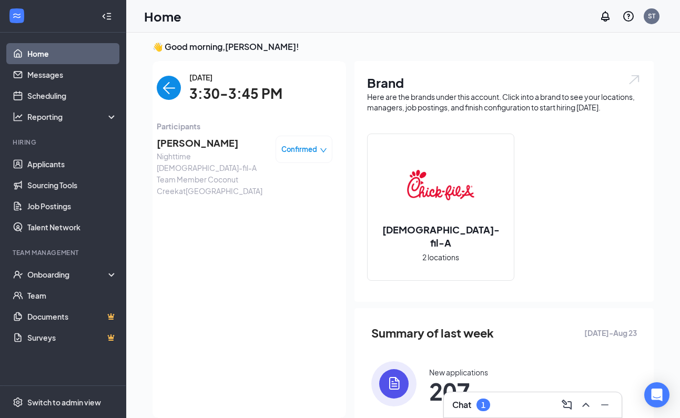
click at [301, 151] on span "Confirmed" at bounding box center [299, 149] width 36 height 11
click at [278, 206] on span "Mark complete" at bounding box center [258, 212] width 72 height 12
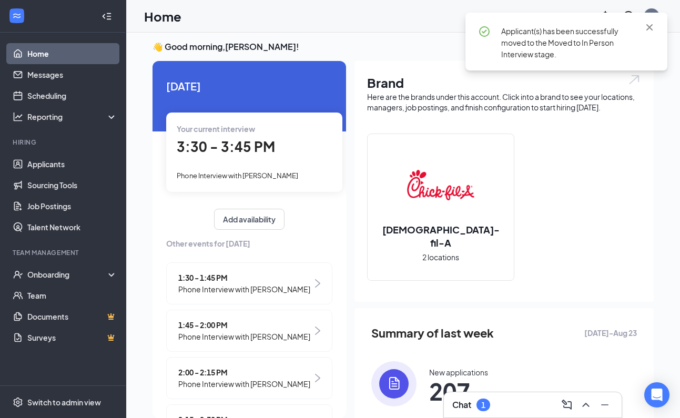
click at [489, 402] on div "1" at bounding box center [483, 404] width 14 height 13
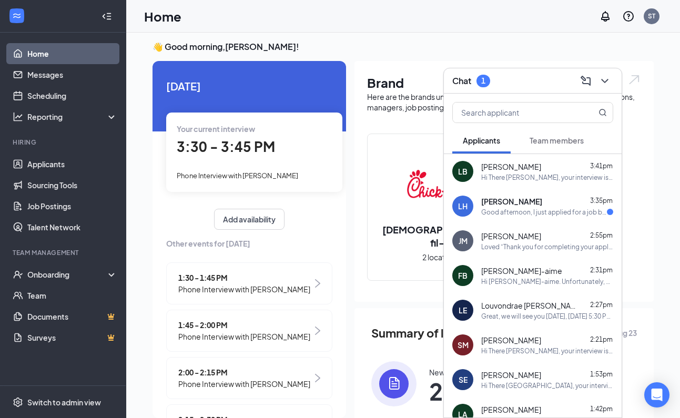
click at [540, 200] on span "[PERSON_NAME]" at bounding box center [511, 201] width 61 height 11
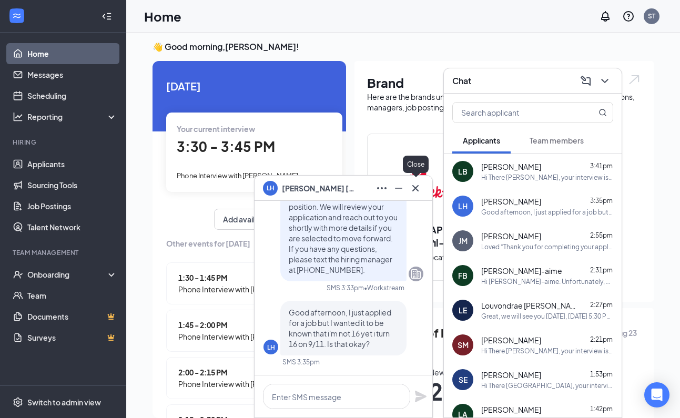
click at [418, 189] on icon "Cross" at bounding box center [415, 188] width 13 height 13
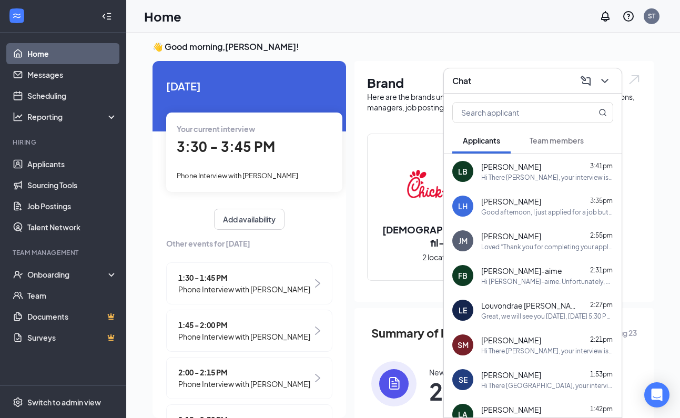
click at [523, 215] on div "Good afternoon, I just applied for a job but I wanted it to be known that i'm n…" at bounding box center [547, 212] width 132 height 9
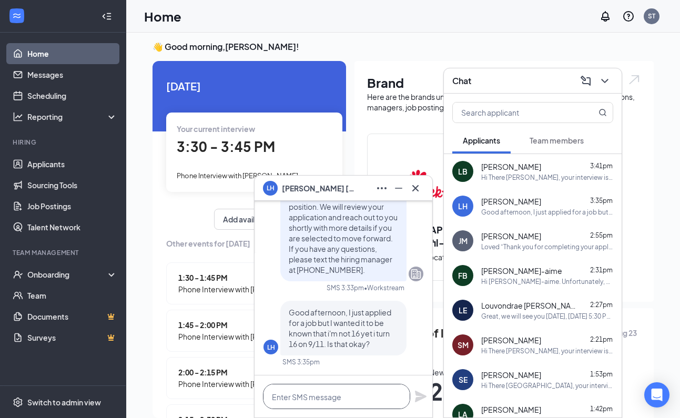
click at [371, 394] on textarea at bounding box center [336, 396] width 147 height 25
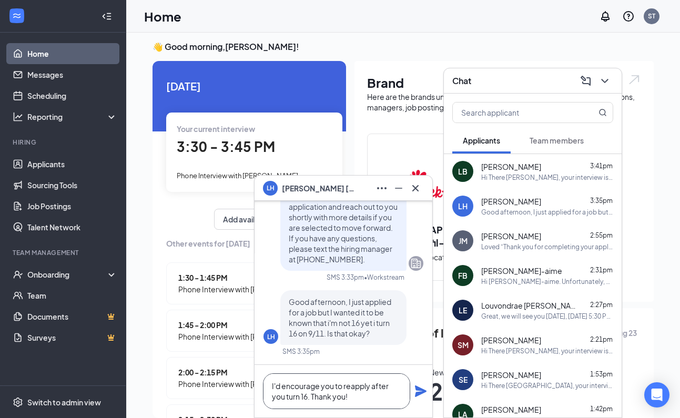
type textarea "I'd encourage you to reapply after you turn 16. Thank you!"
click at [419, 393] on icon "Plane" at bounding box center [421, 391] width 12 height 12
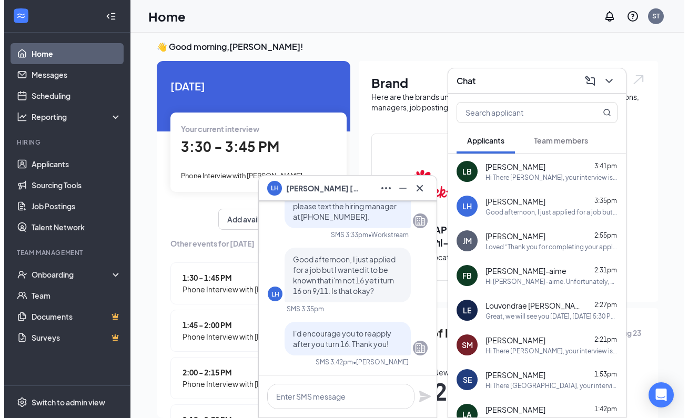
scroll to position [0, 0]
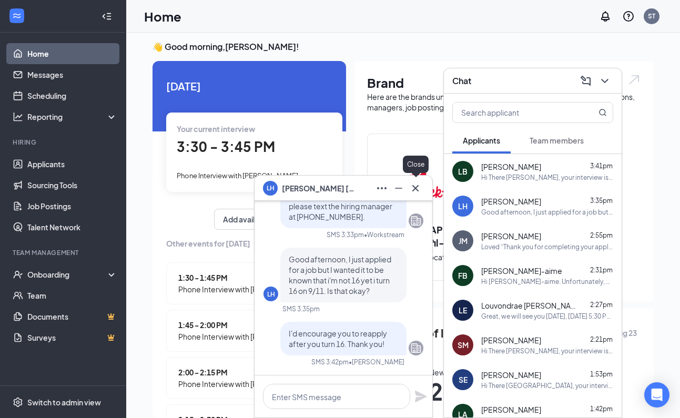
click at [422, 190] on button at bounding box center [415, 188] width 17 height 17
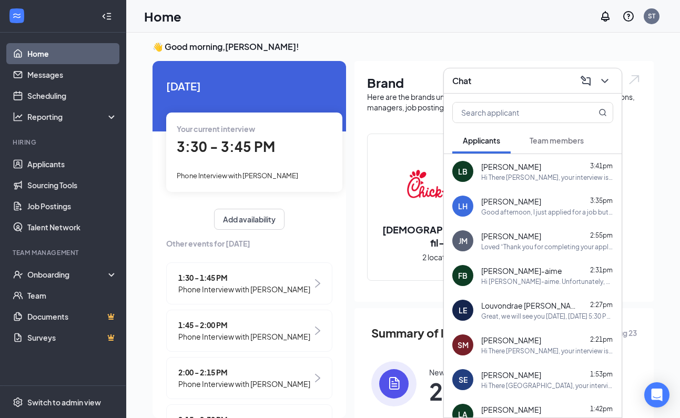
click at [603, 77] on icon "ChevronDown" at bounding box center [604, 81] width 13 height 13
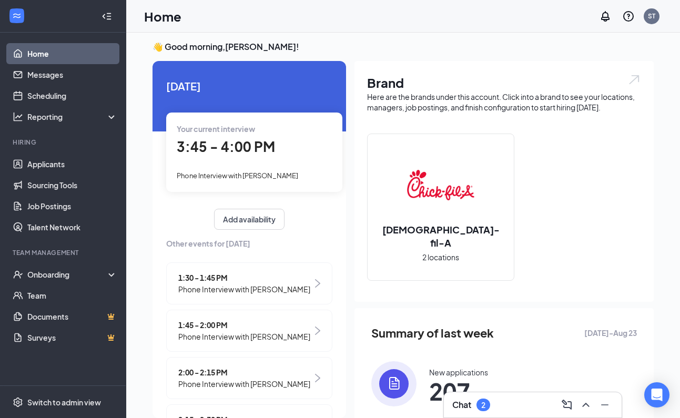
click at [255, 166] on div "Your current interview 3:45 - 4:00 PM Phone Interview with [PERSON_NAME]" at bounding box center [254, 151] width 176 height 79
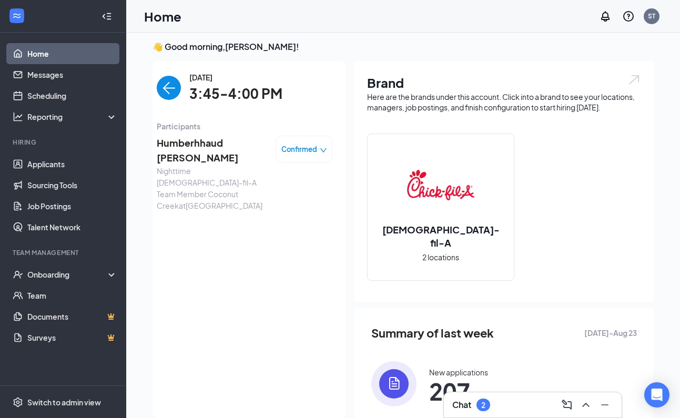
click at [188, 141] on span "Humberhhaud [PERSON_NAME]" at bounding box center [212, 151] width 110 height 30
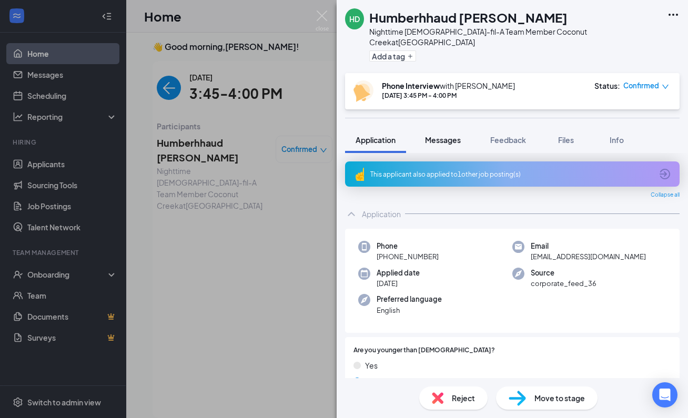
click at [443, 135] on span "Messages" at bounding box center [443, 139] width 36 height 9
click at [444, 135] on span "Messages" at bounding box center [443, 139] width 36 height 9
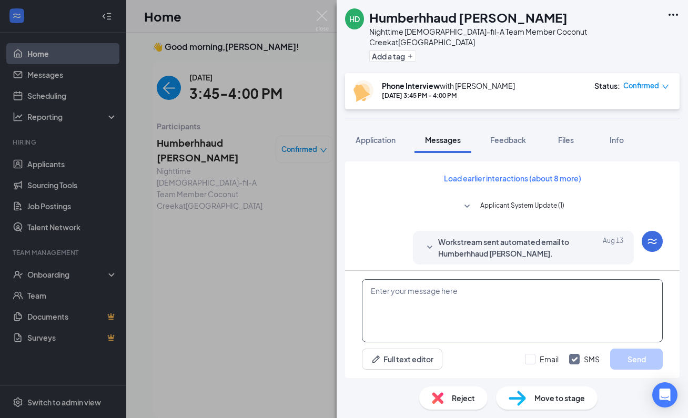
click at [447, 296] on textarea at bounding box center [512, 310] width 301 height 63
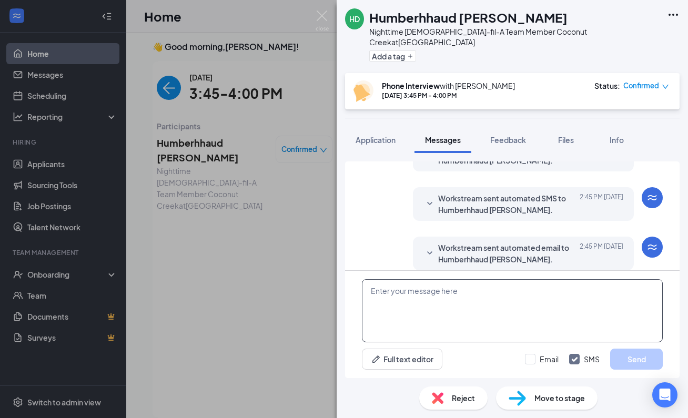
paste textarea "Hi There NAME, your interview is DATE at TIME. Our address is [STREET_ADDRESS].…"
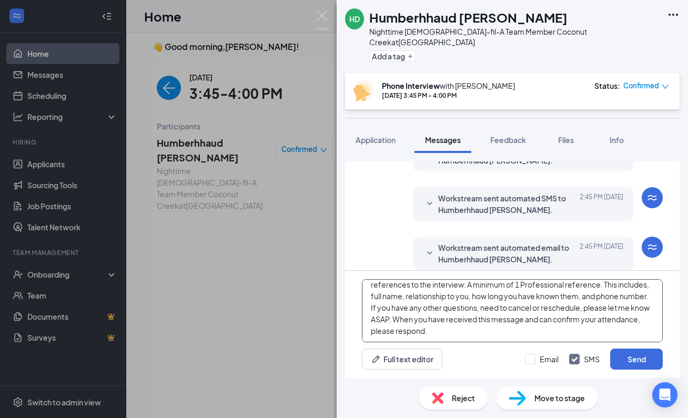
scroll to position [0, 0]
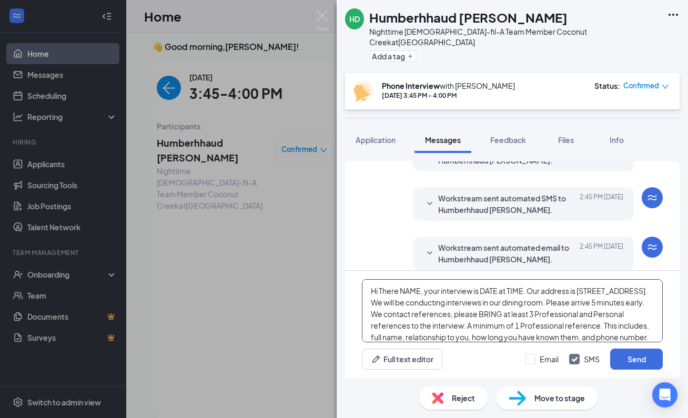
click at [418, 290] on textarea "Hi There NAME, your interview is DATE at TIME. Our address is [STREET_ADDRESS].…" at bounding box center [512, 310] width 301 height 63
click at [521, 291] on textarea "Hi There Humberhaud, your interview is DATE at TIME. Our address is [STREET_ADD…" at bounding box center [512, 310] width 301 height 63
click at [594, 291] on textarea "Hi There Humberhaud, your interview is [DATE] at TIME. Our address is [STREET_A…" at bounding box center [512, 310] width 301 height 63
type textarea "Hi There Humberhaud, your interview is [DATE] 9:45 AM. Our address is [STREET_A…"
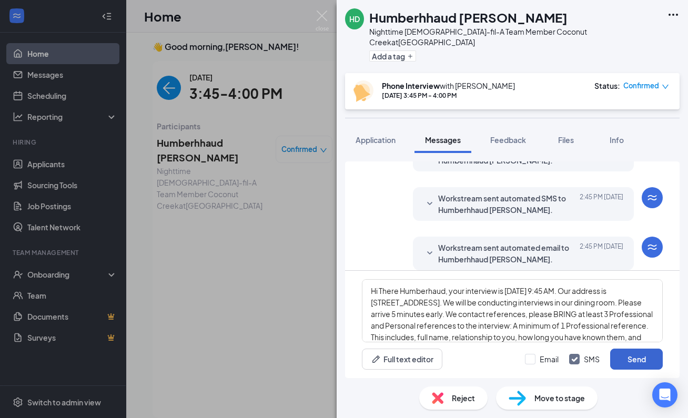
click at [643, 361] on button "Send" at bounding box center [636, 359] width 53 height 21
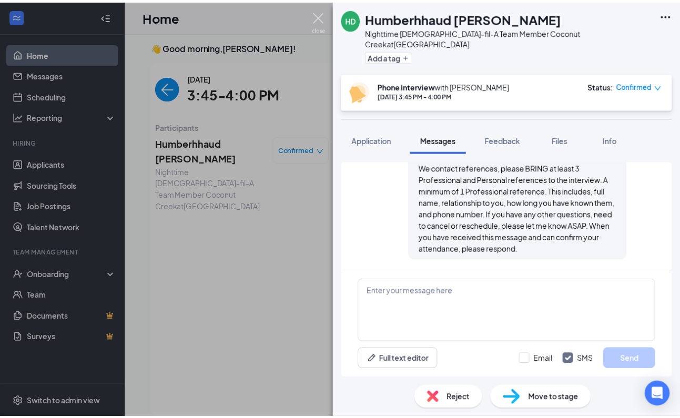
scroll to position [565, 0]
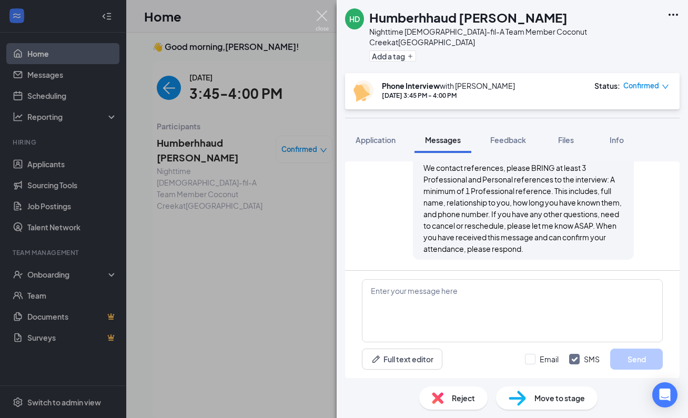
click at [322, 14] on img at bounding box center [321, 21] width 13 height 21
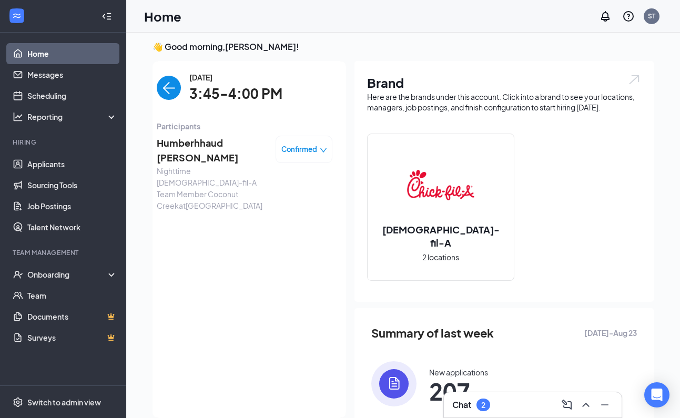
click at [320, 152] on icon "down" at bounding box center [323, 150] width 7 height 7
click at [273, 206] on span "Mark complete" at bounding box center [258, 212] width 72 height 12
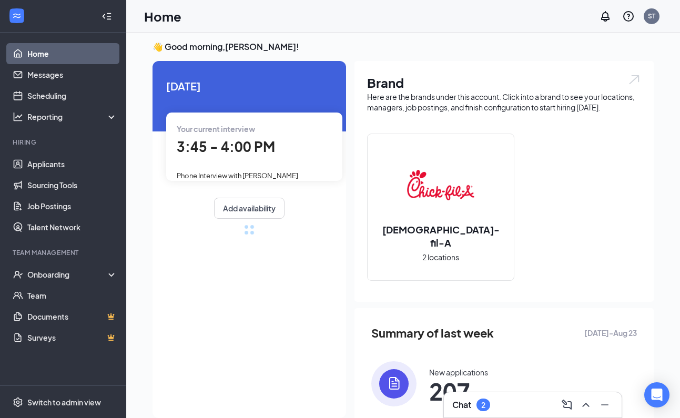
scroll to position [67, 0]
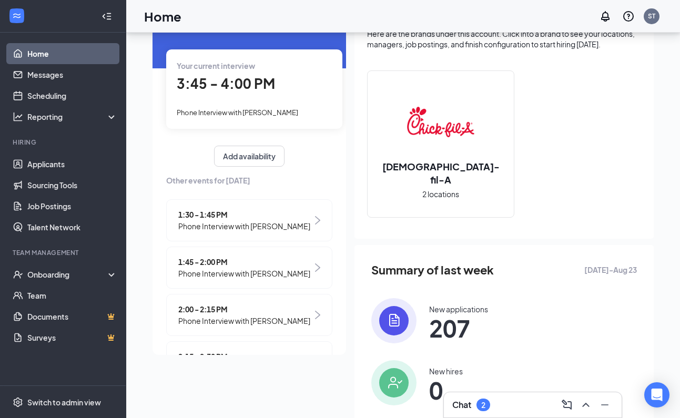
click at [517, 280] on div "Summary of last week [DATE] - [DATE] New applications 207 New hires 0 Job posti…" at bounding box center [503, 364] width 299 height 238
click at [497, 396] on div "Chat 2" at bounding box center [533, 404] width 178 height 25
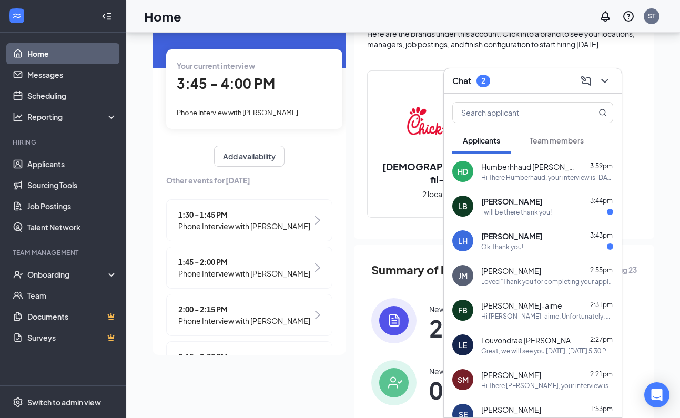
click at [513, 199] on span "[PERSON_NAME]" at bounding box center [511, 201] width 61 height 11
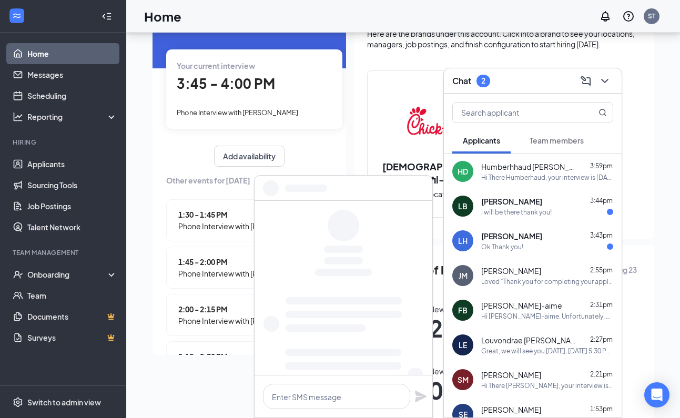
click at [514, 242] on div "Ok Thank you!" at bounding box center [502, 246] width 42 height 9
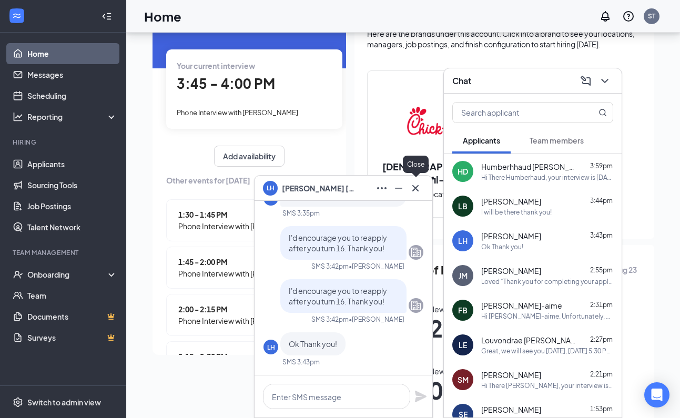
click at [417, 189] on icon "Cross" at bounding box center [415, 188] width 13 height 13
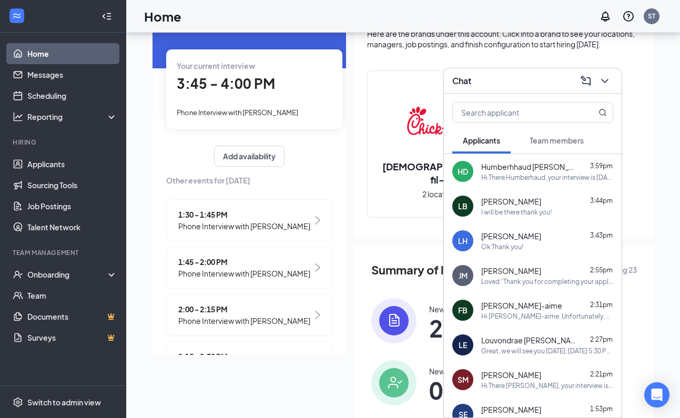
click at [604, 81] on icon "ChevronDown" at bounding box center [604, 81] width 7 height 4
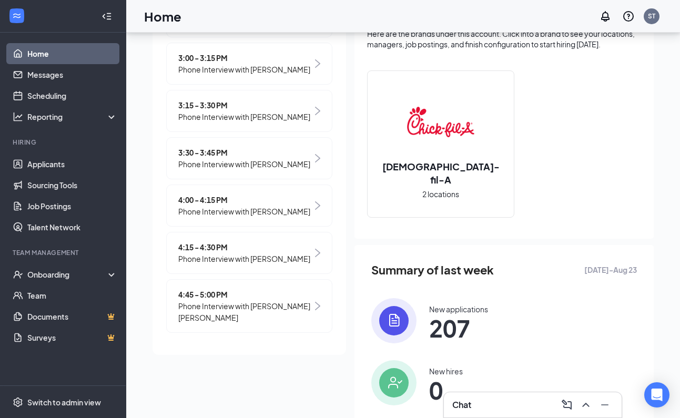
scroll to position [81, 0]
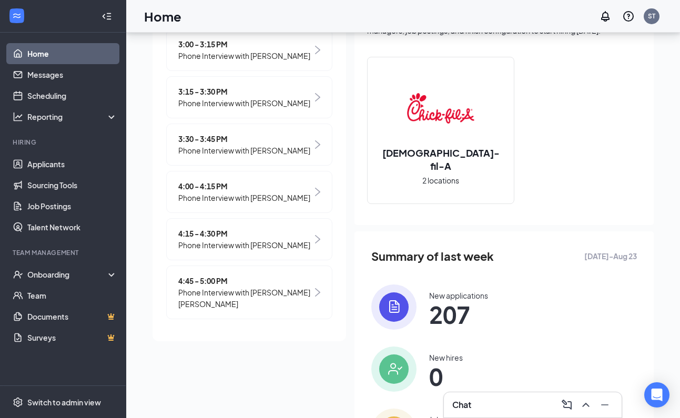
click at [237, 180] on span "4:00 - 4:15 PM" at bounding box center [244, 186] width 132 height 12
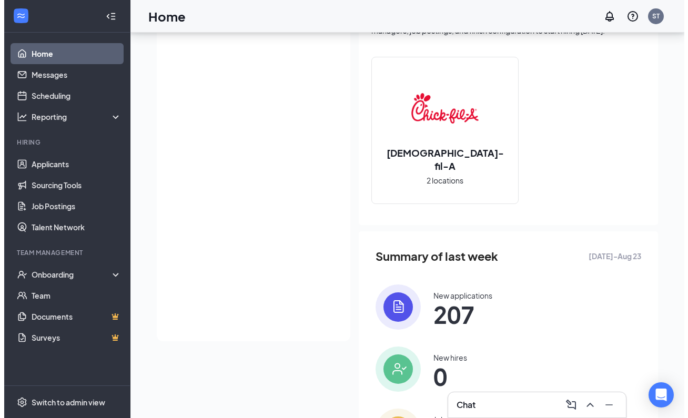
scroll to position [0, 0]
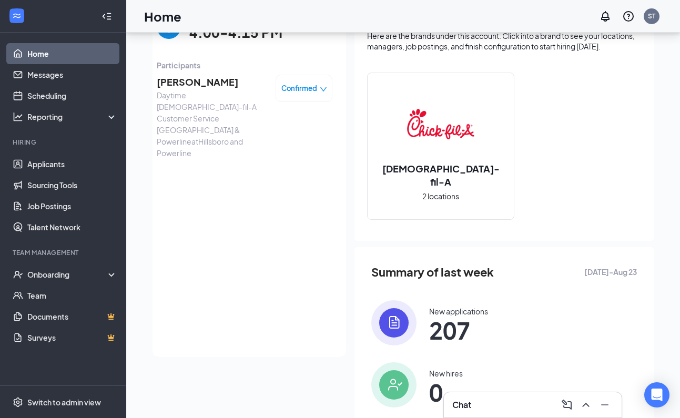
click at [181, 79] on span "[PERSON_NAME]" at bounding box center [212, 82] width 110 height 15
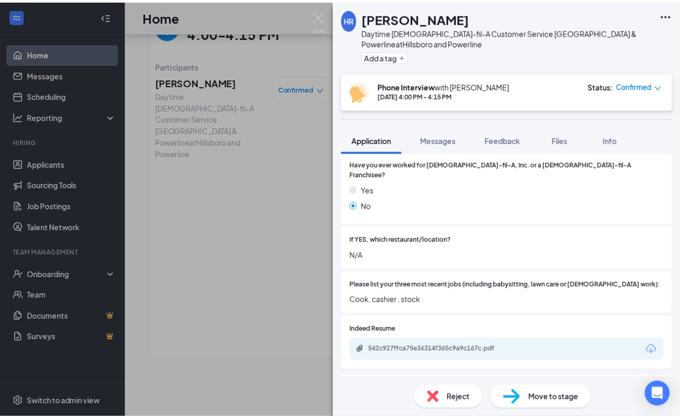
scroll to position [268, 0]
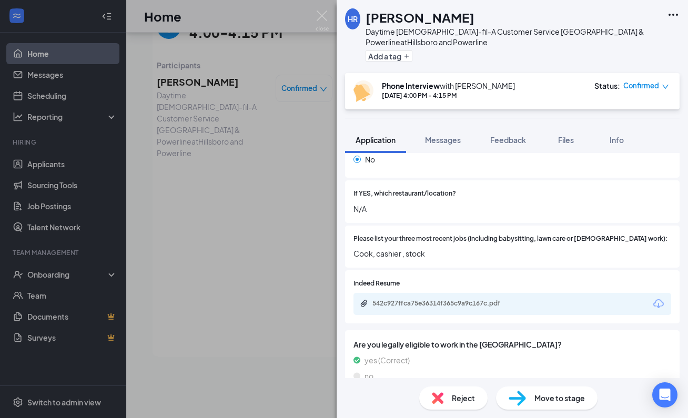
click at [652, 298] on icon "Download" at bounding box center [658, 304] width 13 height 13
click at [322, 14] on img at bounding box center [321, 21] width 13 height 21
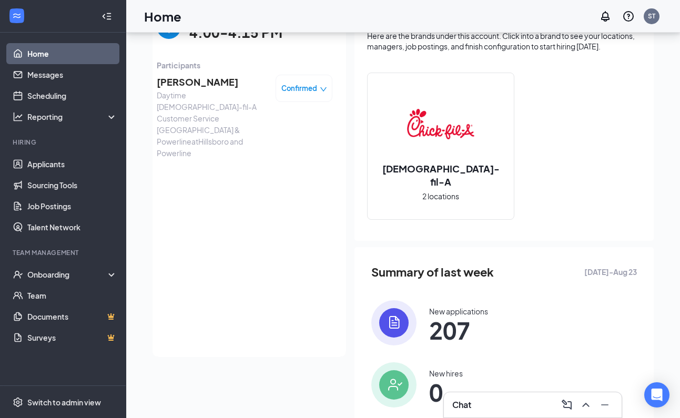
click at [320, 90] on icon "down" at bounding box center [323, 89] width 6 height 4
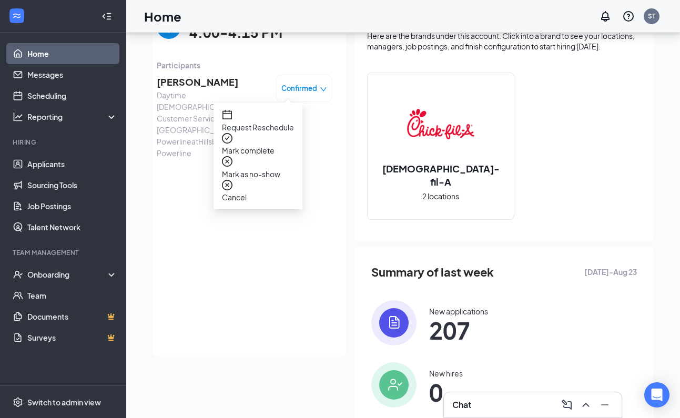
click at [275, 145] on span "Mark complete" at bounding box center [258, 151] width 72 height 12
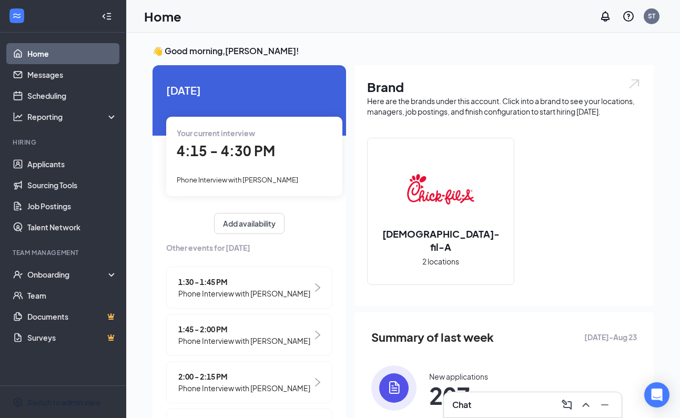
click at [257, 153] on span "4:15 - 4:30 PM" at bounding box center [226, 150] width 98 height 17
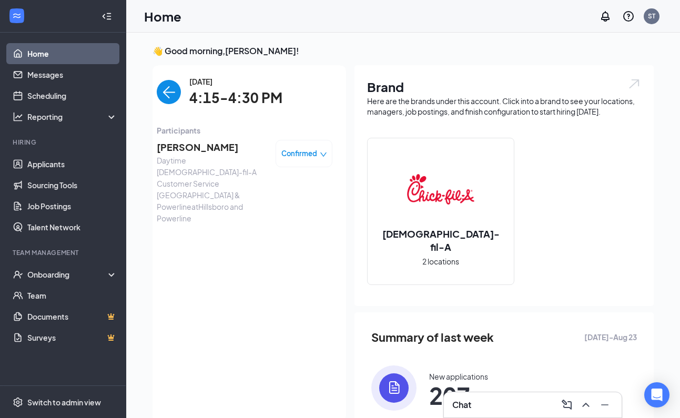
scroll to position [4, 0]
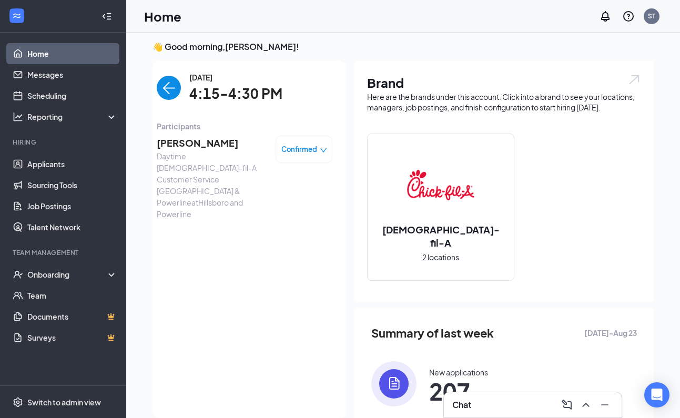
click at [223, 146] on span "[PERSON_NAME]" at bounding box center [212, 143] width 110 height 15
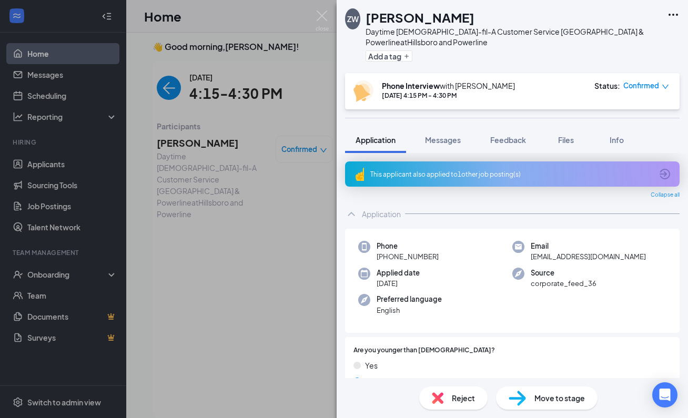
click at [323, 16] on img at bounding box center [321, 21] width 13 height 21
click at [323, 15] on img at bounding box center [321, 21] width 13 height 21
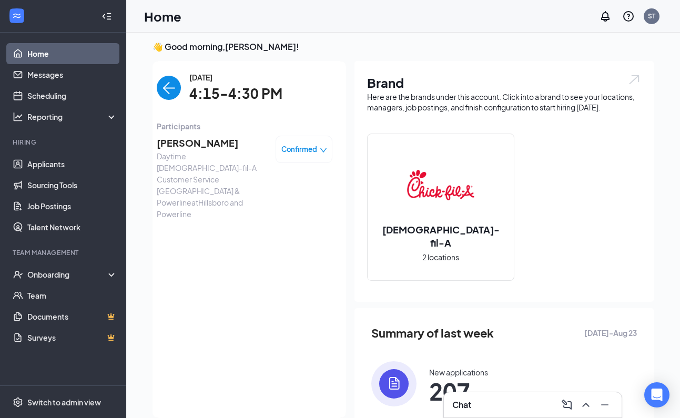
click at [320, 150] on icon "down" at bounding box center [323, 150] width 7 height 7
click at [281, 206] on span "Mark complete" at bounding box center [258, 212] width 72 height 12
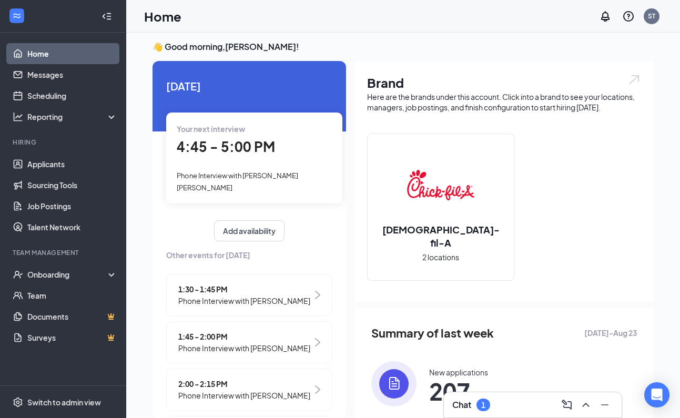
click at [238, 166] on div "Your next interview 4:45 - 5:00 PM Phone Interview with [PERSON_NAME] [PERSON_N…" at bounding box center [254, 157] width 176 height 91
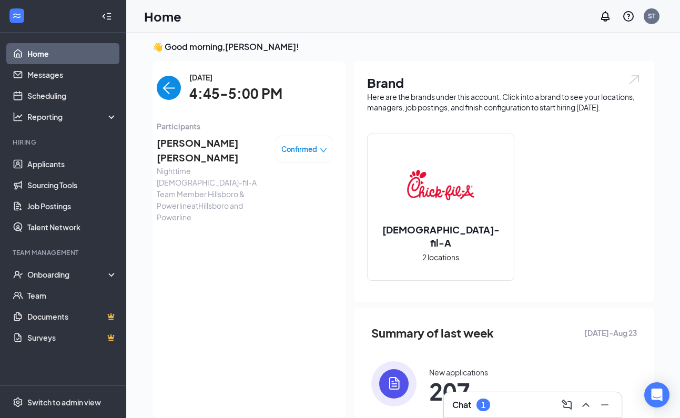
click at [487, 402] on div "1" at bounding box center [483, 404] width 14 height 13
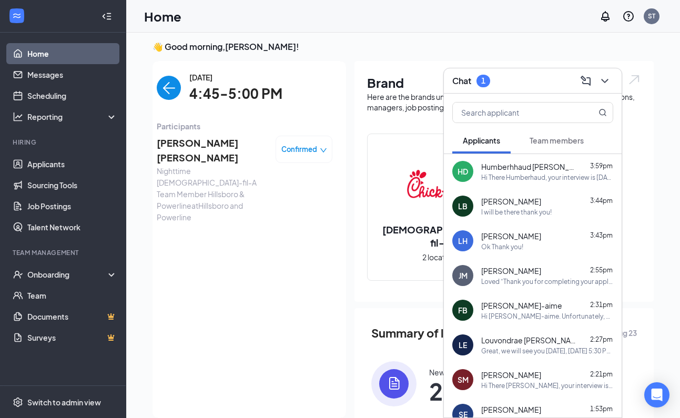
click at [547, 139] on span "Team members" at bounding box center [556, 140] width 54 height 9
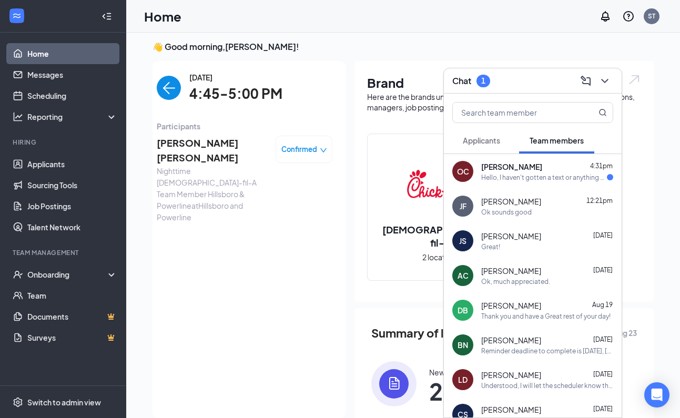
click at [538, 169] on div "[PERSON_NAME] 4:31pm" at bounding box center [547, 166] width 132 height 11
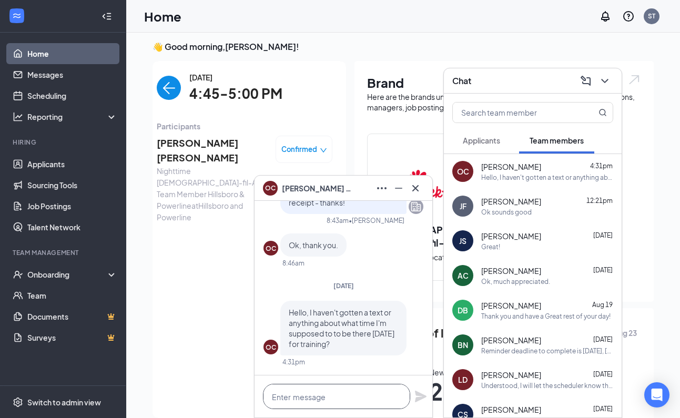
click at [342, 401] on textarea at bounding box center [336, 396] width 147 height 25
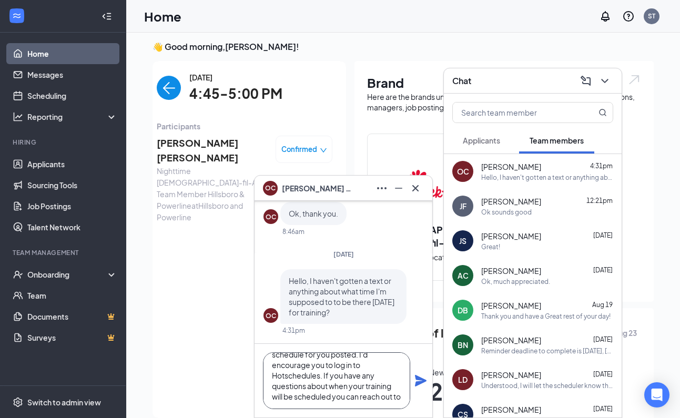
scroll to position [64, 0]
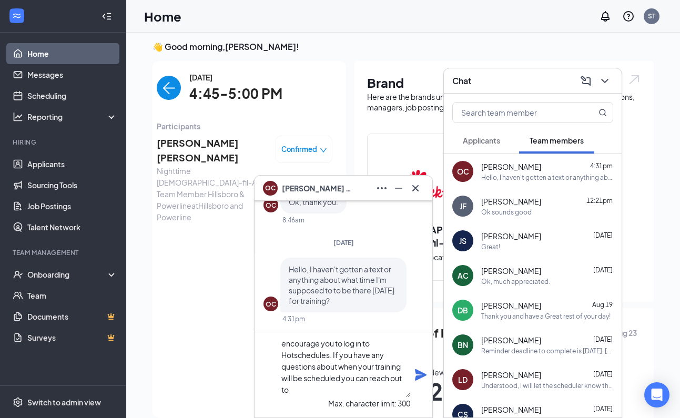
drag, startPoint x: 324, startPoint y: 353, endPoint x: 334, endPoint y: 389, distance: 37.8
click at [334, 389] on textarea "Hi [PERSON_NAME], your will receive an email when your training schedule has be…" at bounding box center [344, 369] width 131 height 57
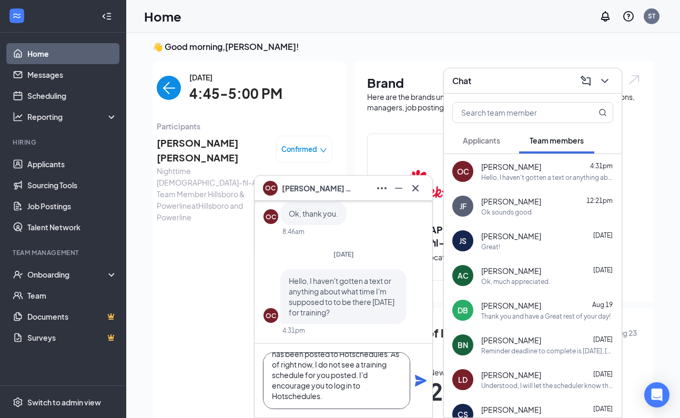
type textarea "Hi [PERSON_NAME], your will receive an email when your training schedule has be…"
click at [419, 382] on icon "Plane" at bounding box center [421, 381] width 12 height 12
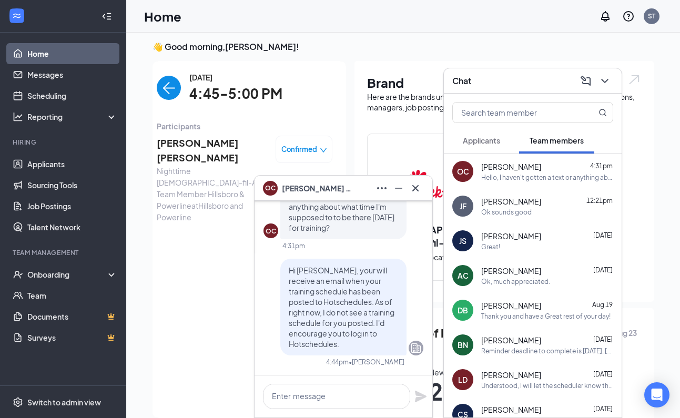
scroll to position [0, 0]
click at [341, 398] on textarea at bounding box center [336, 396] width 147 height 25
paste textarea "If you have any questions about when your training will be scheduled you can re…"
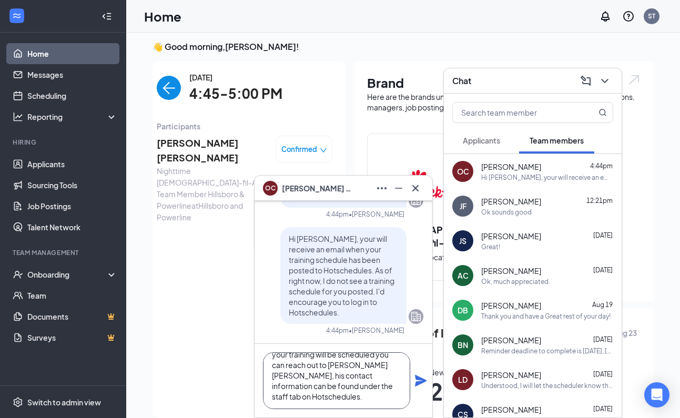
scroll to position [32, 0]
type textarea "If you have any questions about when your training will be scheduled you can re…"
click at [417, 378] on icon "Plane" at bounding box center [421, 381] width 12 height 12
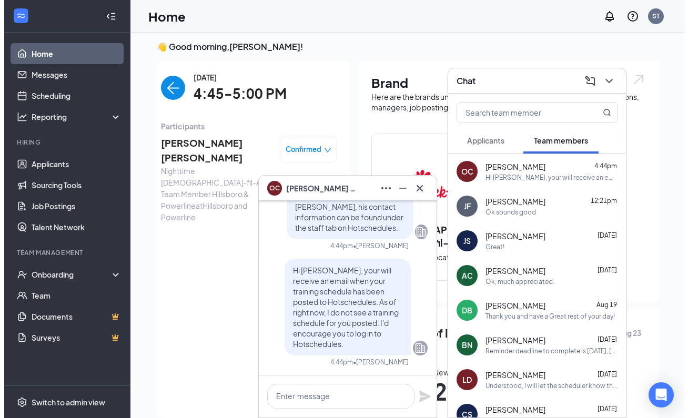
scroll to position [0, 0]
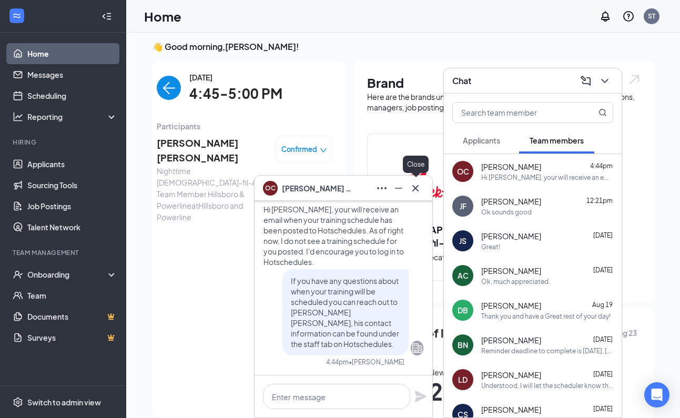
click at [419, 192] on icon "Cross" at bounding box center [415, 188] width 13 height 13
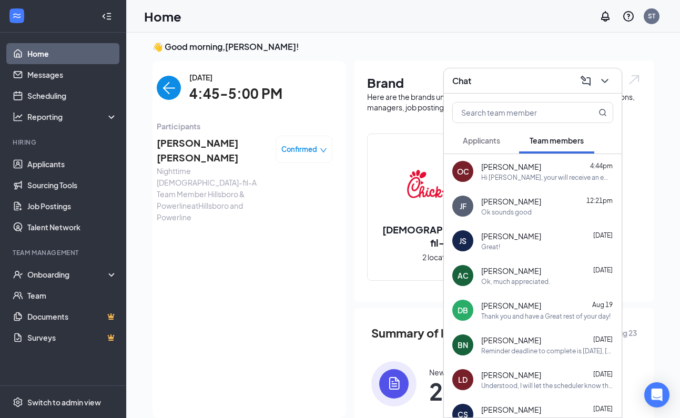
click at [503, 146] on button "Applicants" at bounding box center [481, 140] width 58 height 26
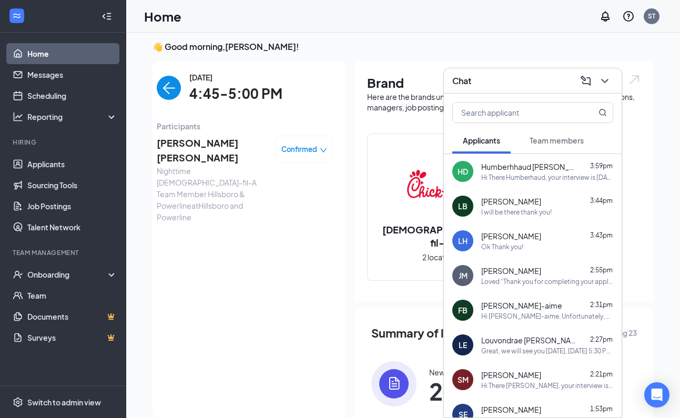
click at [605, 83] on icon "ChevronDown" at bounding box center [604, 81] width 13 height 13
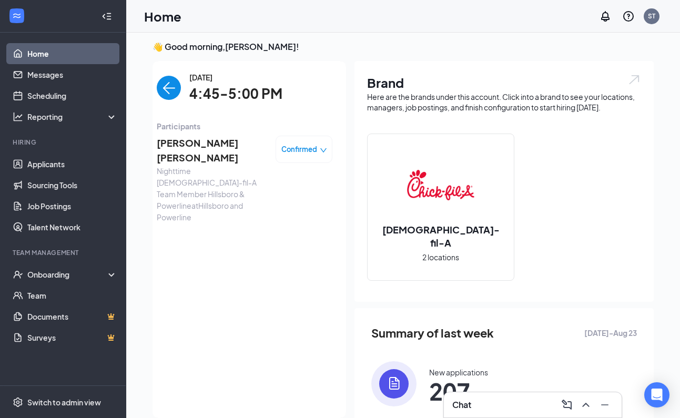
click at [200, 140] on span "[PERSON_NAME] [PERSON_NAME]" at bounding box center [212, 151] width 110 height 30
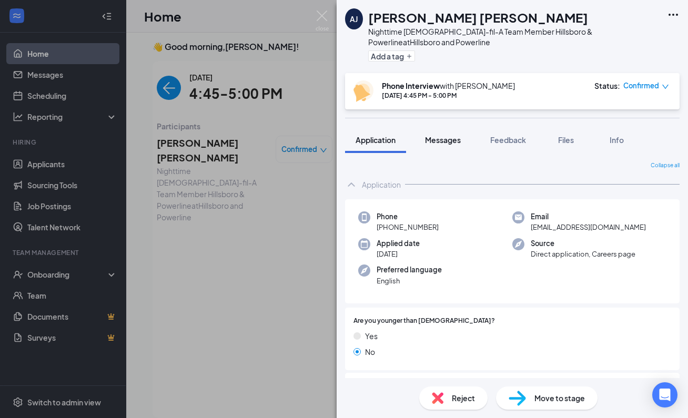
click at [452, 135] on span "Messages" at bounding box center [443, 139] width 36 height 9
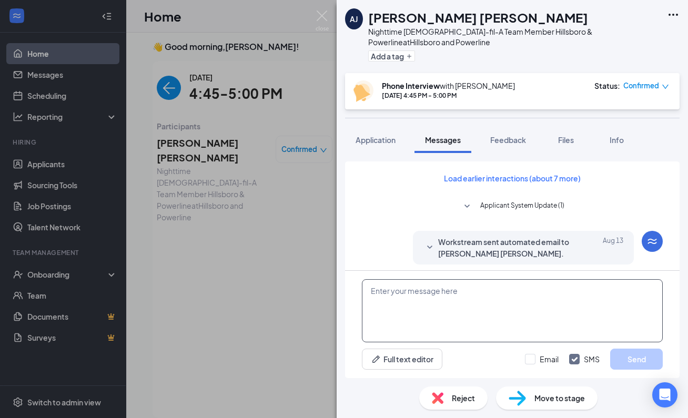
scroll to position [371, 0]
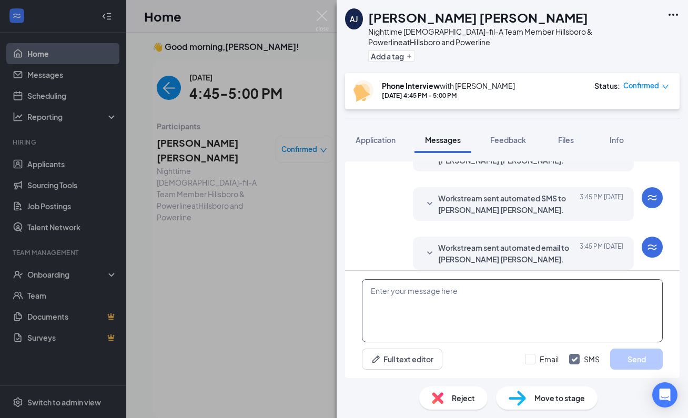
click at [482, 303] on textarea at bounding box center [512, 310] width 301 height 63
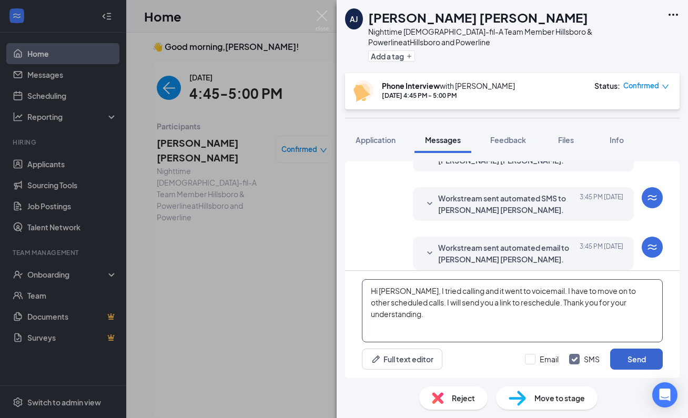
type textarea "Hi [PERSON_NAME], I tried calling and it went to voicemail. I have to move on t…"
click at [641, 358] on button "Send" at bounding box center [636, 359] width 53 height 21
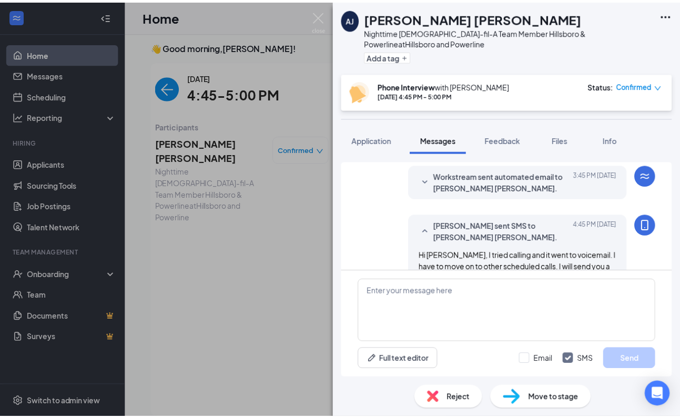
scroll to position [461, 0]
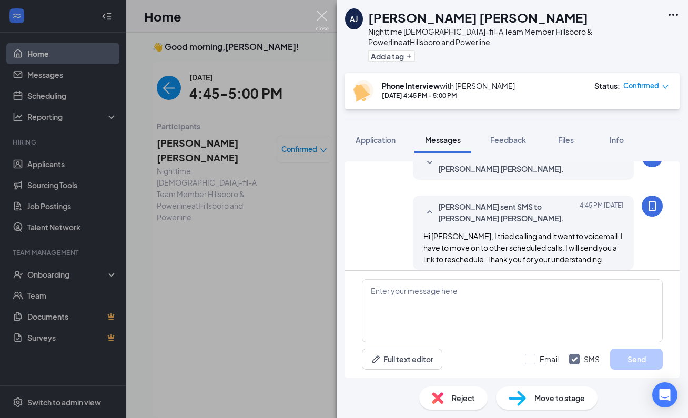
click at [323, 15] on img at bounding box center [321, 21] width 13 height 21
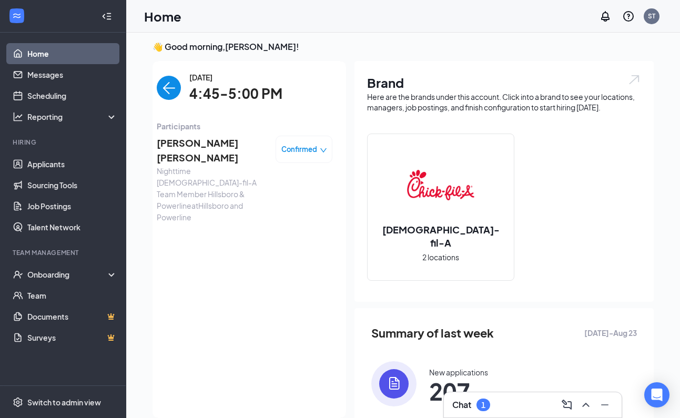
click at [297, 151] on span "Confirmed" at bounding box center [299, 149] width 36 height 11
click at [283, 182] on span "Request Reschedule" at bounding box center [258, 188] width 72 height 12
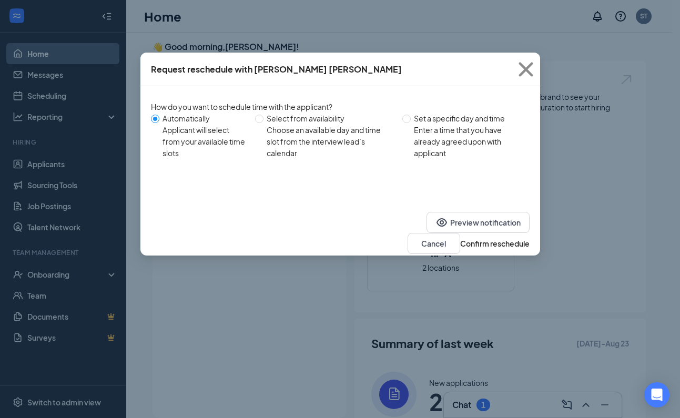
click at [487, 238] on button "Confirm reschedule" at bounding box center [494, 244] width 69 height 12
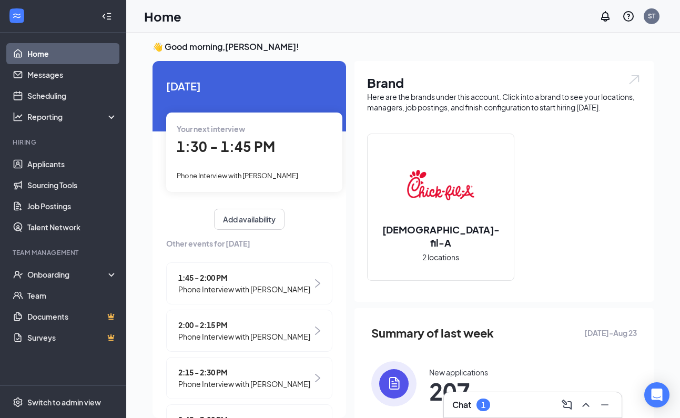
click at [491, 408] on div "Chat 1" at bounding box center [532, 404] width 161 height 17
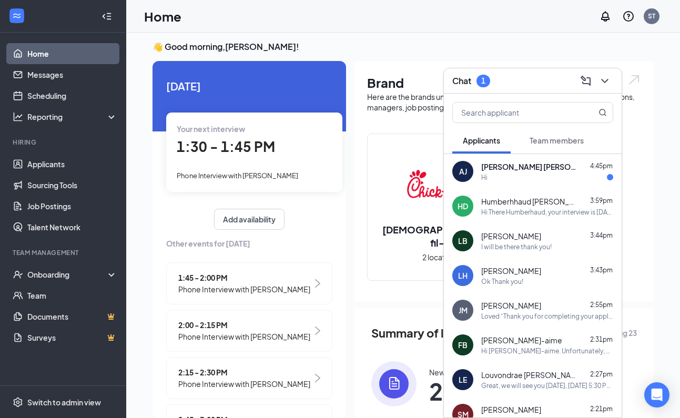
click at [543, 180] on div "Hi" at bounding box center [547, 177] width 132 height 9
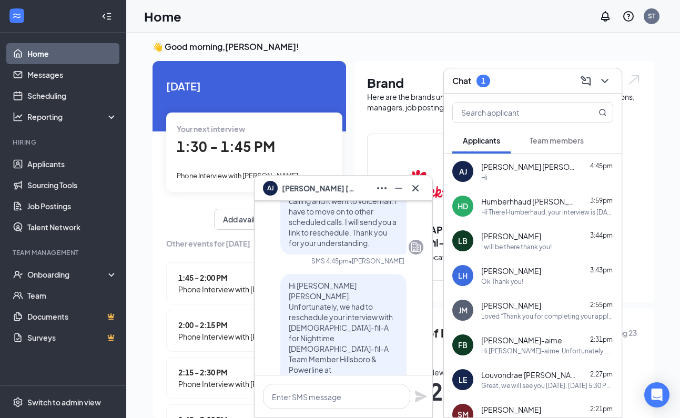
scroll to position [-144, 0]
click at [414, 190] on icon "Cross" at bounding box center [415, 188] width 13 height 13
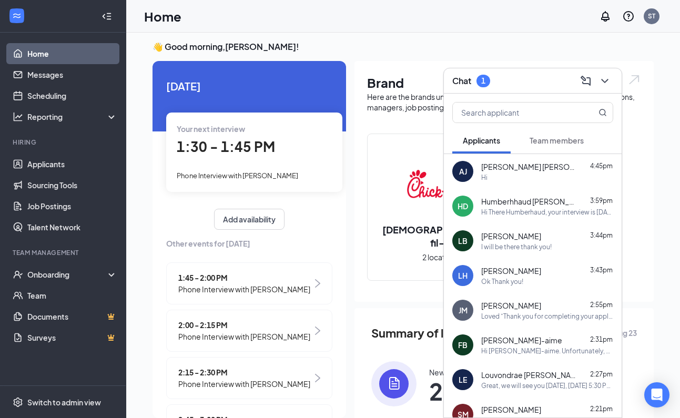
click at [542, 146] on button "Team members" at bounding box center [556, 140] width 75 height 26
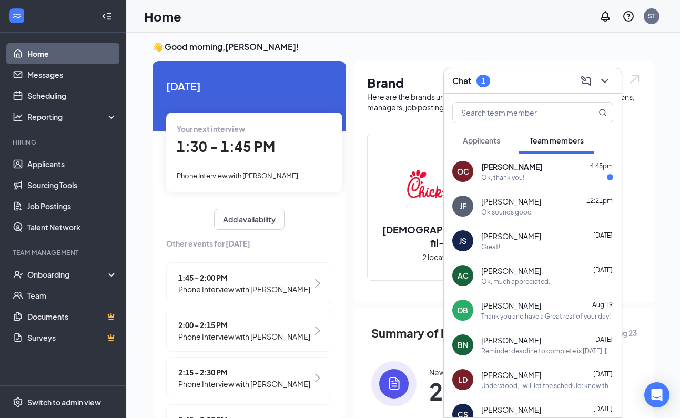
click at [531, 177] on div "Ok, thank you!" at bounding box center [547, 177] width 132 height 9
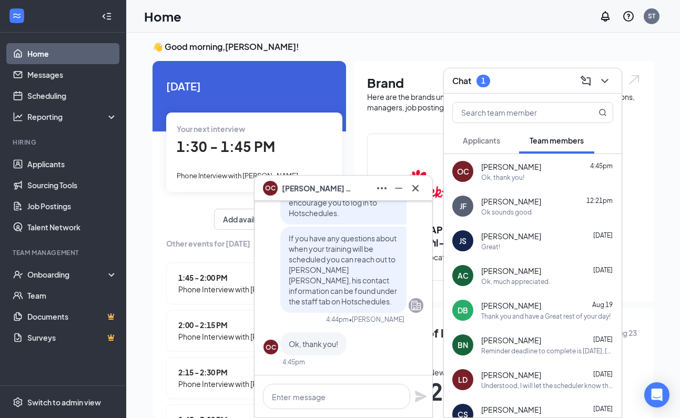
click at [418, 187] on icon "Cross" at bounding box center [415, 188] width 13 height 13
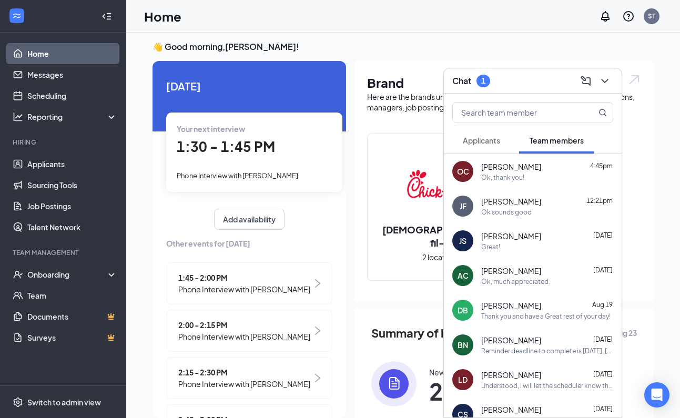
click at [469, 137] on span "Applicants" at bounding box center [481, 140] width 37 height 9
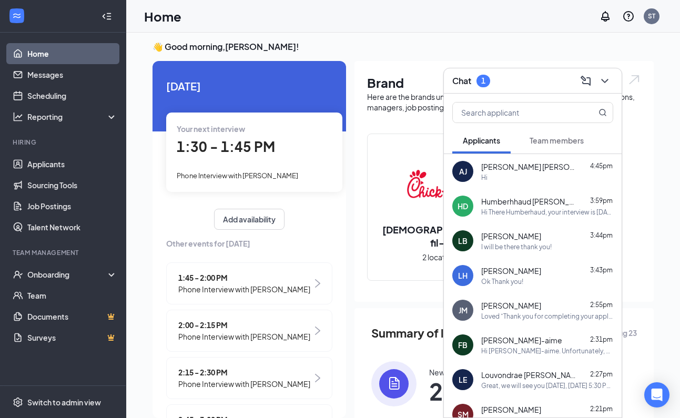
click at [544, 172] on div "[PERSON_NAME] [PERSON_NAME] 4:45pm Hi" at bounding box center [547, 171] width 132 height 21
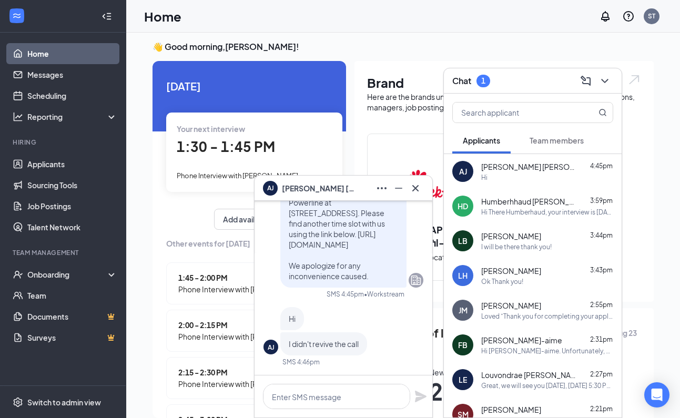
click at [540, 228] on div "LB [PERSON_NAME] 3:44pm I will be there thank you!" at bounding box center [533, 240] width 178 height 35
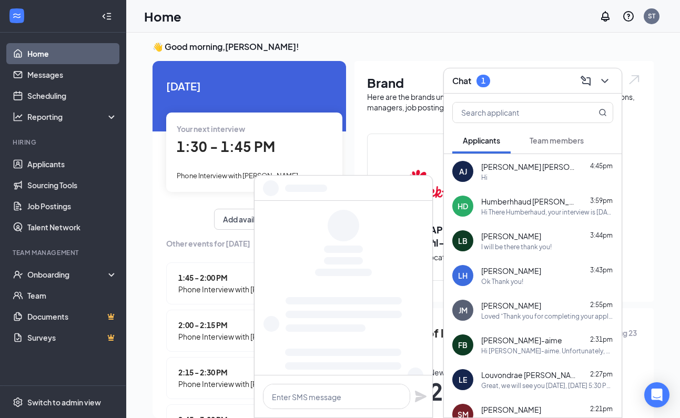
click at [541, 216] on div "Hi There Humberhaud, your interview is [DATE] 9:45 AM. Our address is [STREET_A…" at bounding box center [547, 212] width 132 height 9
click at [554, 145] on span "Team members" at bounding box center [556, 140] width 54 height 9
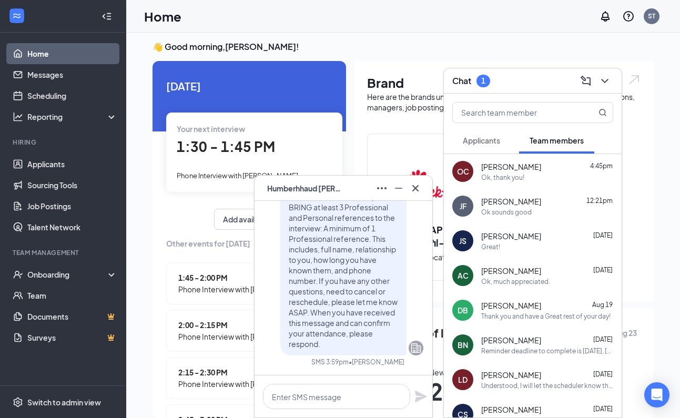
click at [537, 170] on div "[PERSON_NAME] 4:45pm" at bounding box center [547, 166] width 132 height 11
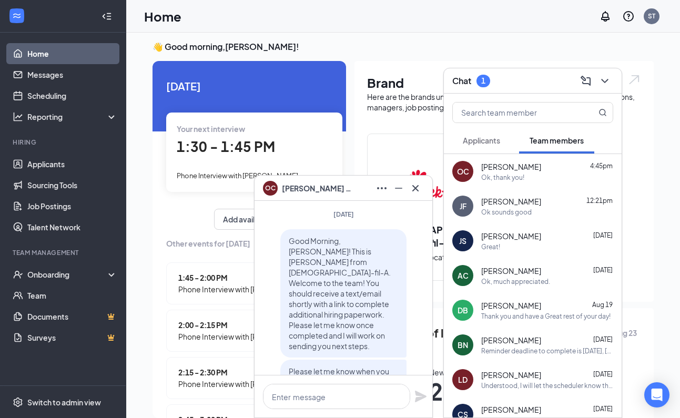
click at [415, 190] on icon "Cross" at bounding box center [415, 188] width 13 height 13
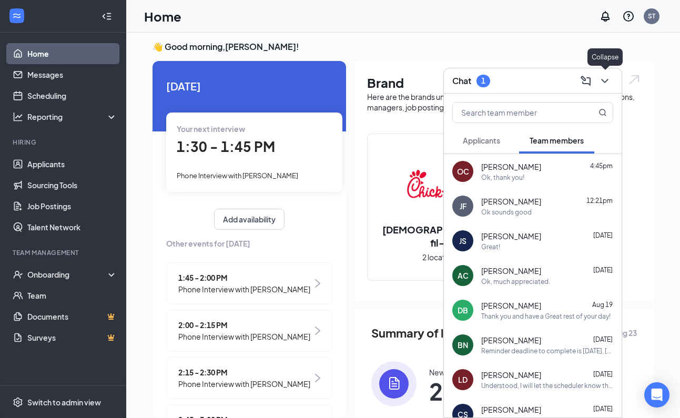
click at [603, 79] on icon "ChevronDown" at bounding box center [604, 81] width 13 height 13
